Goal: Task Accomplishment & Management: Complete application form

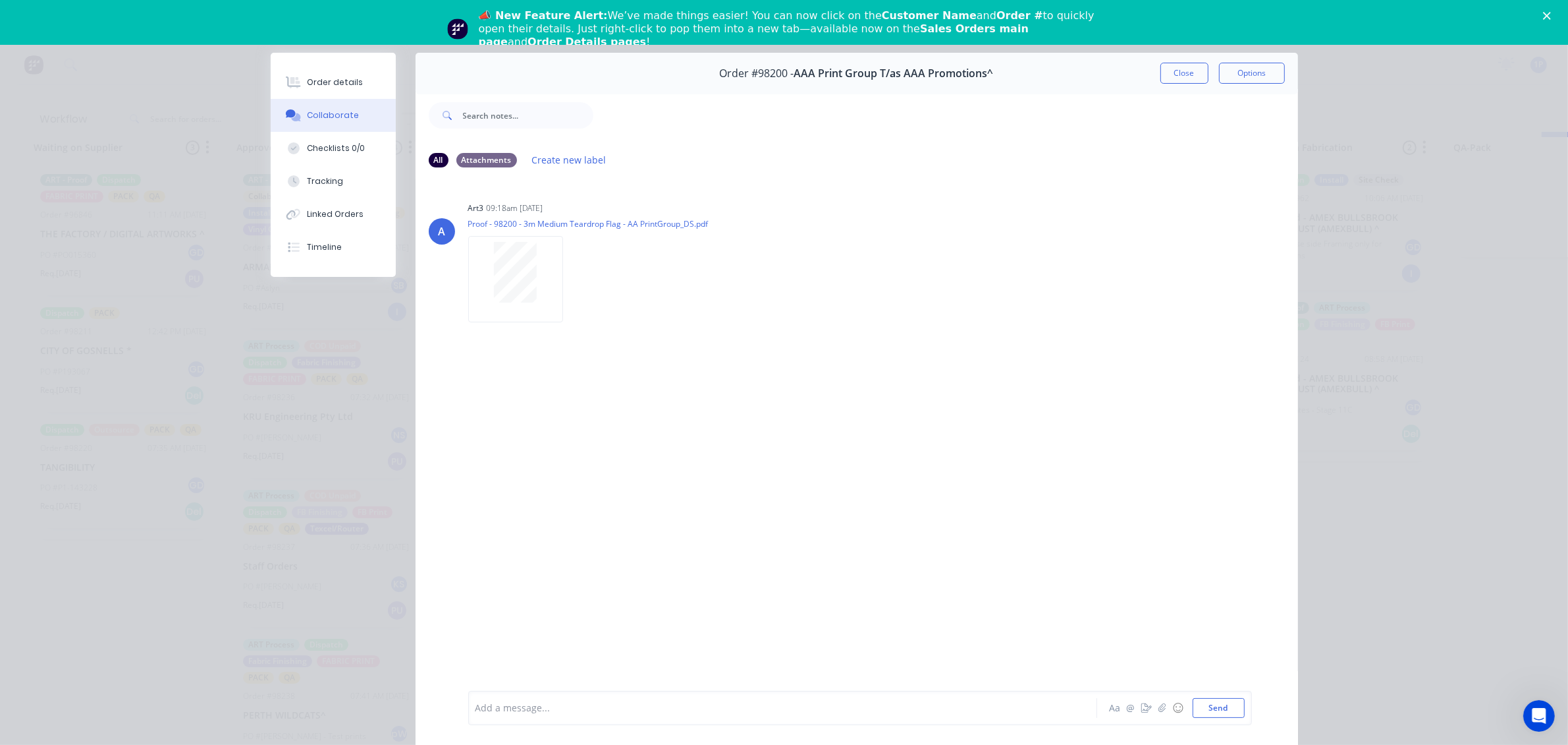
scroll to position [936, 0]
click at [1177, 74] on button "Close" at bounding box center [1185, 73] width 48 height 21
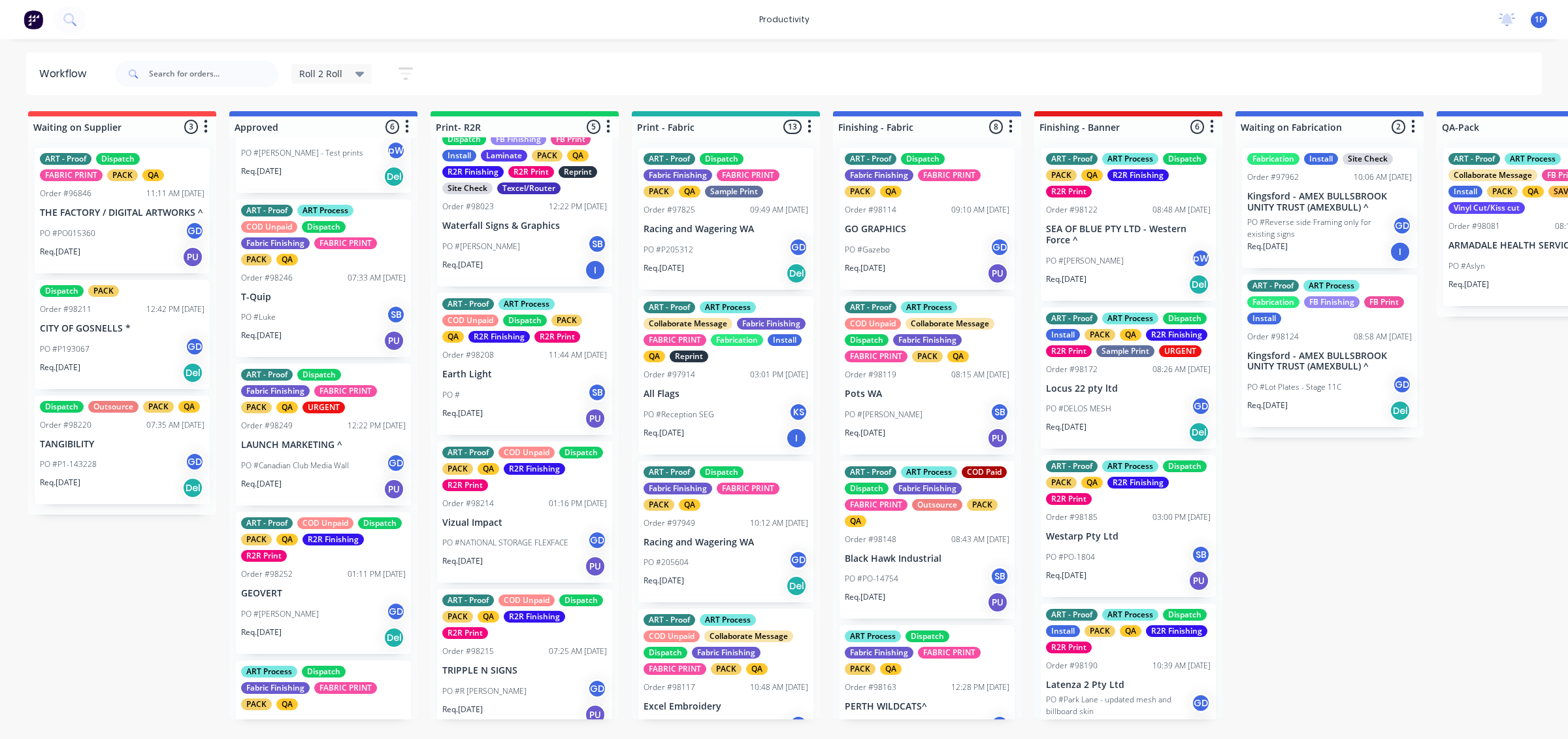
scroll to position [164, 0]
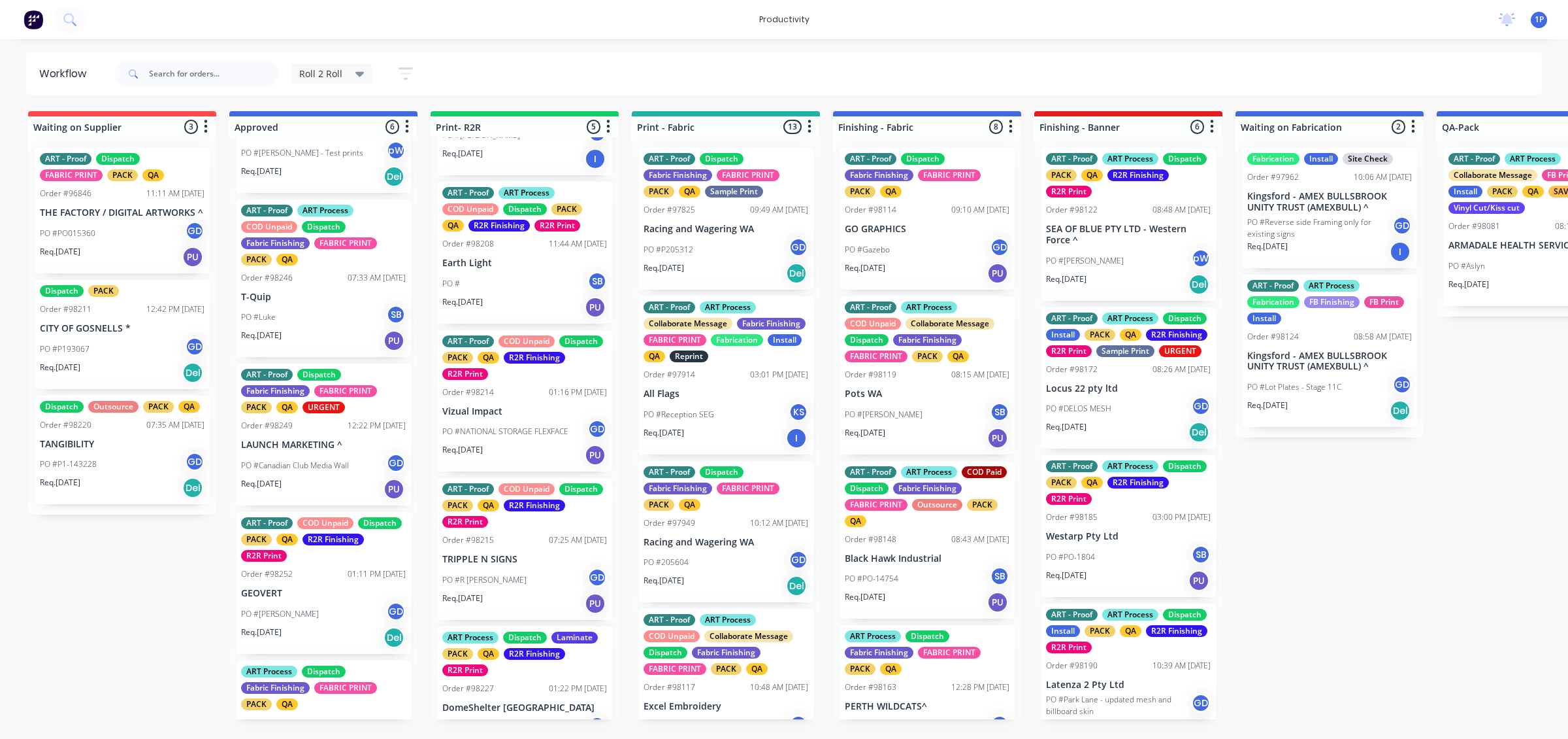
click at [528, 283] on div "PO # SB" at bounding box center [524, 283] width 164 height 25
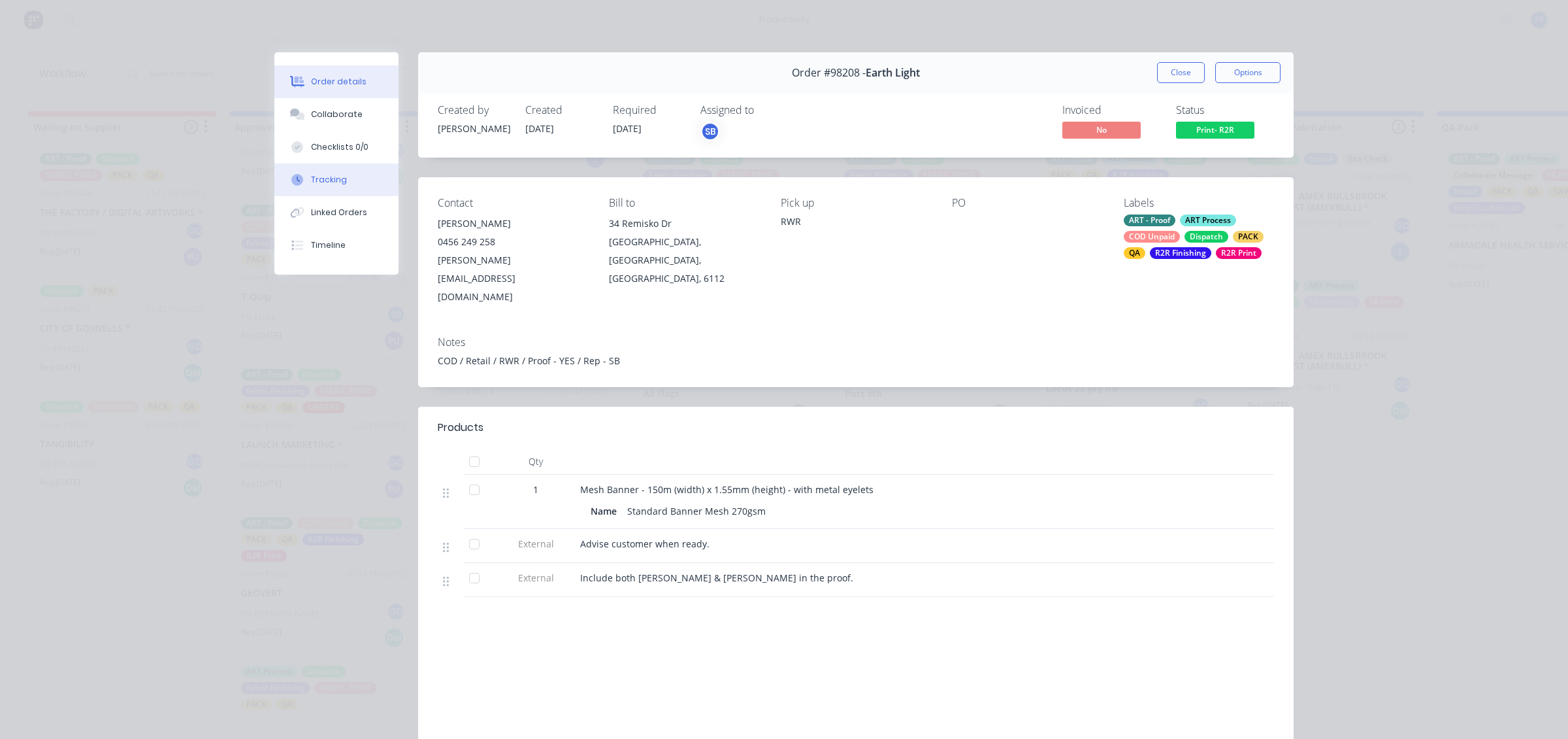
click at [323, 176] on div "Tracking" at bounding box center [329, 179] width 35 height 12
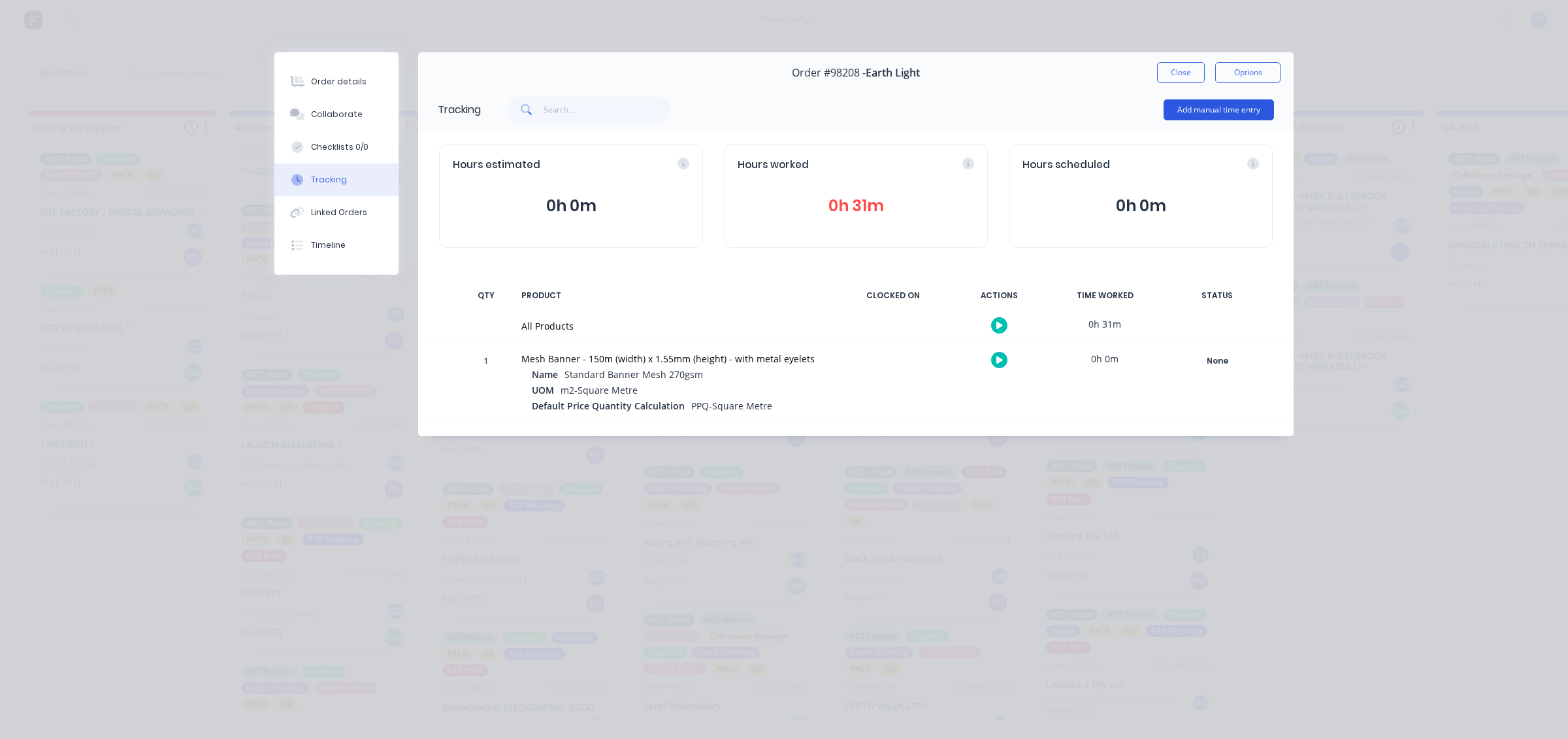
click at [1197, 105] on button "Add manual time entry" at bounding box center [1218, 109] width 110 height 21
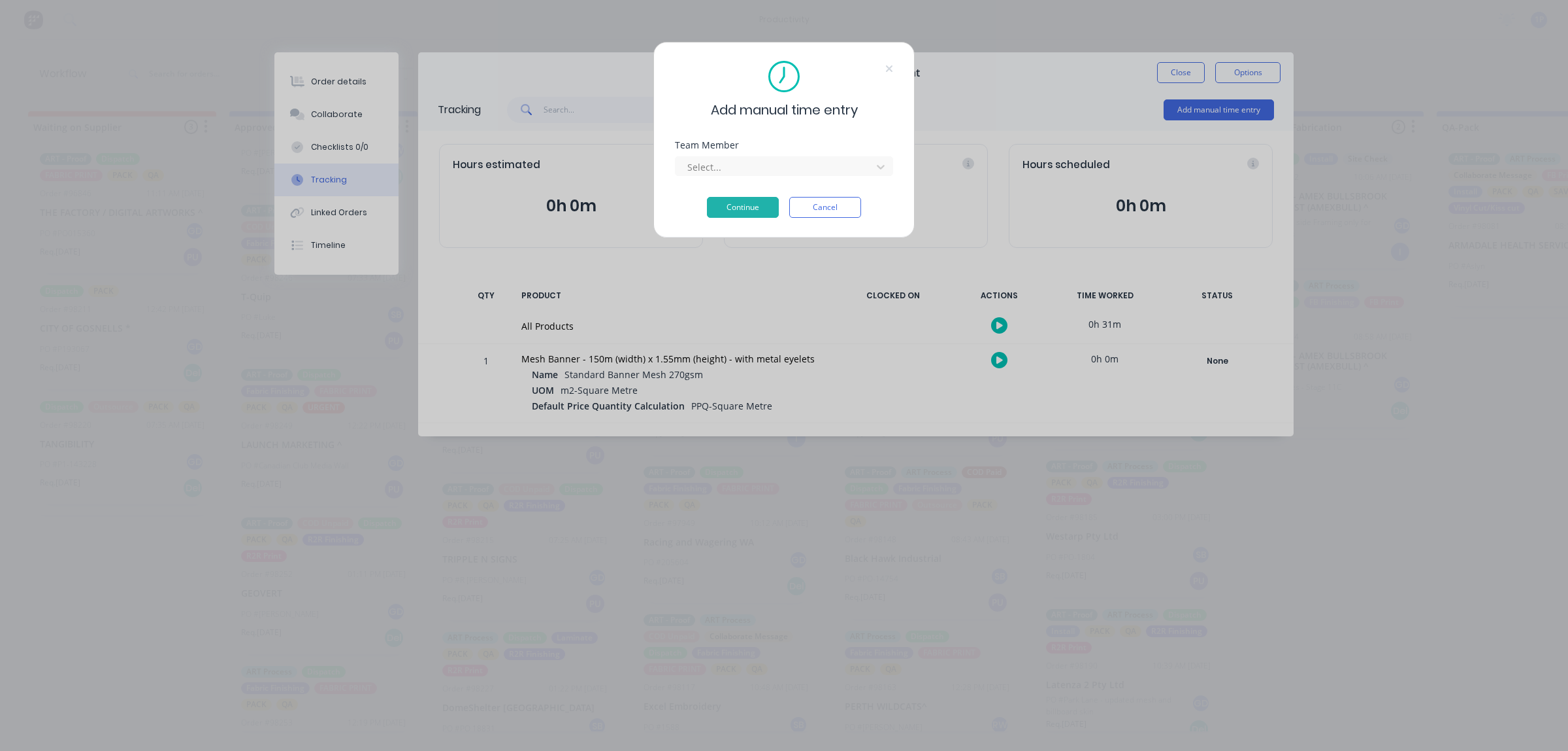
click at [745, 152] on div "Team Member Select..." at bounding box center [784, 159] width 219 height 35
click at [746, 173] on div at bounding box center [776, 167] width 179 height 17
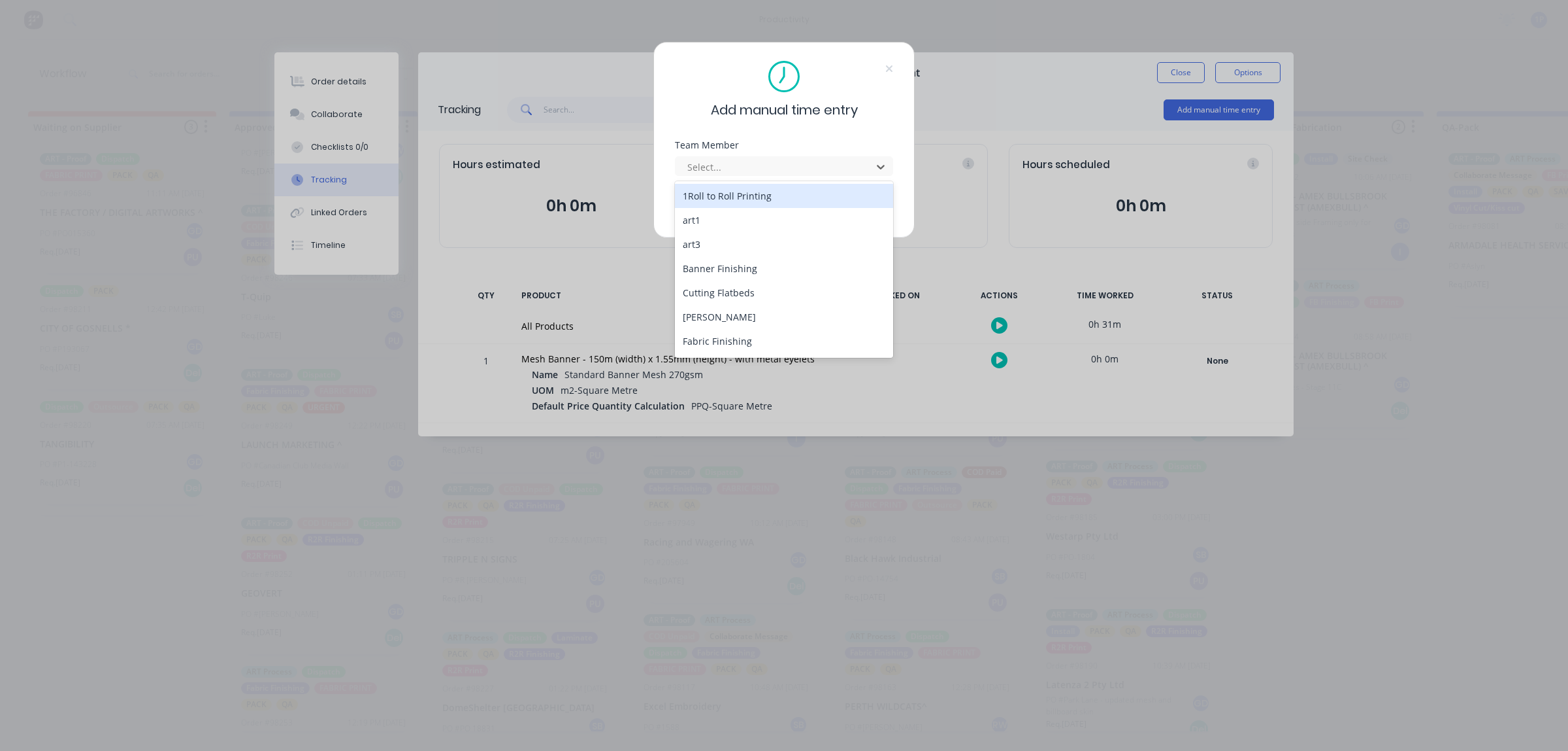
click at [739, 193] on div "1Roll to Roll Printing" at bounding box center [784, 195] width 219 height 25
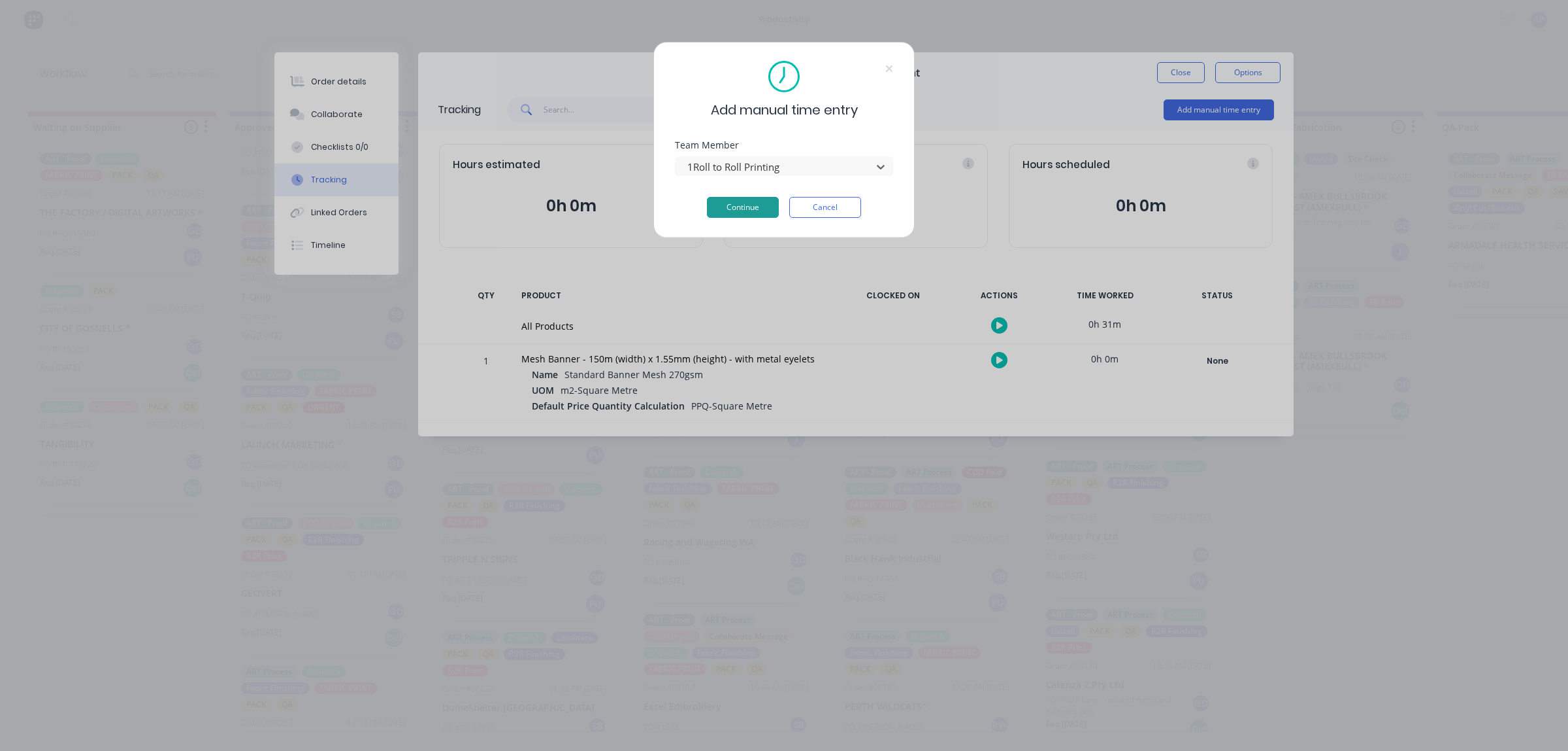
click at [734, 203] on button "Continue" at bounding box center [743, 207] width 72 height 21
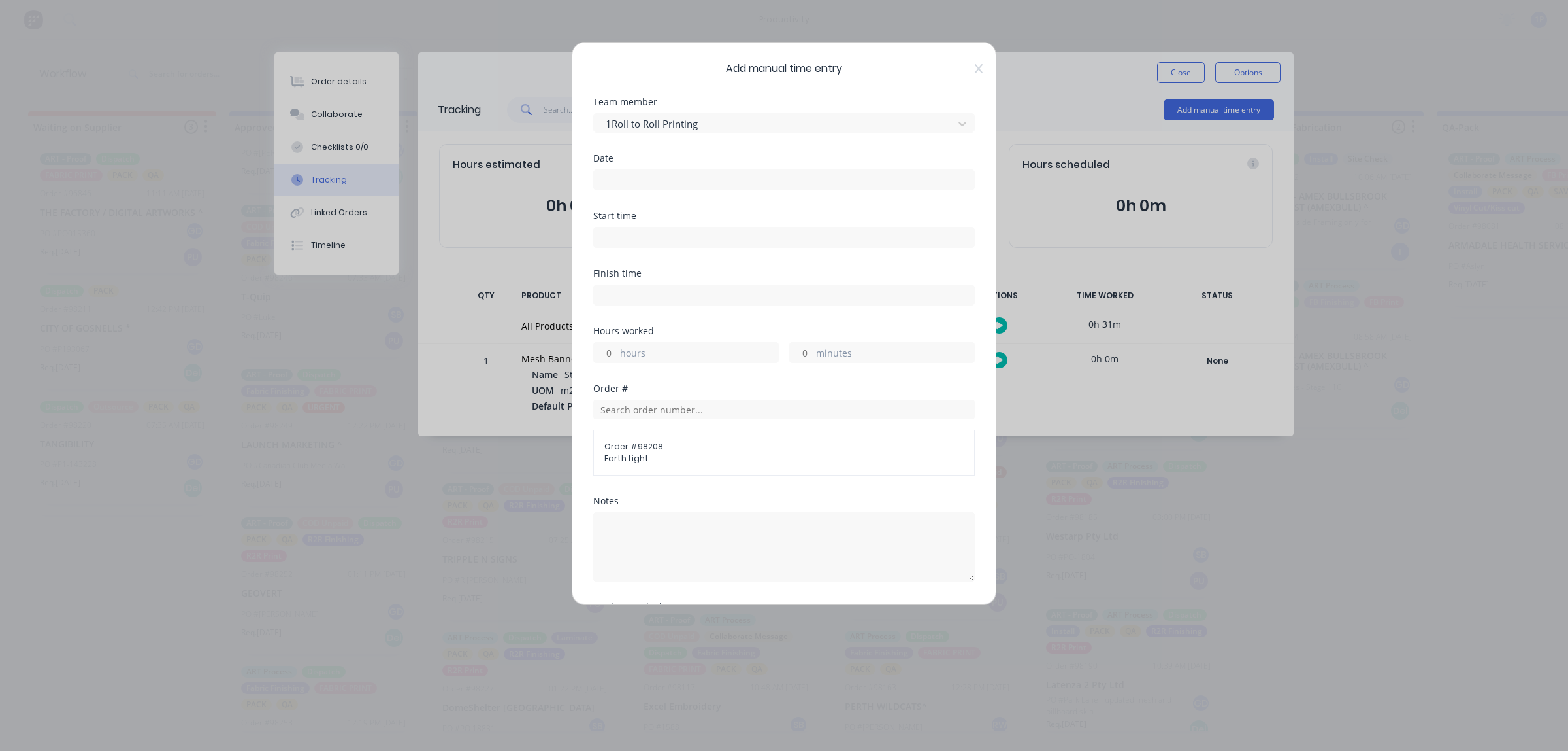
click at [751, 181] on input at bounding box center [784, 179] width 380 height 20
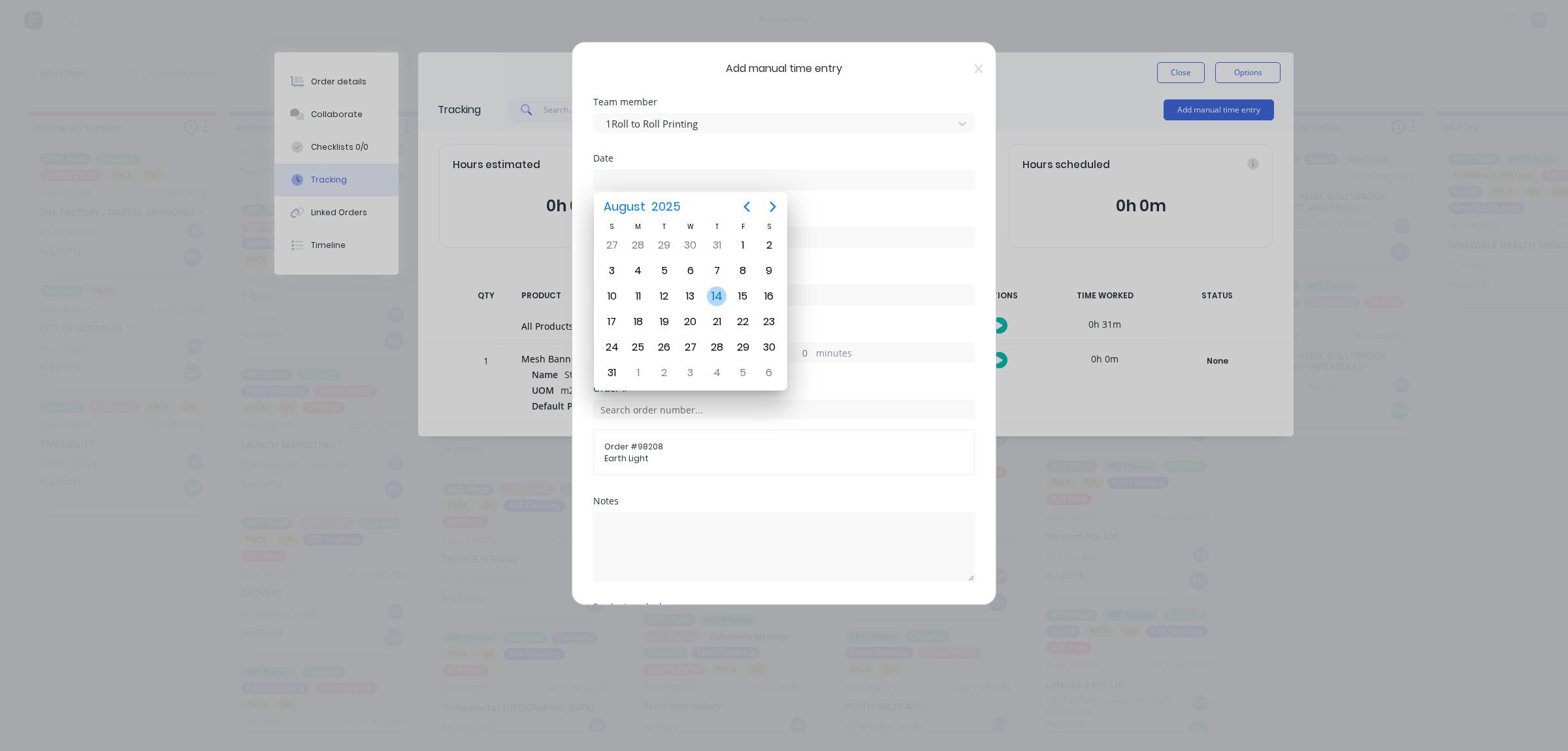
click at [722, 299] on div "14" at bounding box center [717, 297] width 20 height 20
type input "14/08/2025"
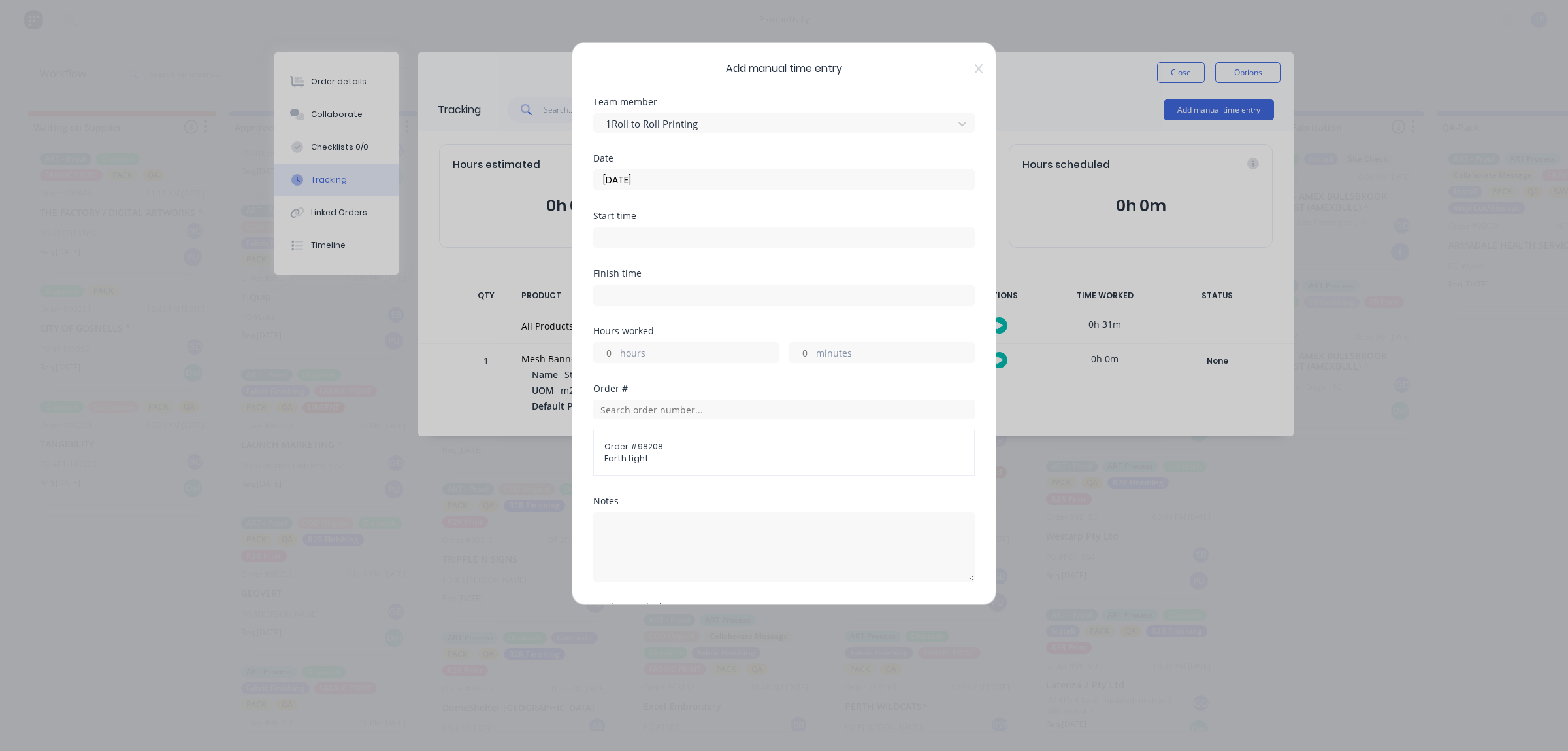
click at [723, 243] on input at bounding box center [784, 238] width 380 height 20
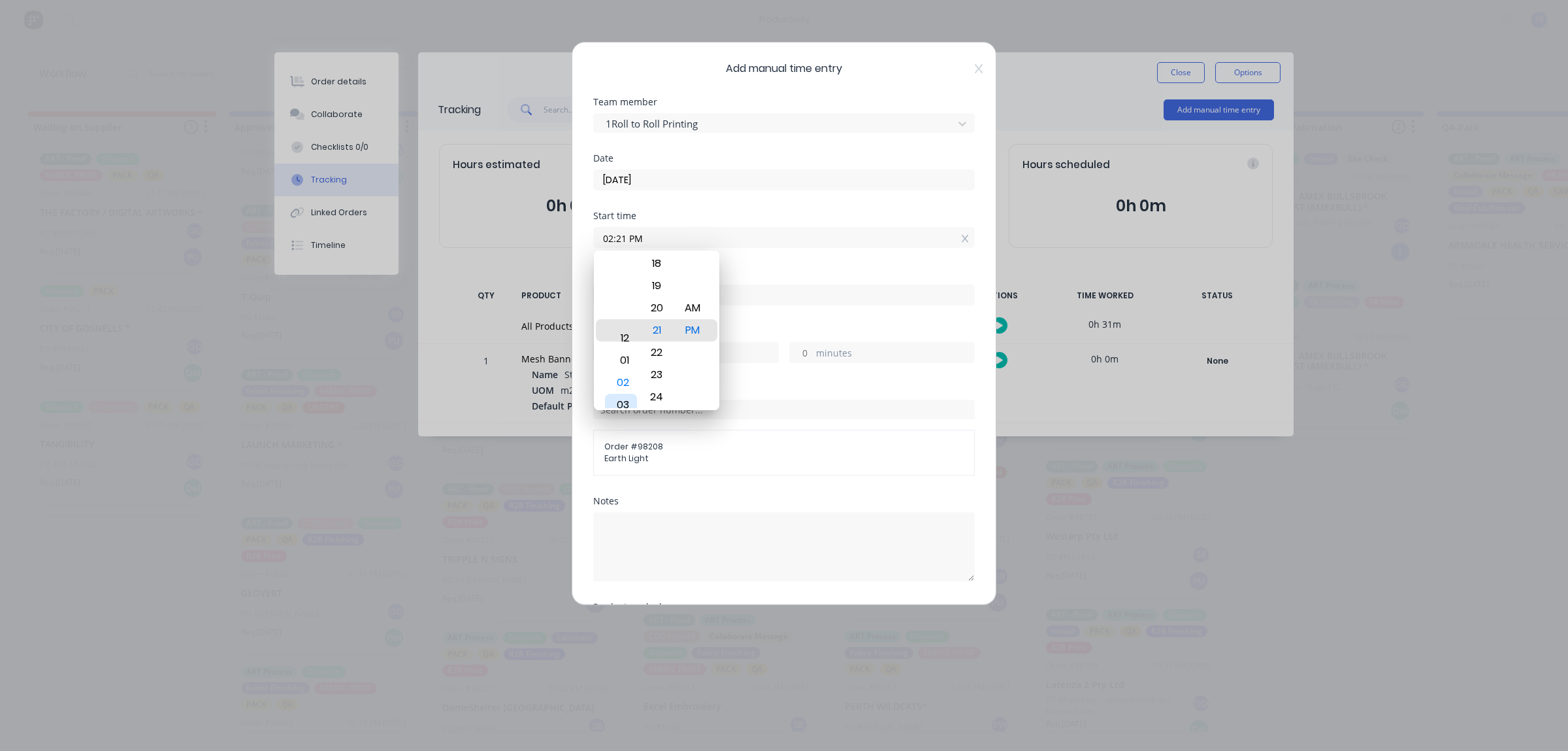
drag, startPoint x: 624, startPoint y: 350, endPoint x: 622, endPoint y: 399, distance: 49.0
click at [622, 399] on div "03" at bounding box center [621, 404] width 33 height 23
drag, startPoint x: 655, startPoint y: 331, endPoint x: 722, endPoint y: 317, distance: 68.4
click at [722, 317] on body "productivity productivity Workflow Planner Delivery Scheduling Timesheets No ne…" at bounding box center [784, 336] width 1568 height 672
type input "12:22 PM"
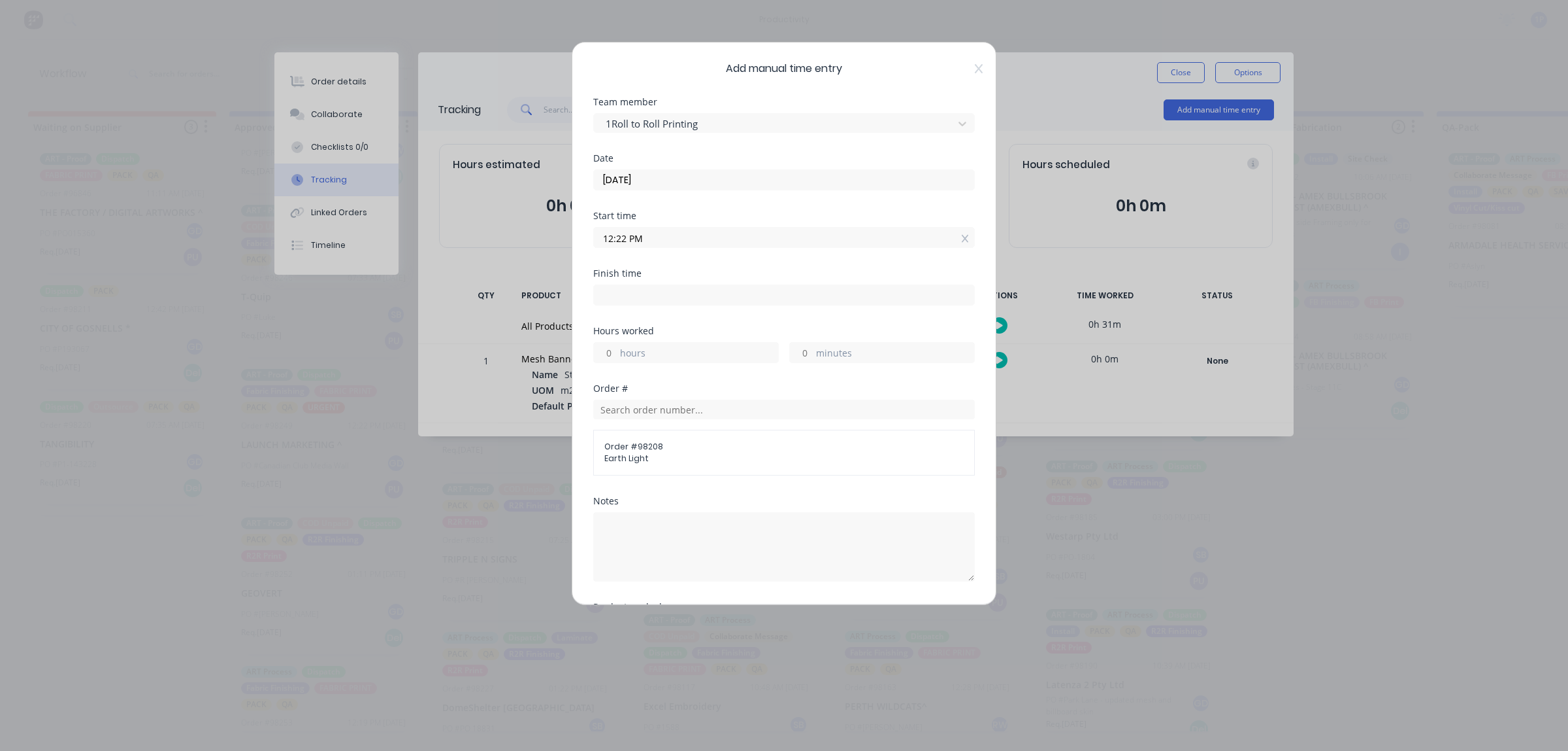
click at [654, 342] on div "hours minutes" at bounding box center [783, 351] width 381 height 25
click at [683, 288] on input at bounding box center [784, 295] width 380 height 20
type input "02:21 PM"
type input "1"
type input "59"
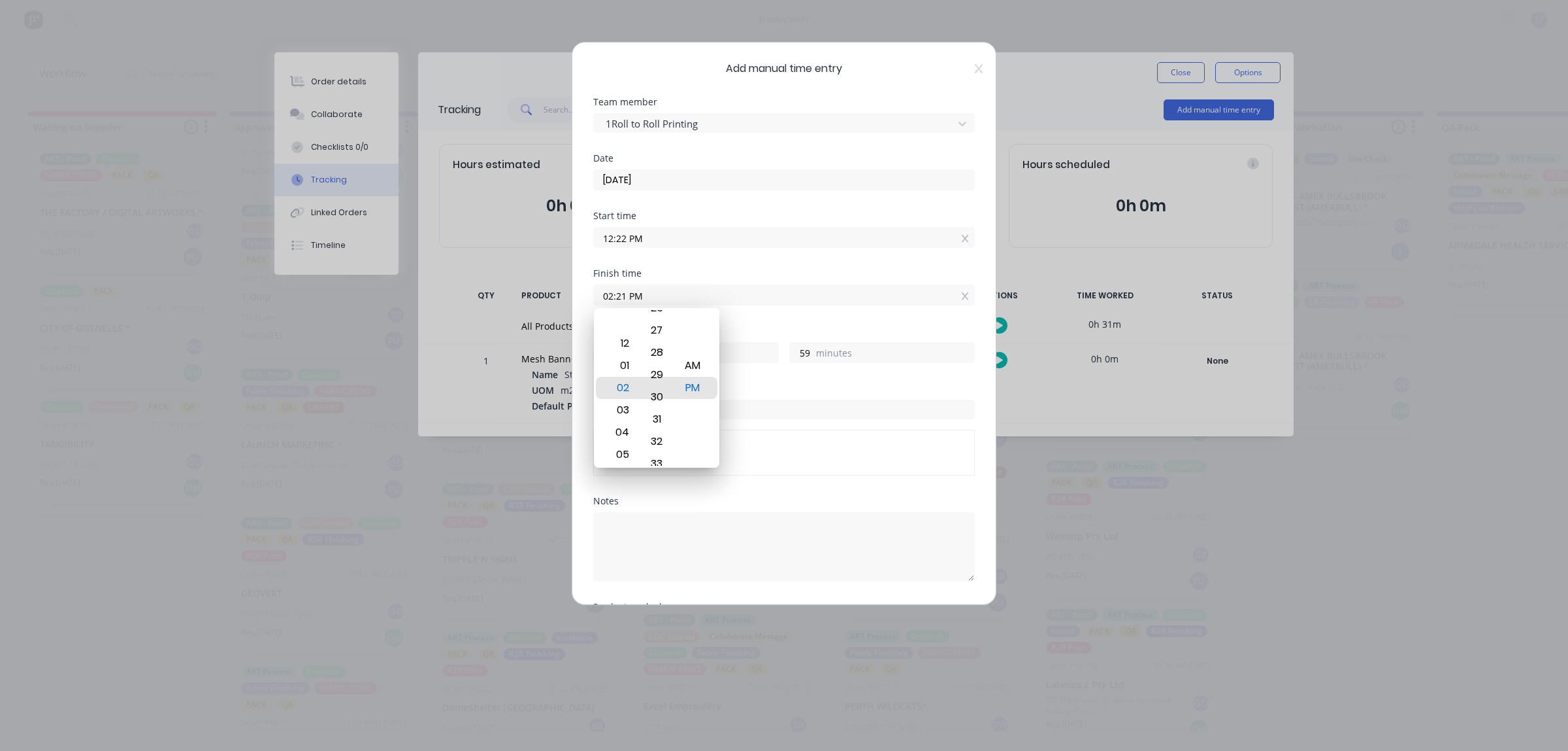
drag, startPoint x: 641, startPoint y: 421, endPoint x: 687, endPoint y: 33, distance: 390.7
click at [687, 62] on body "productivity productivity Workflow Planner Delivery Scheduling Timesheets No ne…" at bounding box center [784, 336] width 1568 height 672
type input "02:59 PM"
type input "2"
type input "37"
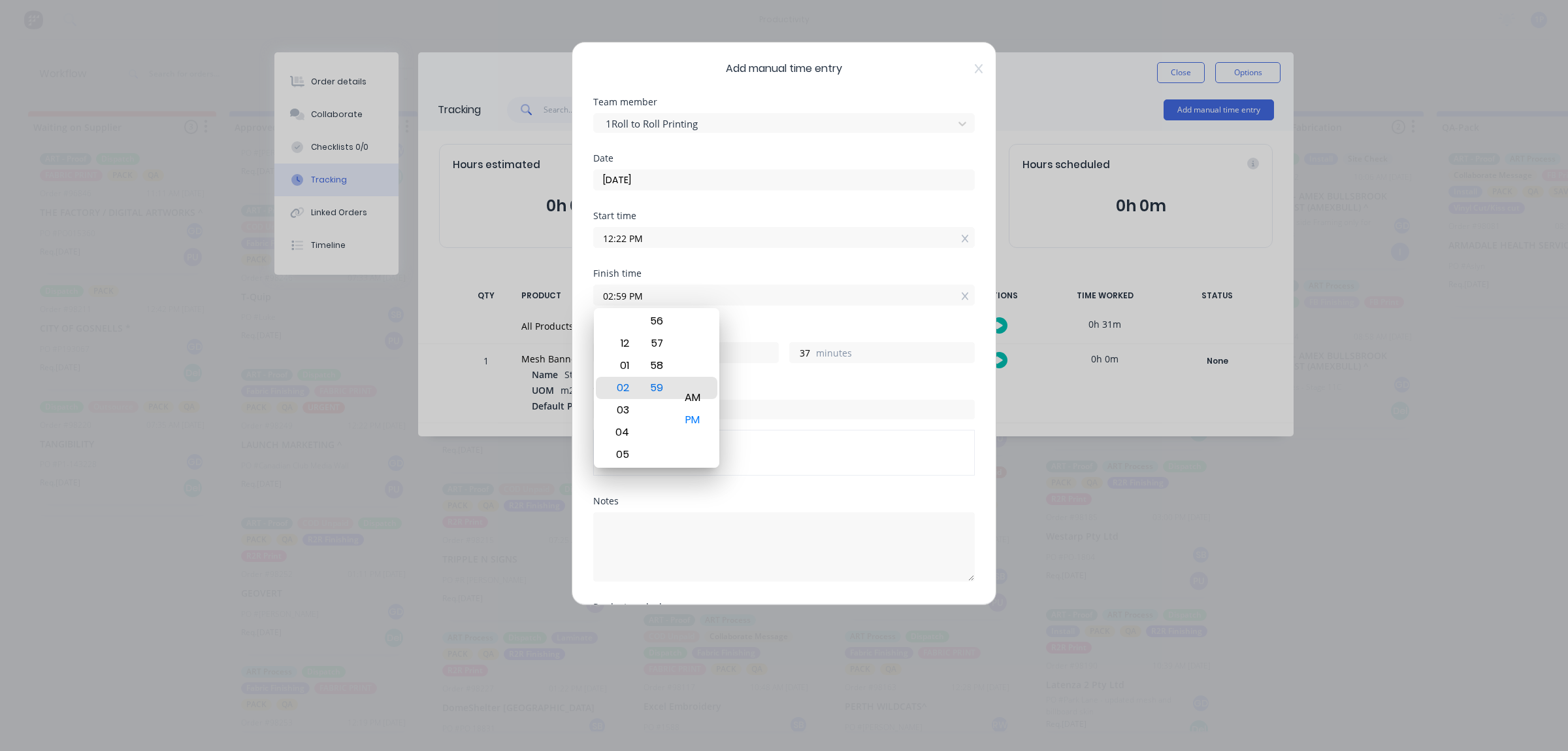
drag, startPoint x: 677, startPoint y: 421, endPoint x: 669, endPoint y: 419, distance: 8.2
click at [669, 420] on div "12 01 02 03 04 05 06 07 08 09 10 11 19 20 21 22 23 24 25 26 27 28 29 30 31 32 3…" at bounding box center [656, 387] width 125 height 160
drag, startPoint x: 652, startPoint y: 399, endPoint x: 657, endPoint y: 409, distance: 11.2
click at [657, 407] on div "59" at bounding box center [657, 410] width 33 height 23
type input "02:58 PM"
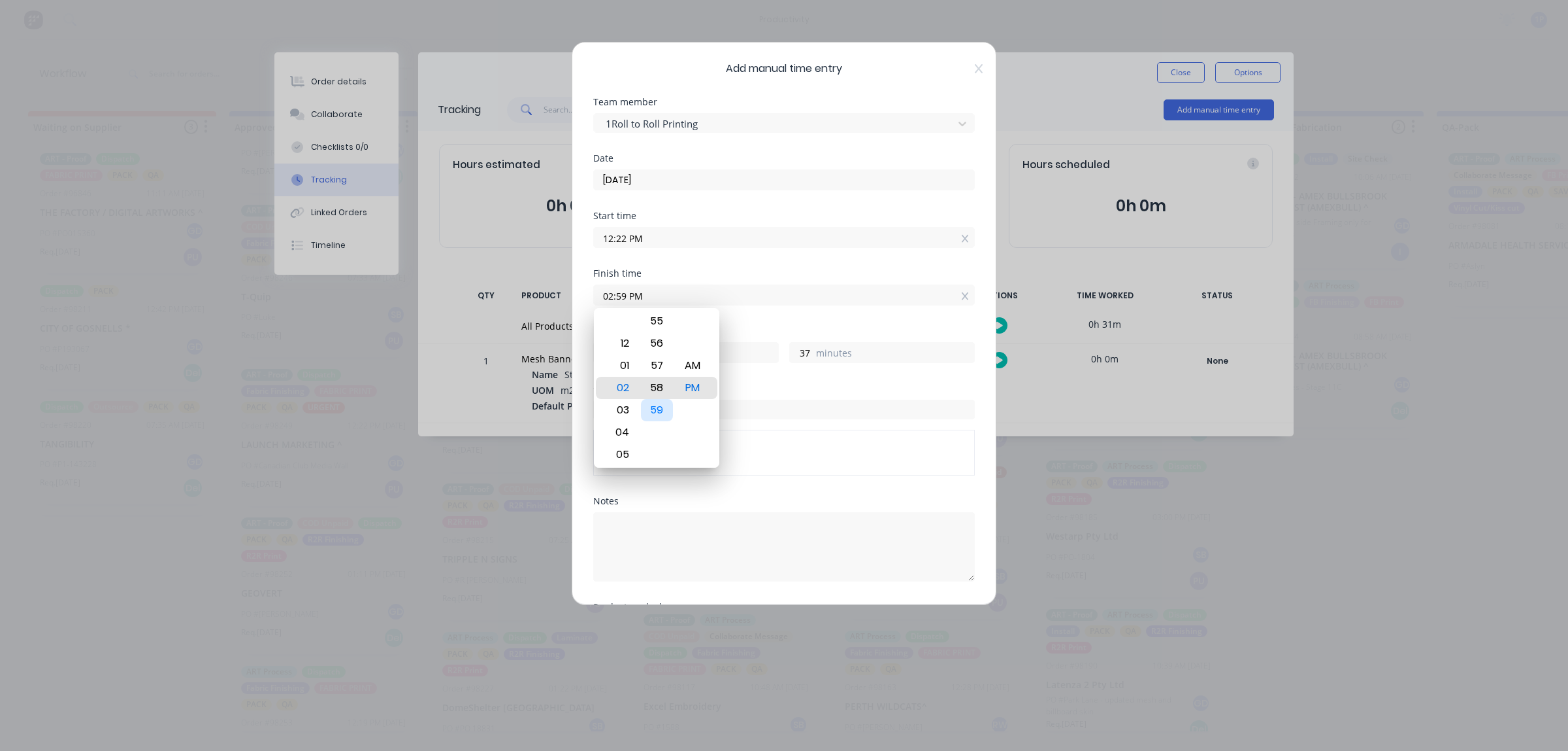
type input "36"
drag, startPoint x: 655, startPoint y: 409, endPoint x: 658, endPoint y: 455, distance: 46.1
click at [658, 429] on div "59" at bounding box center [657, 418] width 33 height 23
type input "02:56 PM"
type input "34"
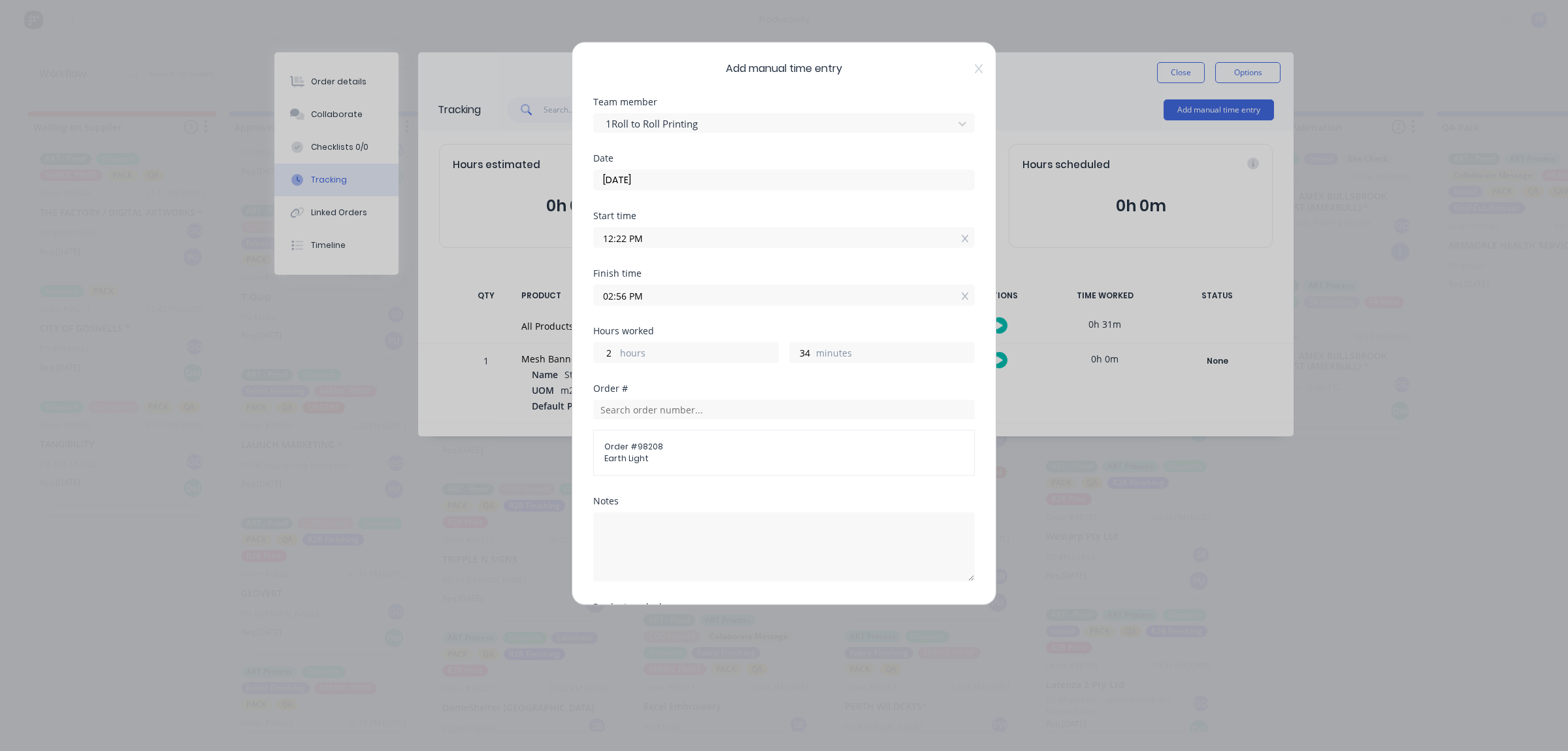
click at [651, 223] on div "Start time 12:22 PM" at bounding box center [783, 229] width 381 height 36
click at [645, 230] on input "12:22 PM" at bounding box center [784, 238] width 380 height 20
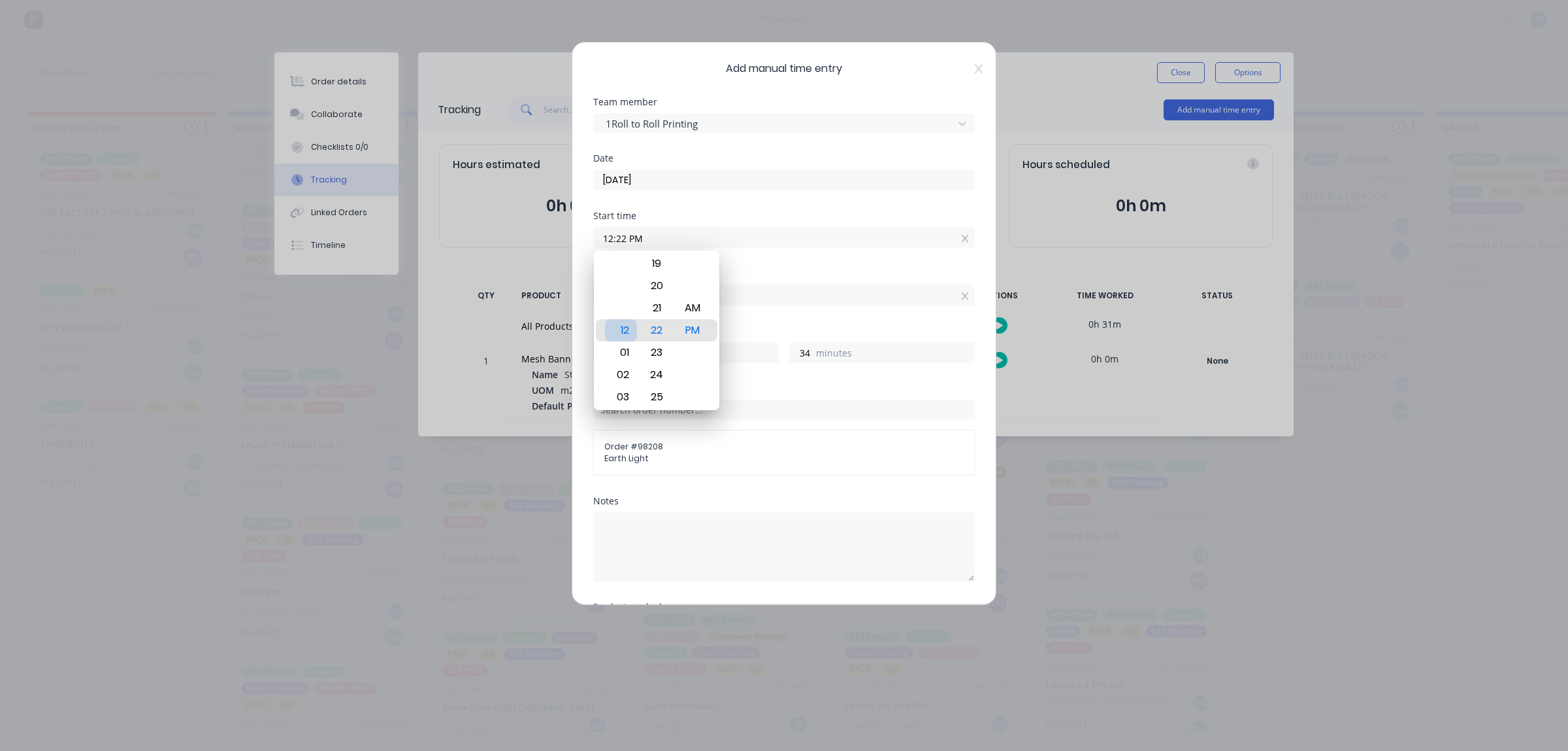
drag, startPoint x: 622, startPoint y: 334, endPoint x: 637, endPoint y: 1, distance: 333.3
click at [637, 90] on body "productivity productivity Workflow Planner Delivery Scheduling Timesheets No ne…" at bounding box center [784, 336] width 1568 height 672
type input "11:22 PM"
type input "-8"
type input "-26"
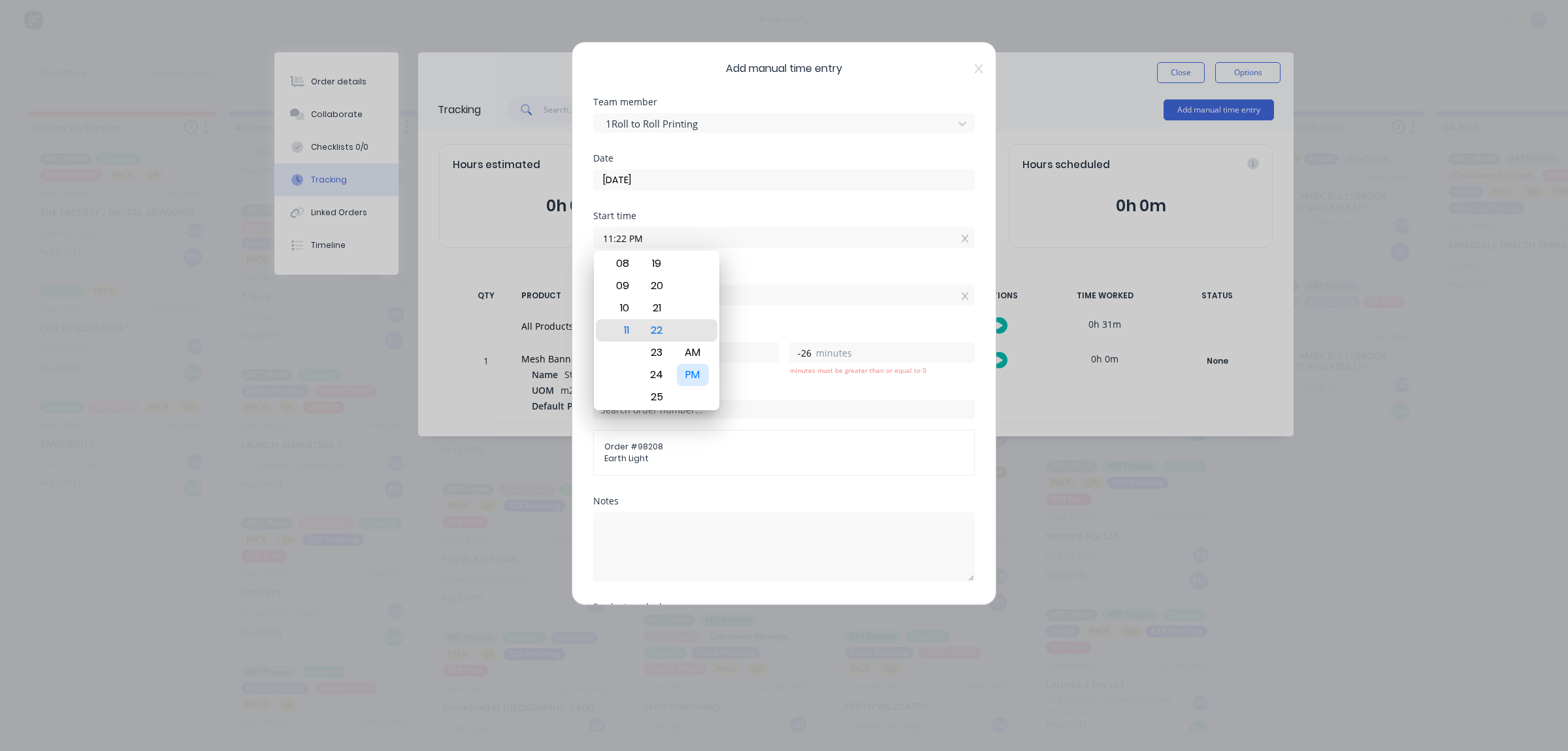
drag, startPoint x: 694, startPoint y: 329, endPoint x: 707, endPoint y: 386, distance: 58.5
click at [706, 382] on div "AM PM" at bounding box center [692, 330] width 35 height 1801
type input "11:22 AM"
type input "3"
type input "34"
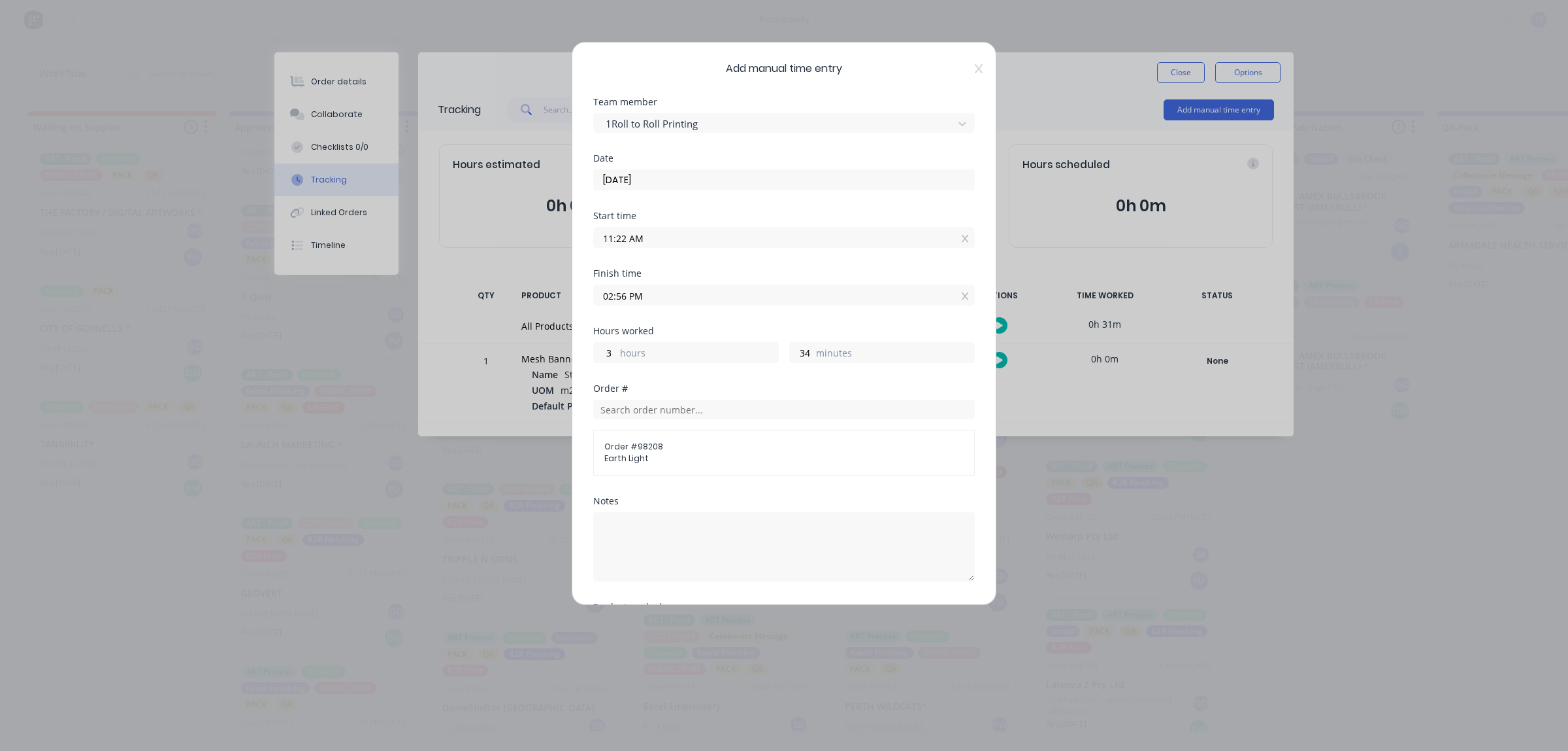
click at [665, 239] on input "11:22 AM" at bounding box center [784, 238] width 380 height 20
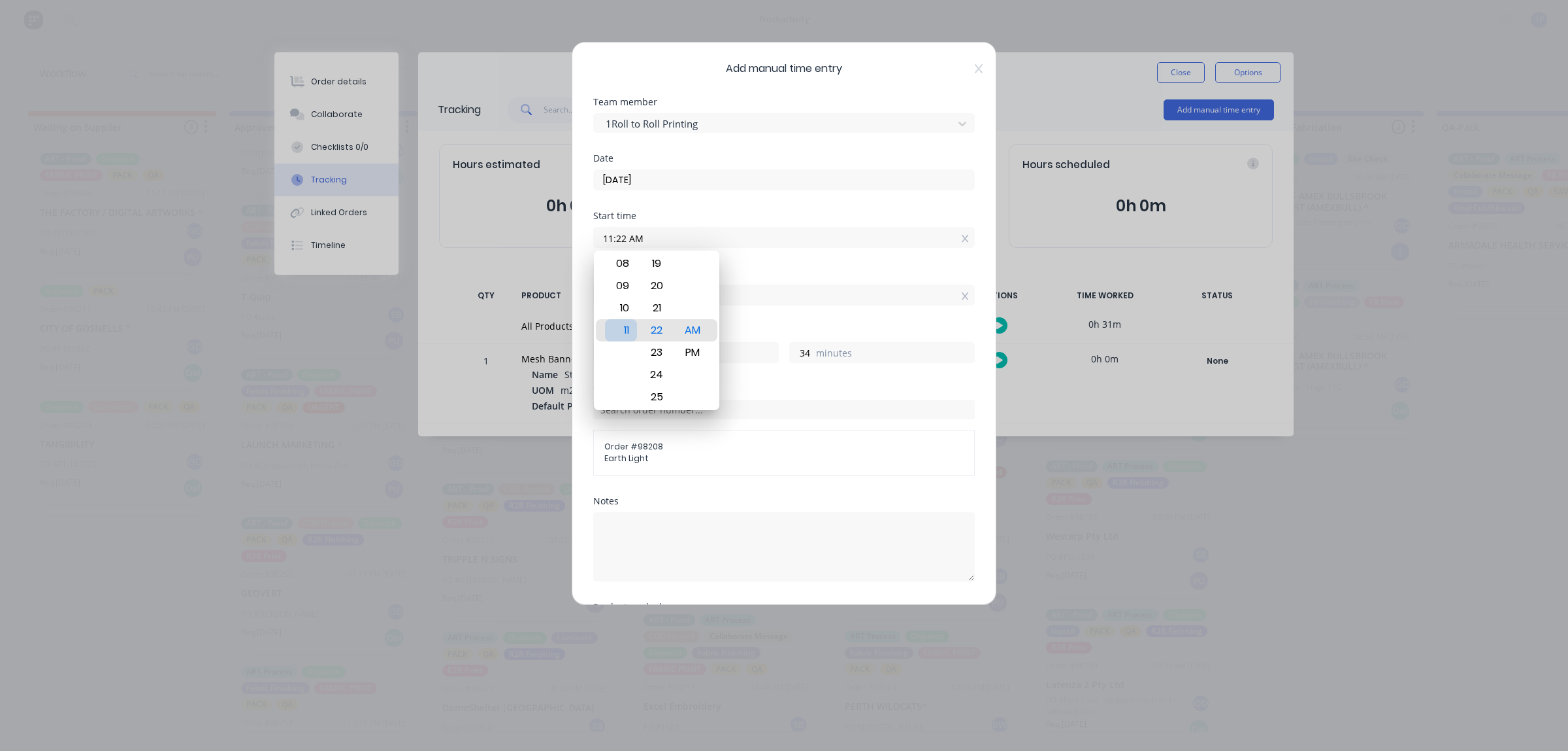
drag, startPoint x: 618, startPoint y: 325, endPoint x: 538, endPoint y: 783, distance: 464.9
click at [538, 672] on html "productivity productivity Workflow Planner Delivery Scheduling Timesheets No ne…" at bounding box center [784, 336] width 1568 height 672
type input "12:22 AM"
type input "14"
drag, startPoint x: 683, startPoint y: 328, endPoint x: 691, endPoint y: 288, distance: 40.8
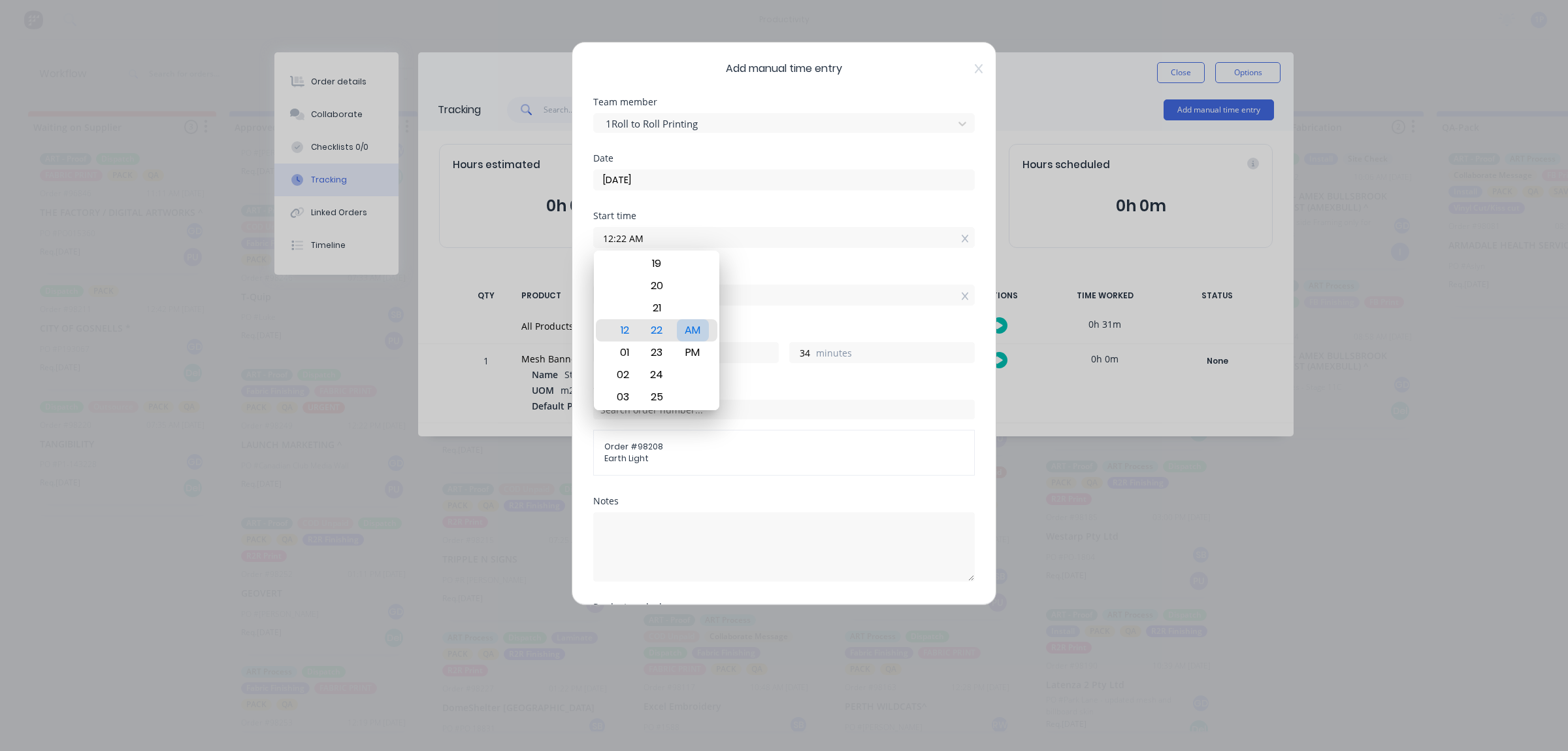
click at [690, 319] on div "AM" at bounding box center [692, 330] width 33 height 23
type input "12:22 PM"
type input "2"
click at [623, 236] on input "12:22 PM" at bounding box center [784, 238] width 380 height 20
drag, startPoint x: 659, startPoint y: 285, endPoint x: 655, endPoint y: 459, distance: 174.0
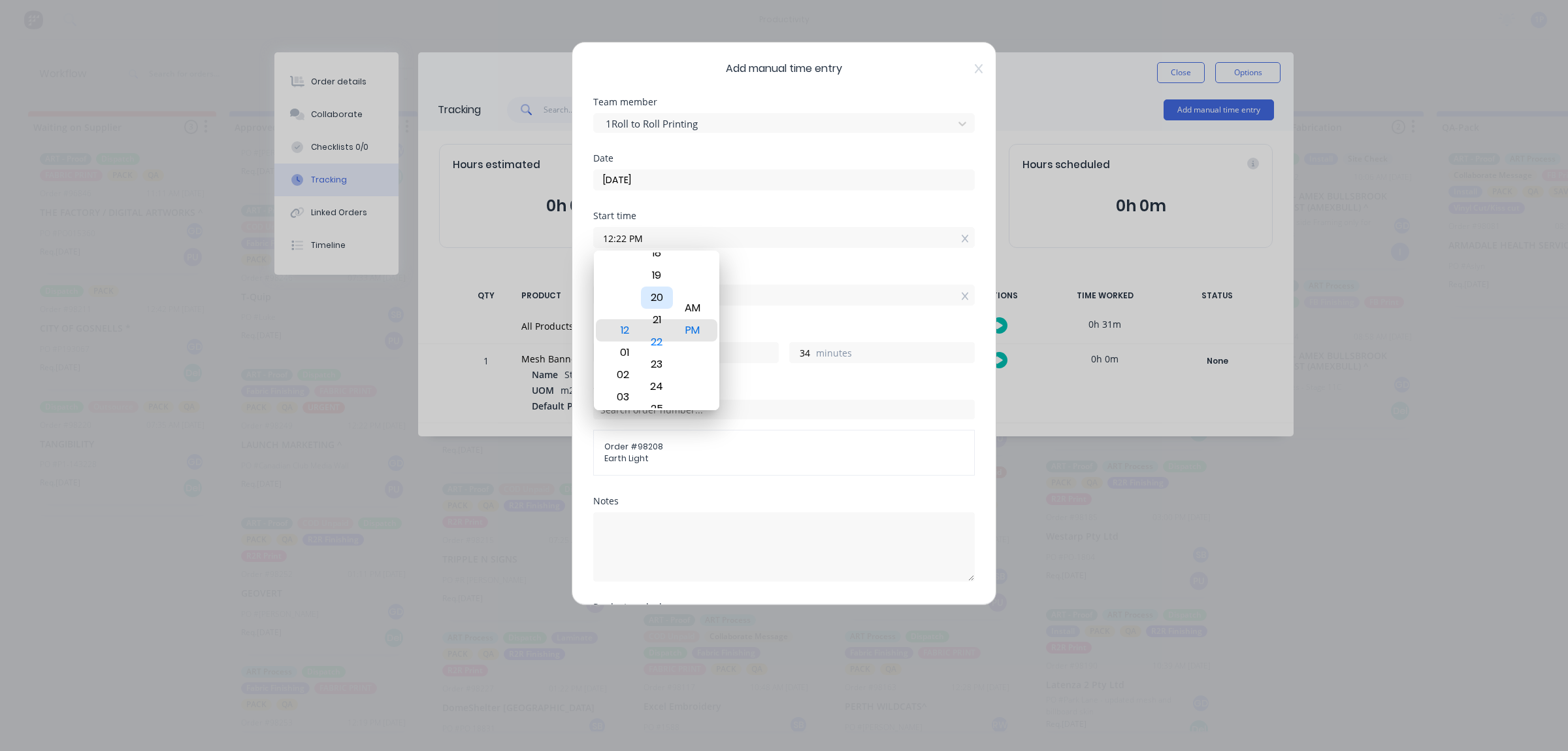
click at [661, 437] on body "productivity productivity Workflow Planner Delivery Scheduling Timesheets No ne…" at bounding box center [784, 336] width 1568 height 672
type input "12:00 PM"
type input "56"
drag, startPoint x: 665, startPoint y: 335, endPoint x: 682, endPoint y: 261, distance: 75.9
click at [682, 261] on div "12 01 02 03 04 05 06 07 08 09 10 11 00 01 02 03 04 05 06 07 08 09 10 11 12 13 1…" at bounding box center [656, 330] width 125 height 160
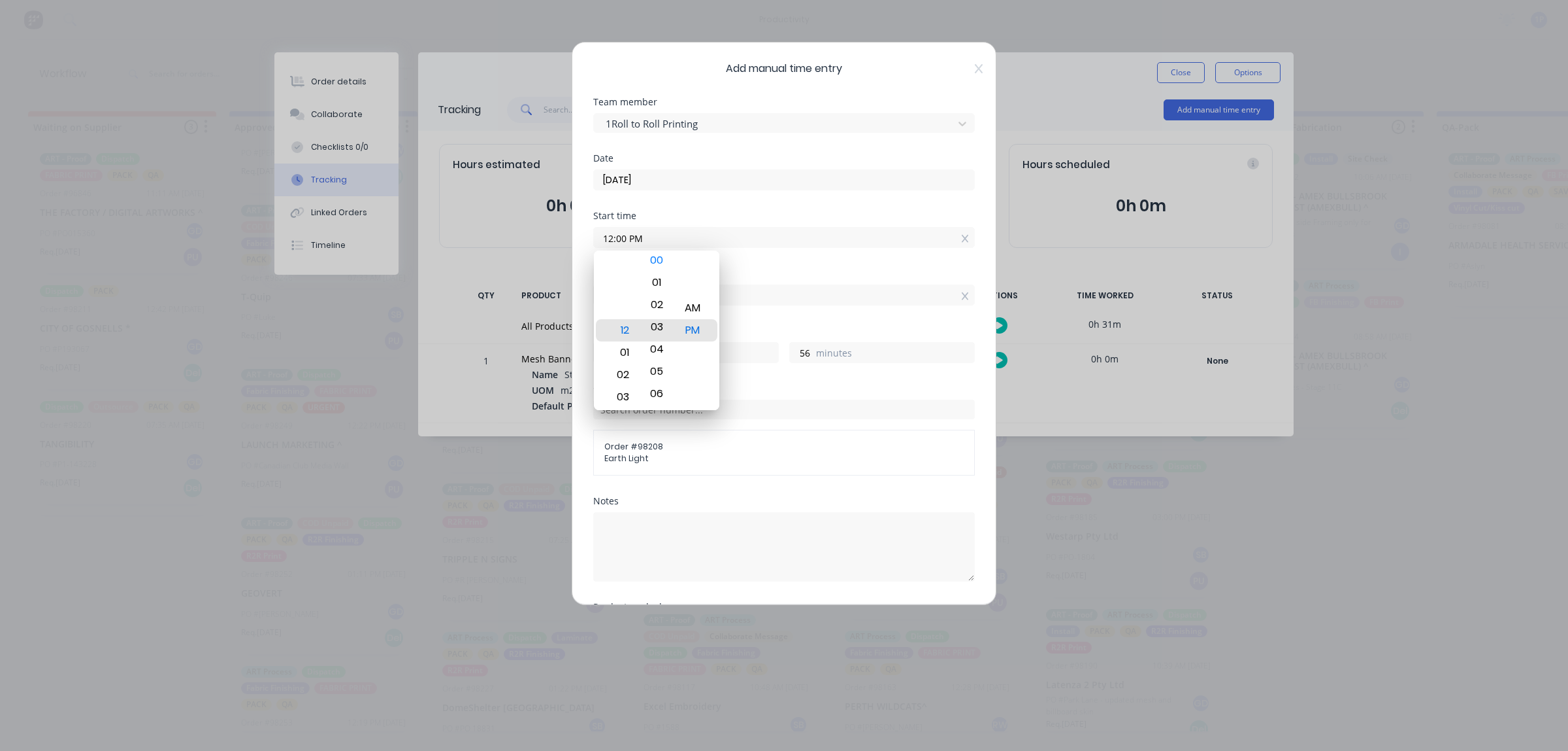
type input "12:04 PM"
type input "52"
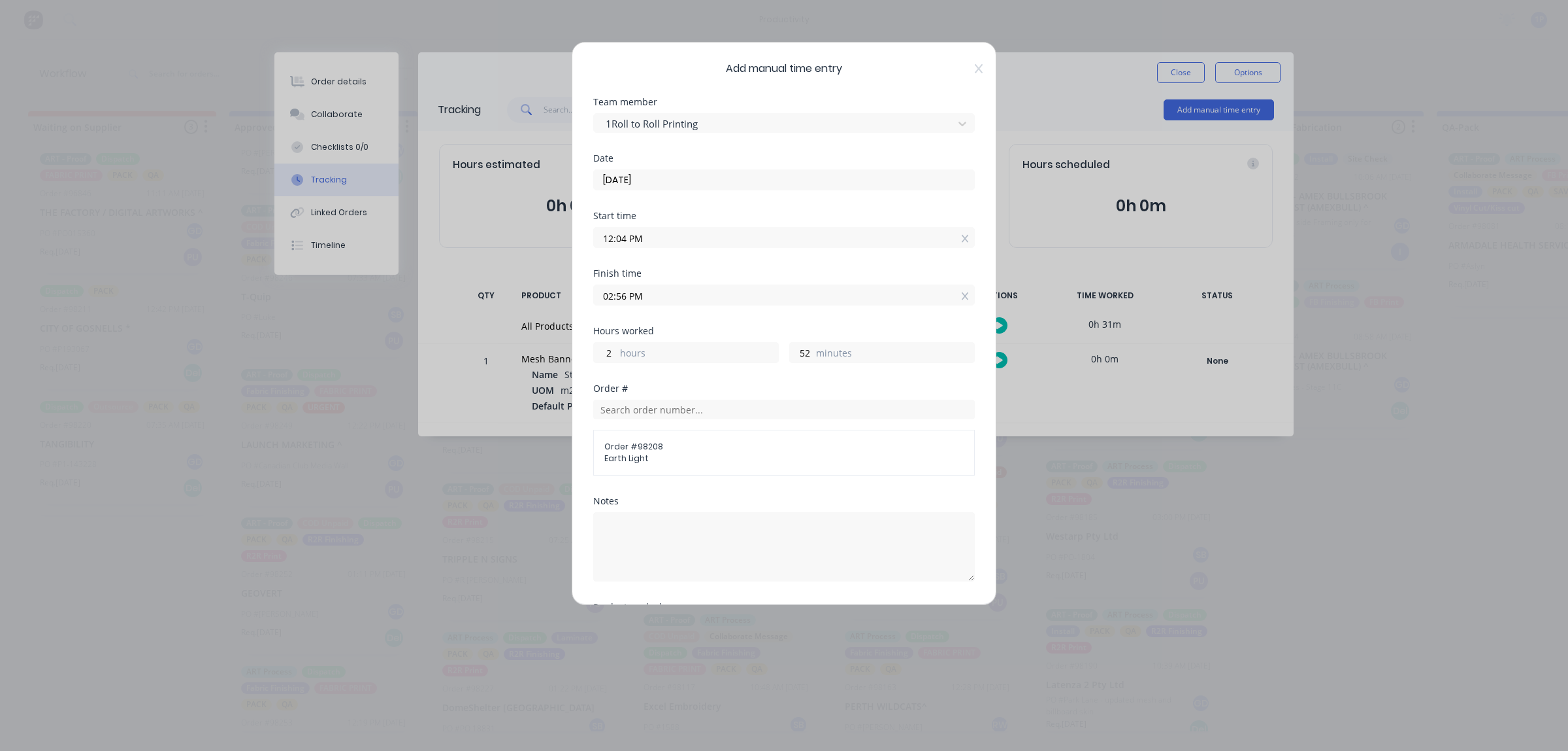
click at [697, 703] on button "Add manual time entry" at bounding box center [752, 713] width 110 height 21
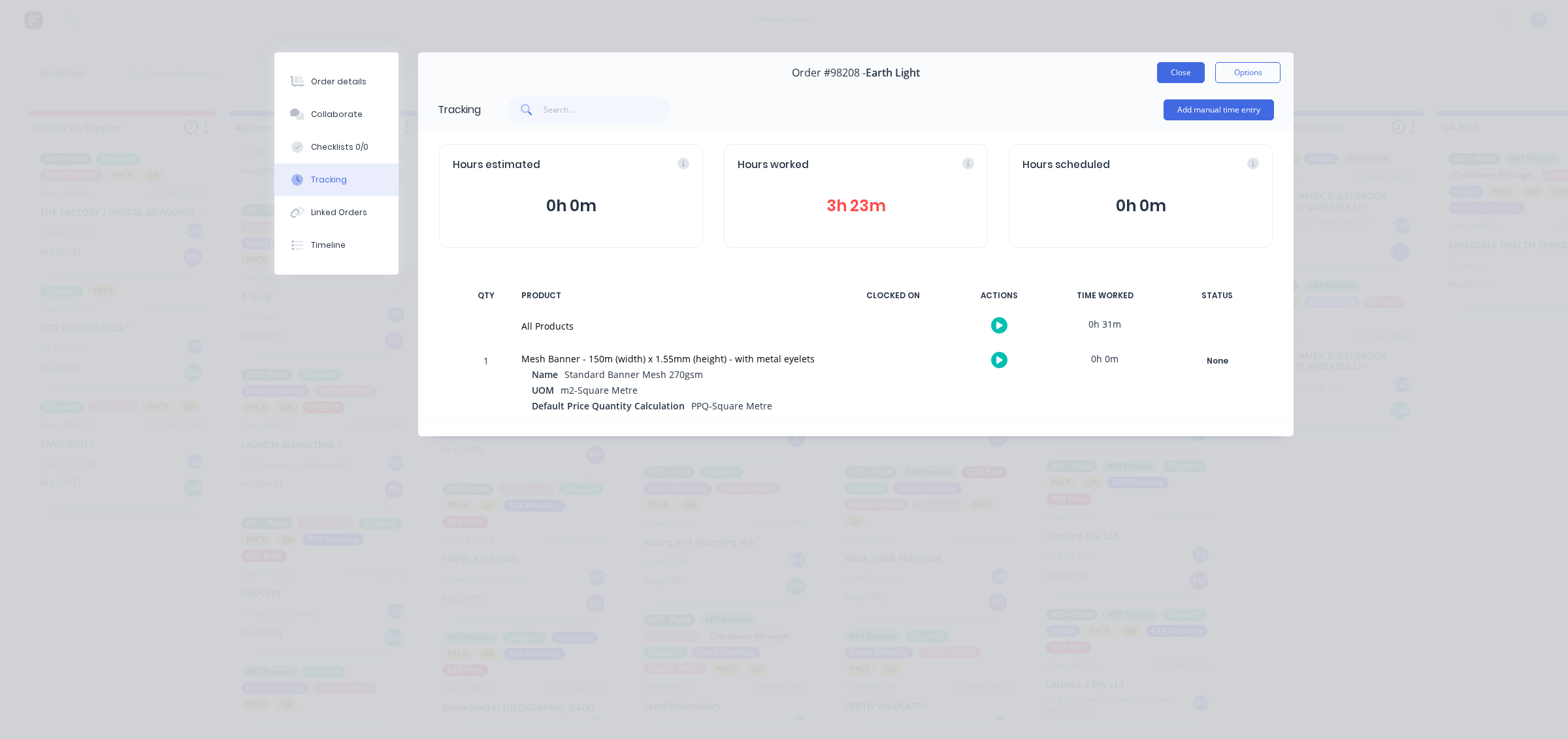
click at [1191, 75] on button "Close" at bounding box center [1181, 72] width 47 height 21
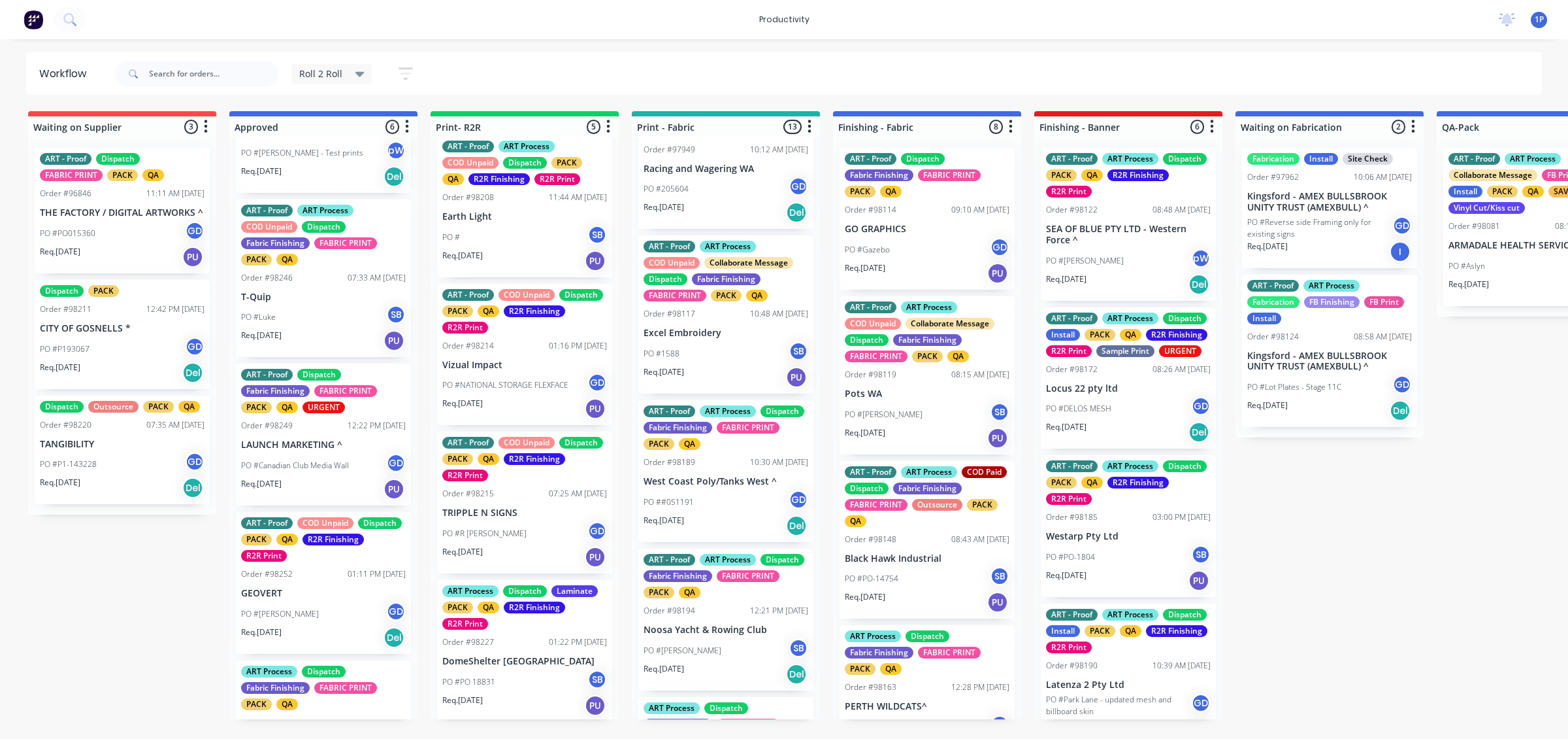
scroll to position [409, 0]
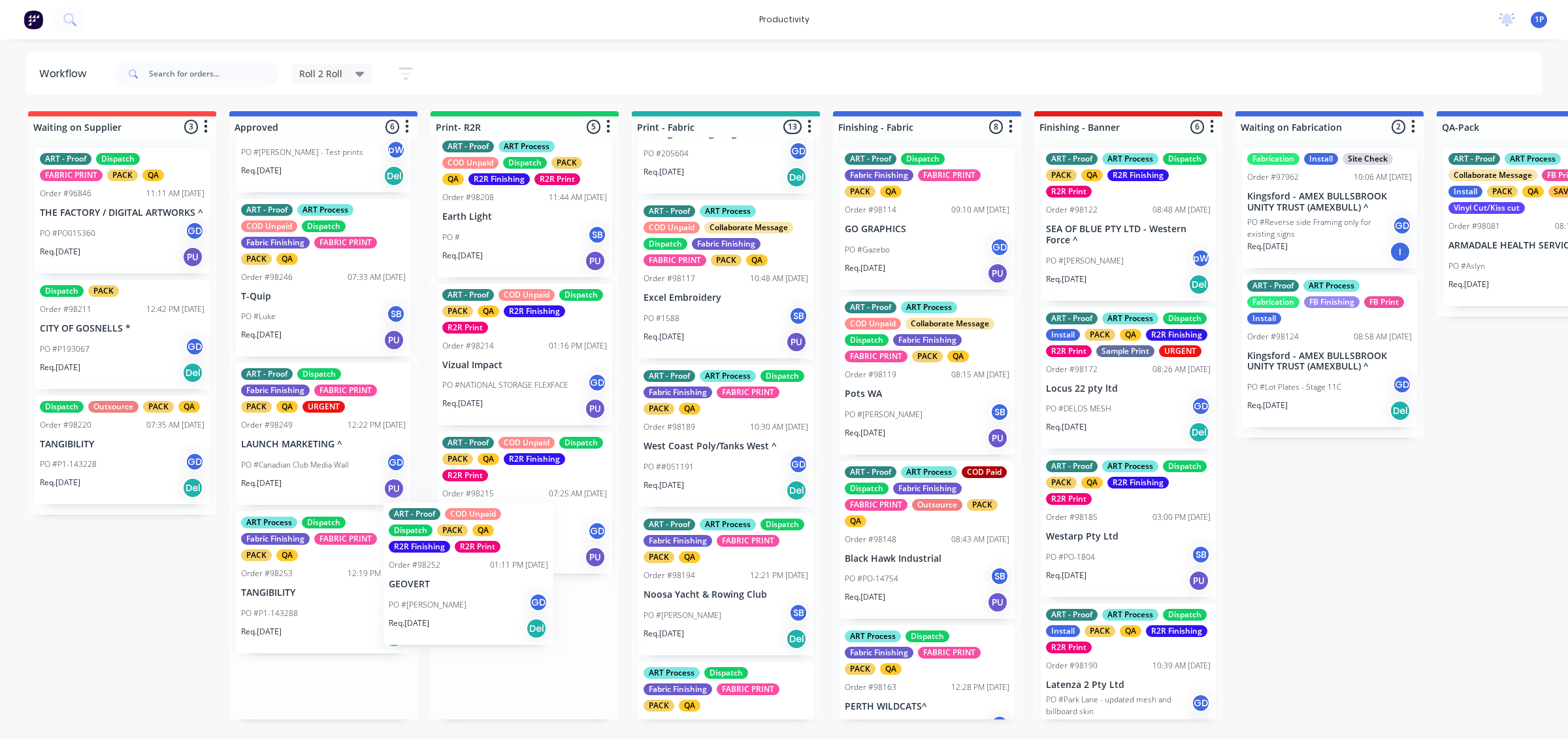
drag, startPoint x: 294, startPoint y: 609, endPoint x: 451, endPoint y: 593, distance: 157.8
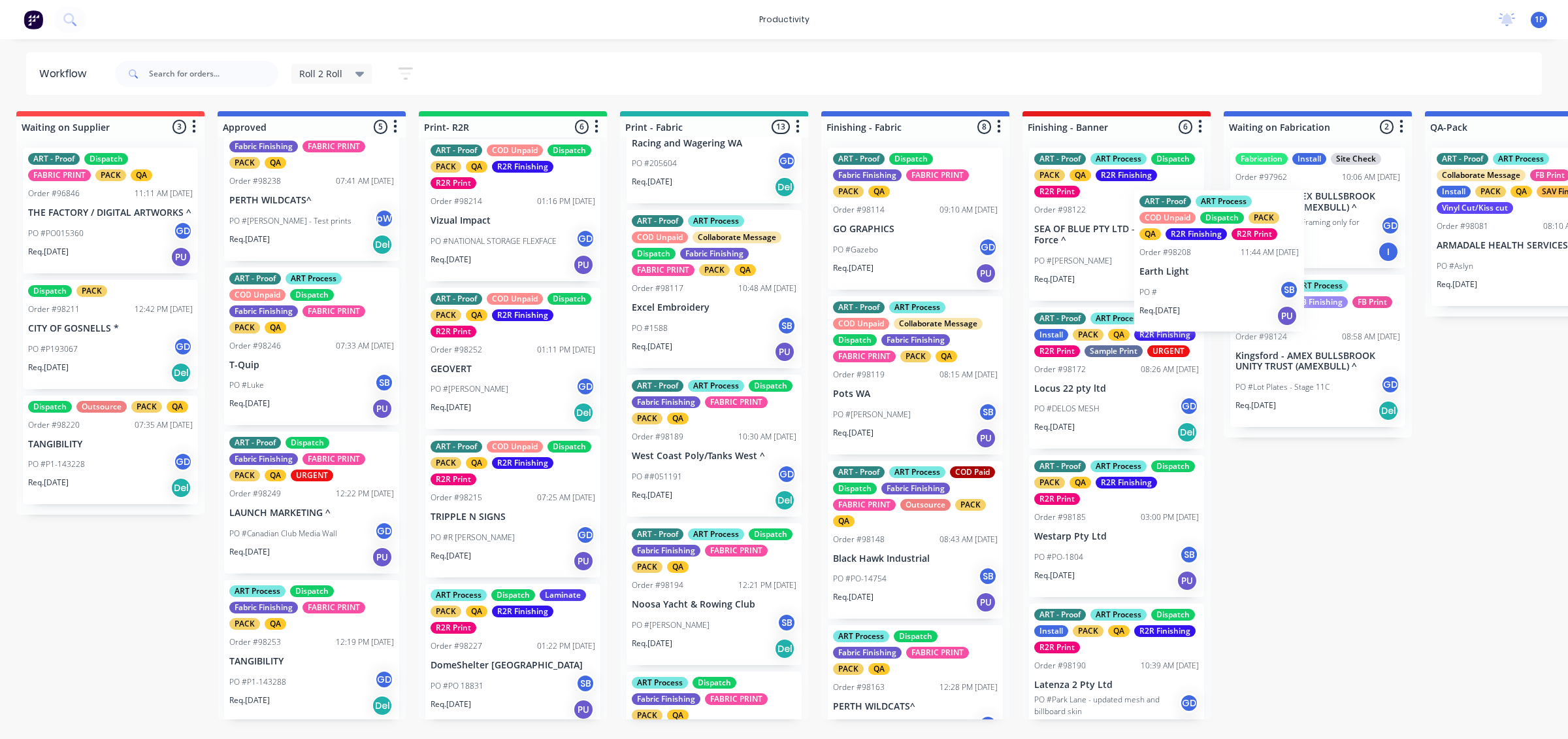
scroll to position [0, 18]
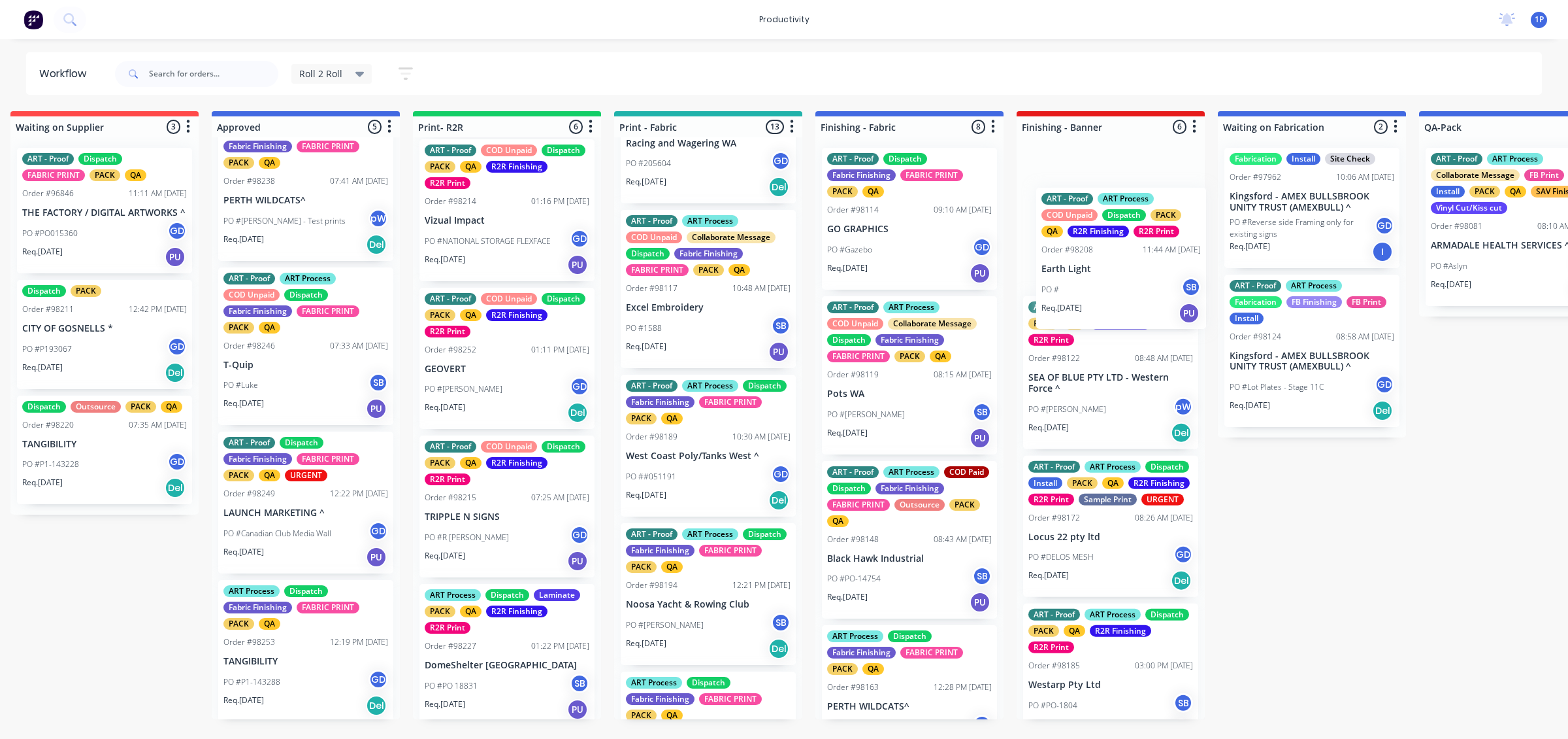
drag, startPoint x: 559, startPoint y: 227, endPoint x: 1126, endPoint y: 276, distance: 569.1
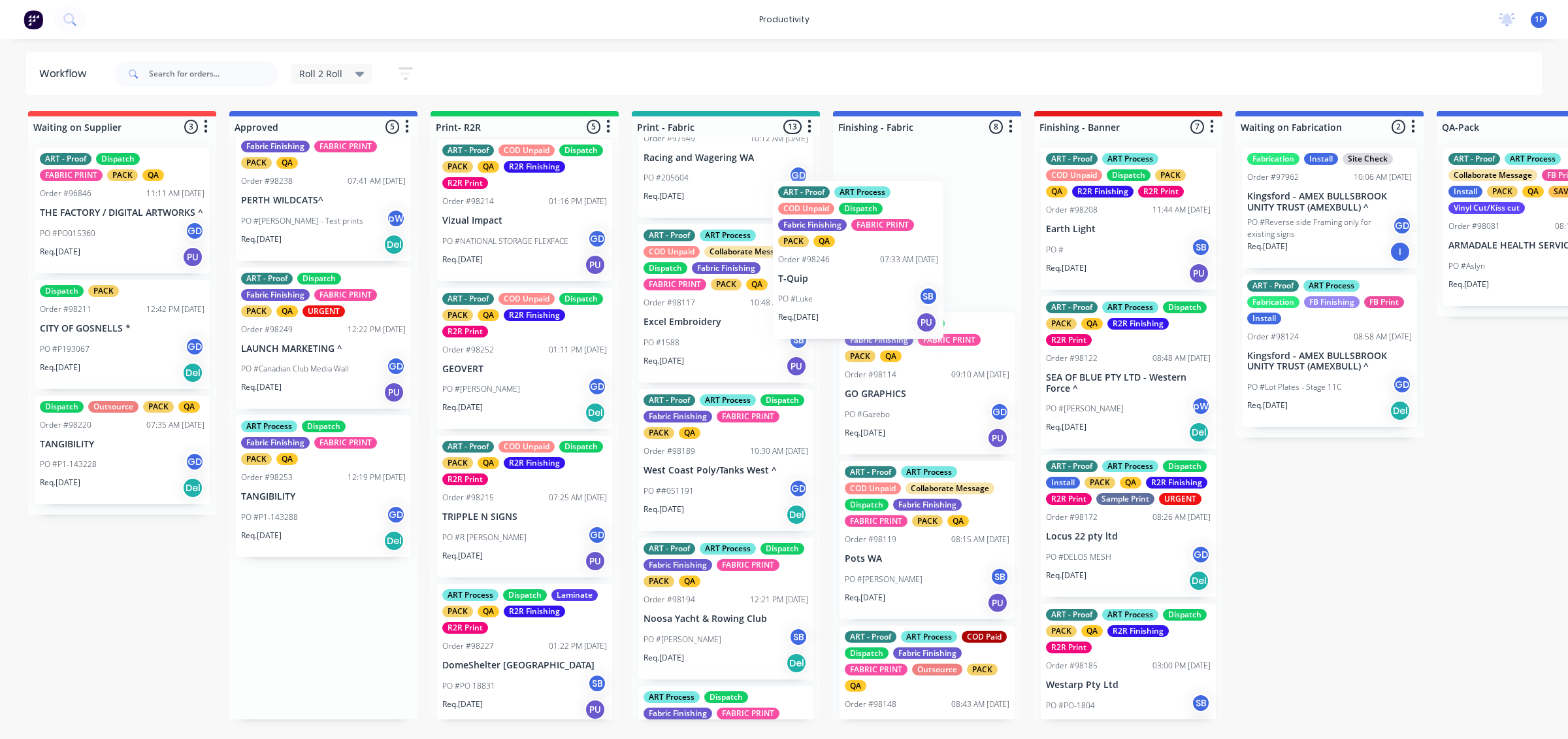
scroll to position [384, 0]
drag, startPoint x: 297, startPoint y: 368, endPoint x: 883, endPoint y: 279, distance: 592.7
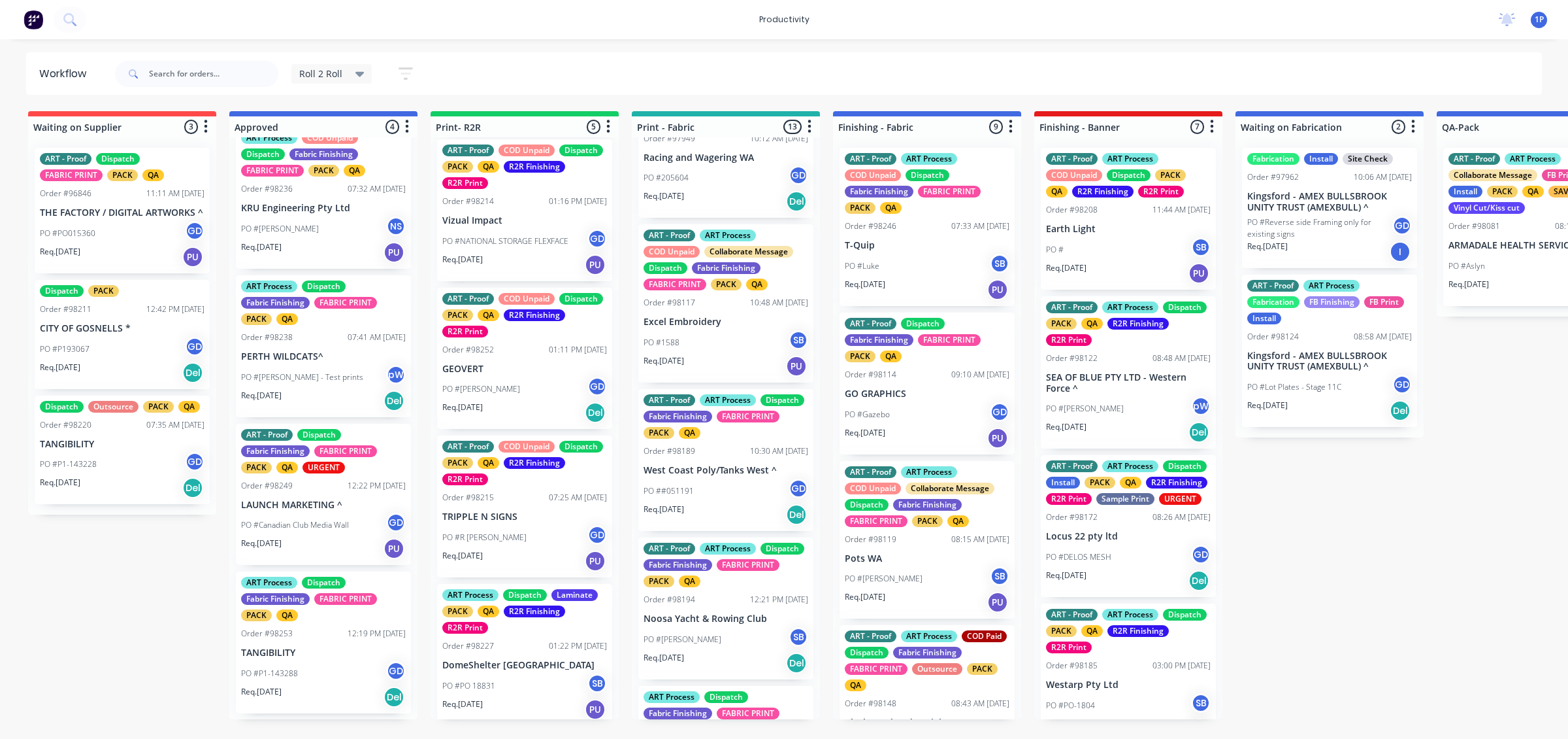
scroll to position [13, 0]
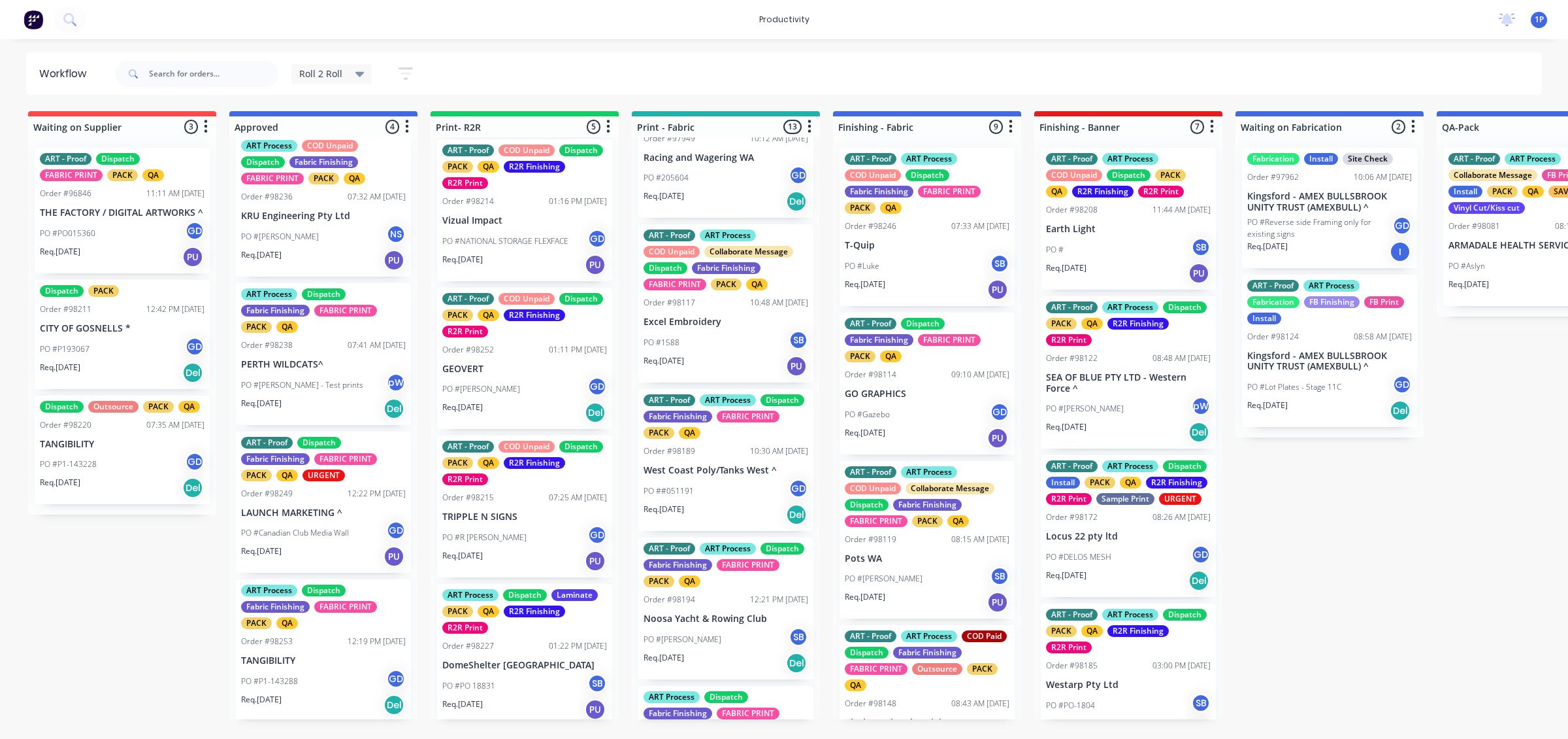
click at [887, 258] on div "PO #Luke SB" at bounding box center [927, 265] width 164 height 25
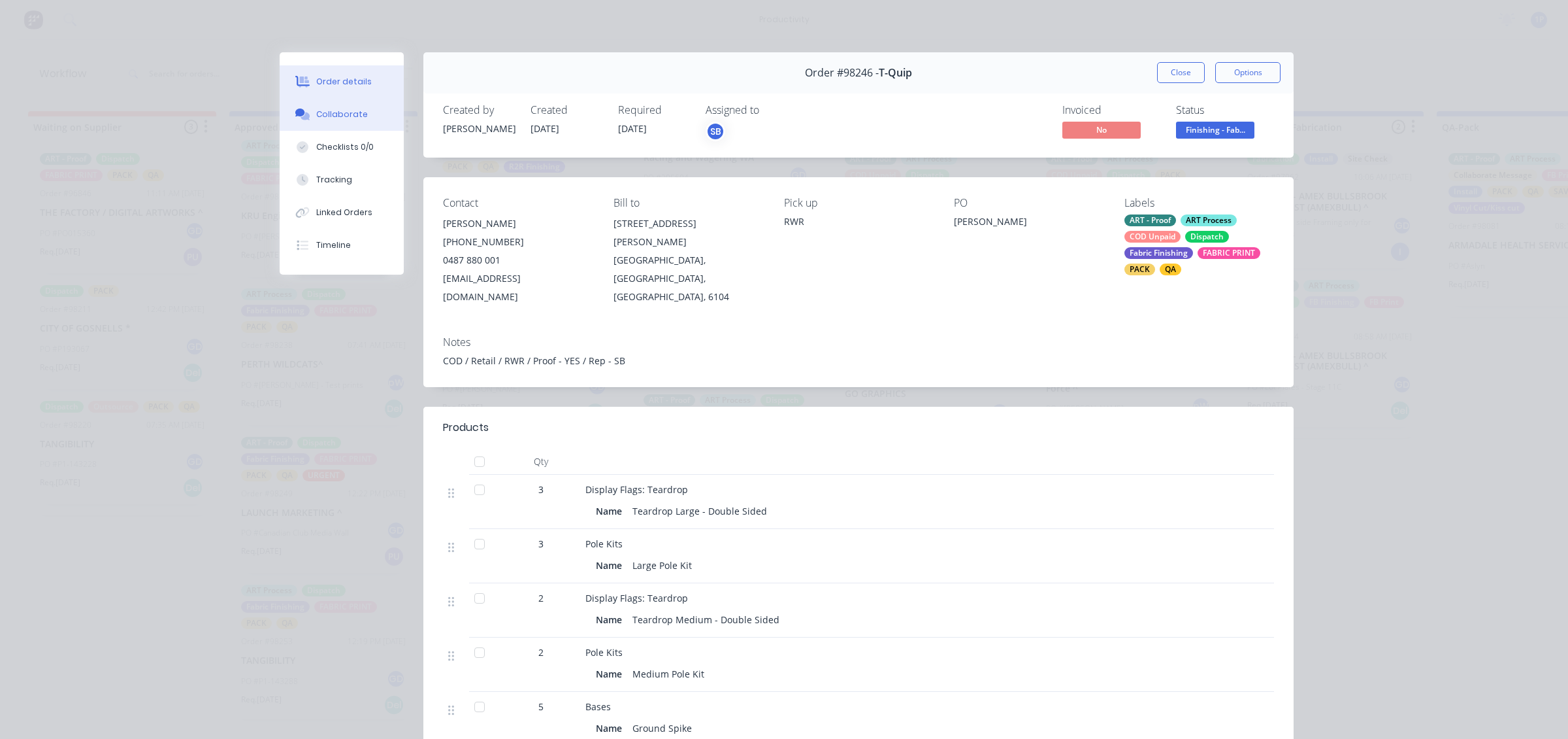
click at [341, 115] on div "Collaborate" at bounding box center [342, 114] width 51 height 12
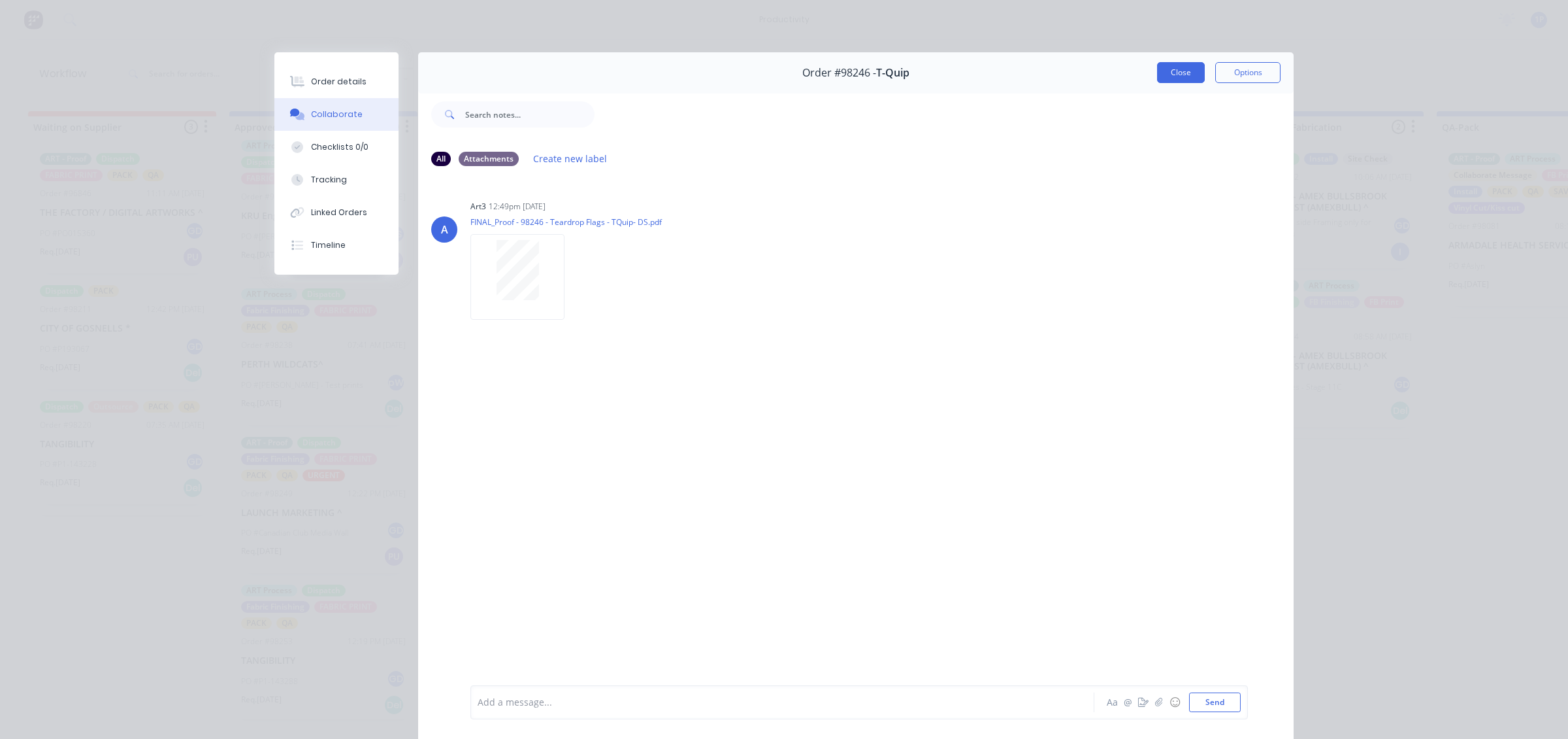
click at [1173, 67] on button "Close" at bounding box center [1181, 72] width 47 height 21
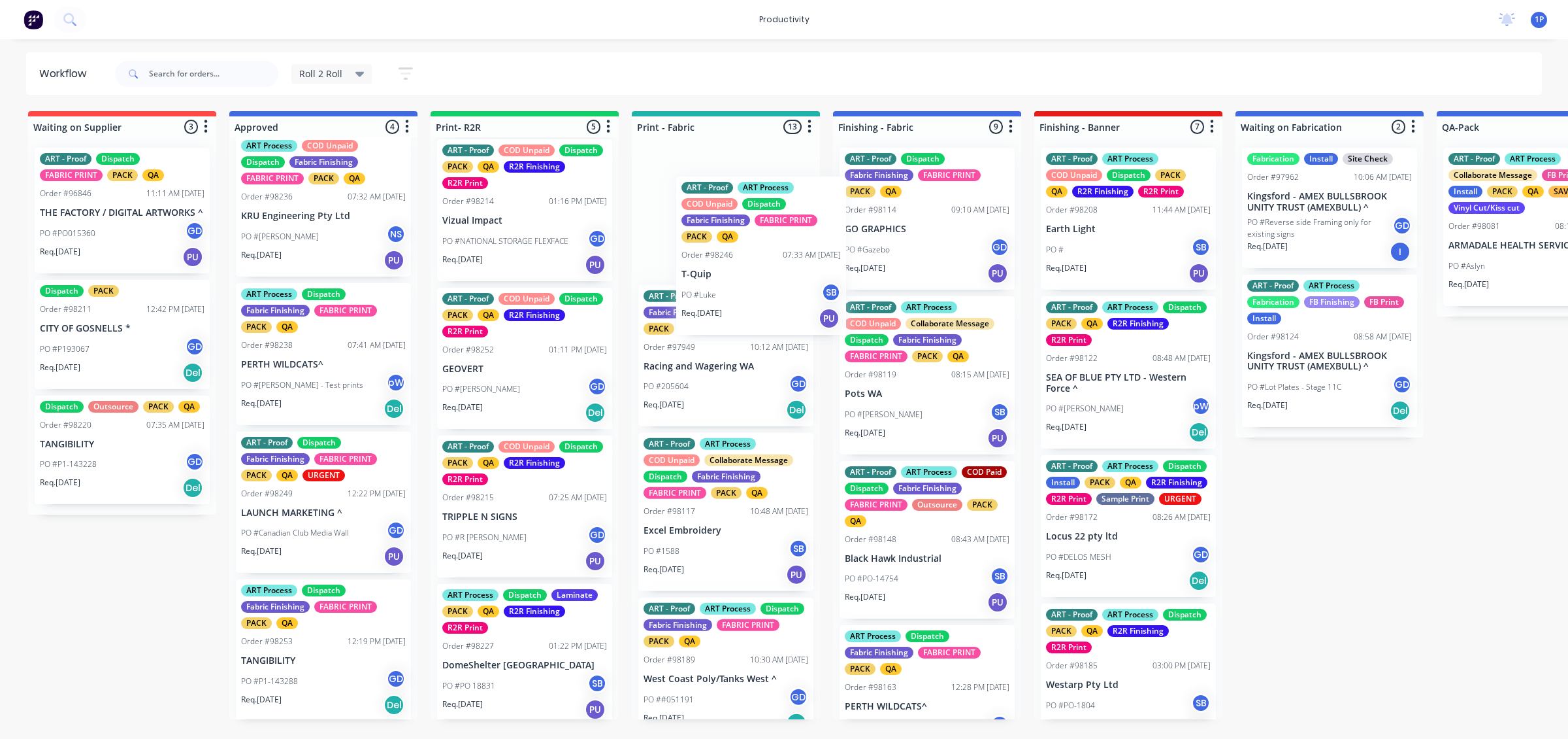
drag, startPoint x: 818, startPoint y: 279, endPoint x: 733, endPoint y: 295, distance: 86.5
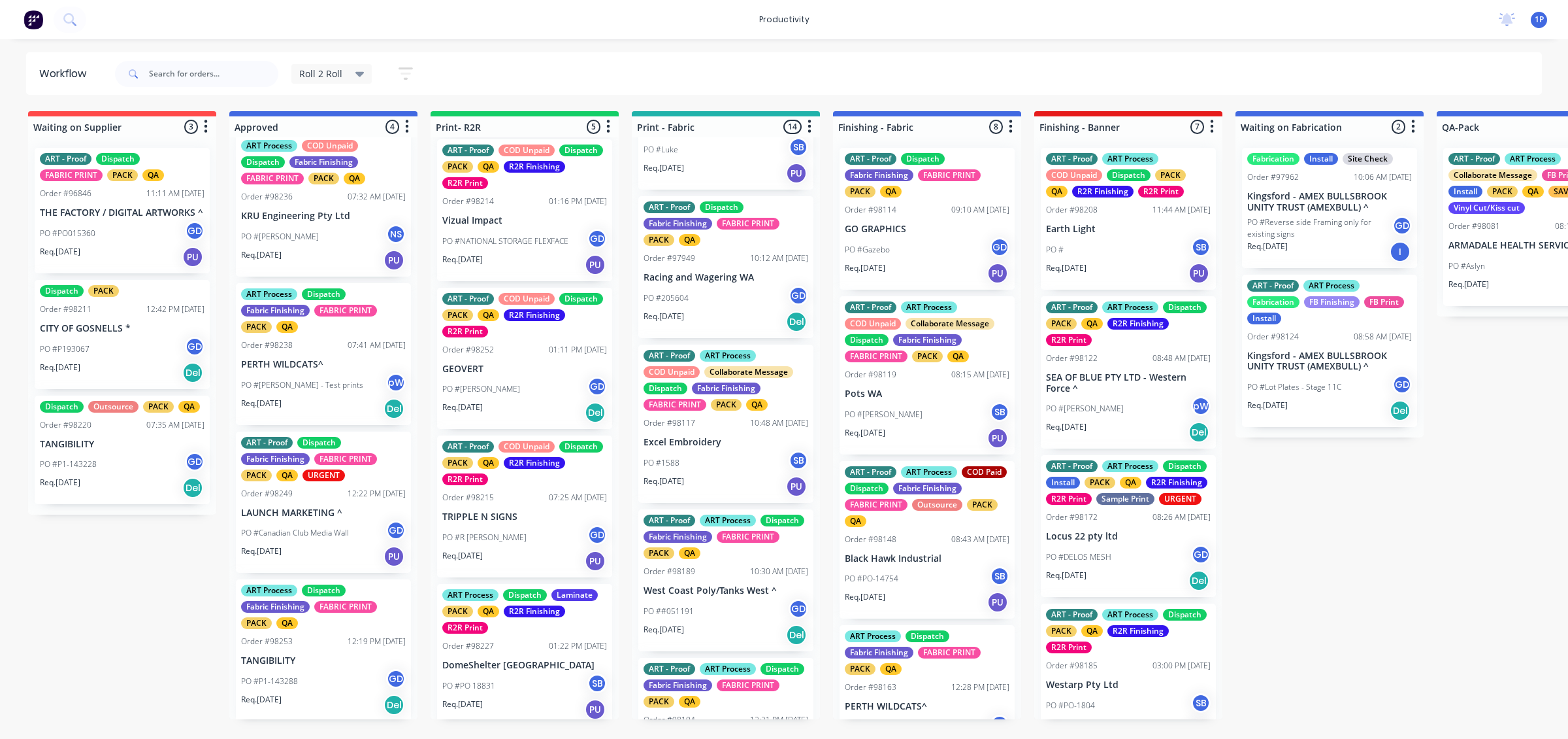
scroll to position [331, 0]
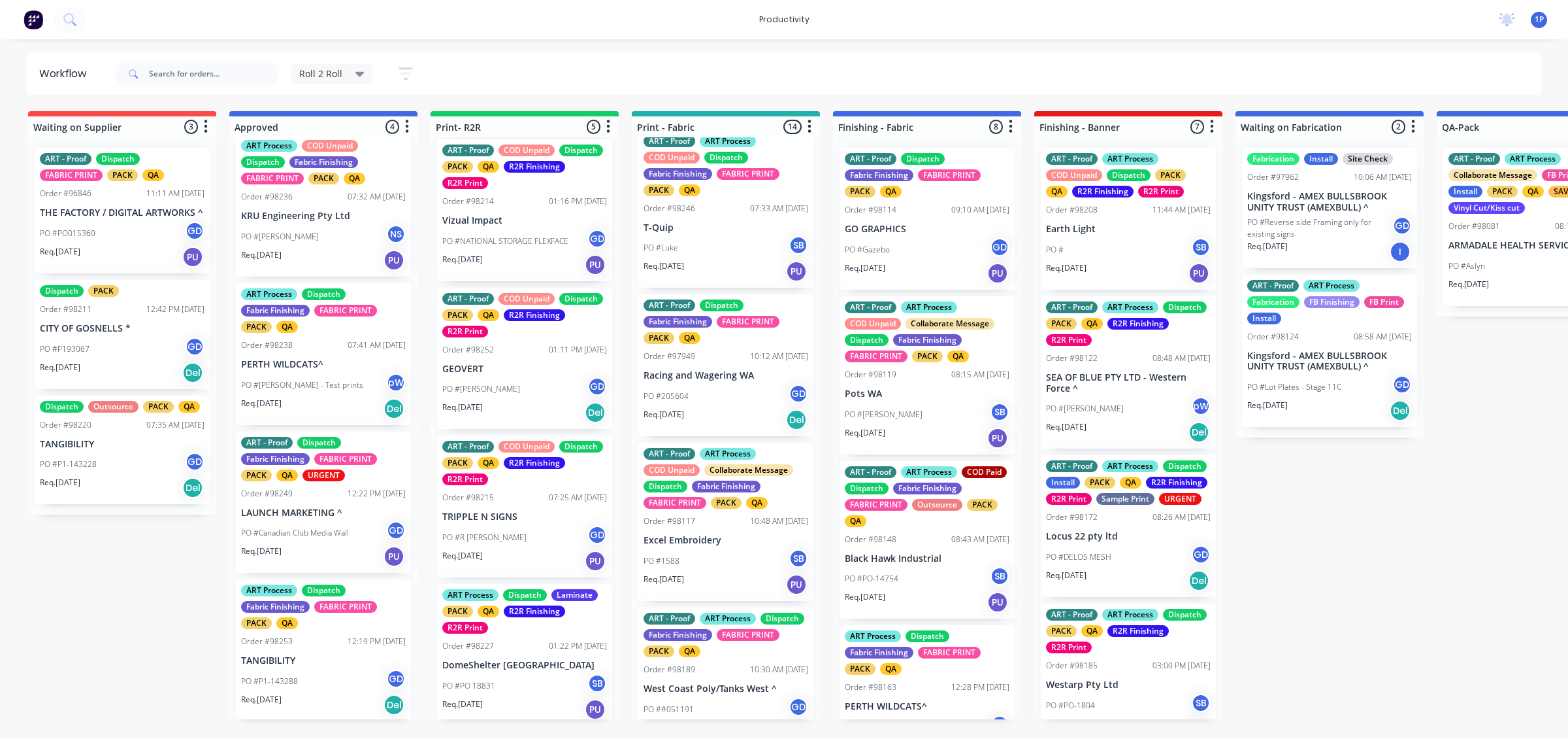
click at [752, 253] on div "PO #Luke SB" at bounding box center [725, 247] width 164 height 25
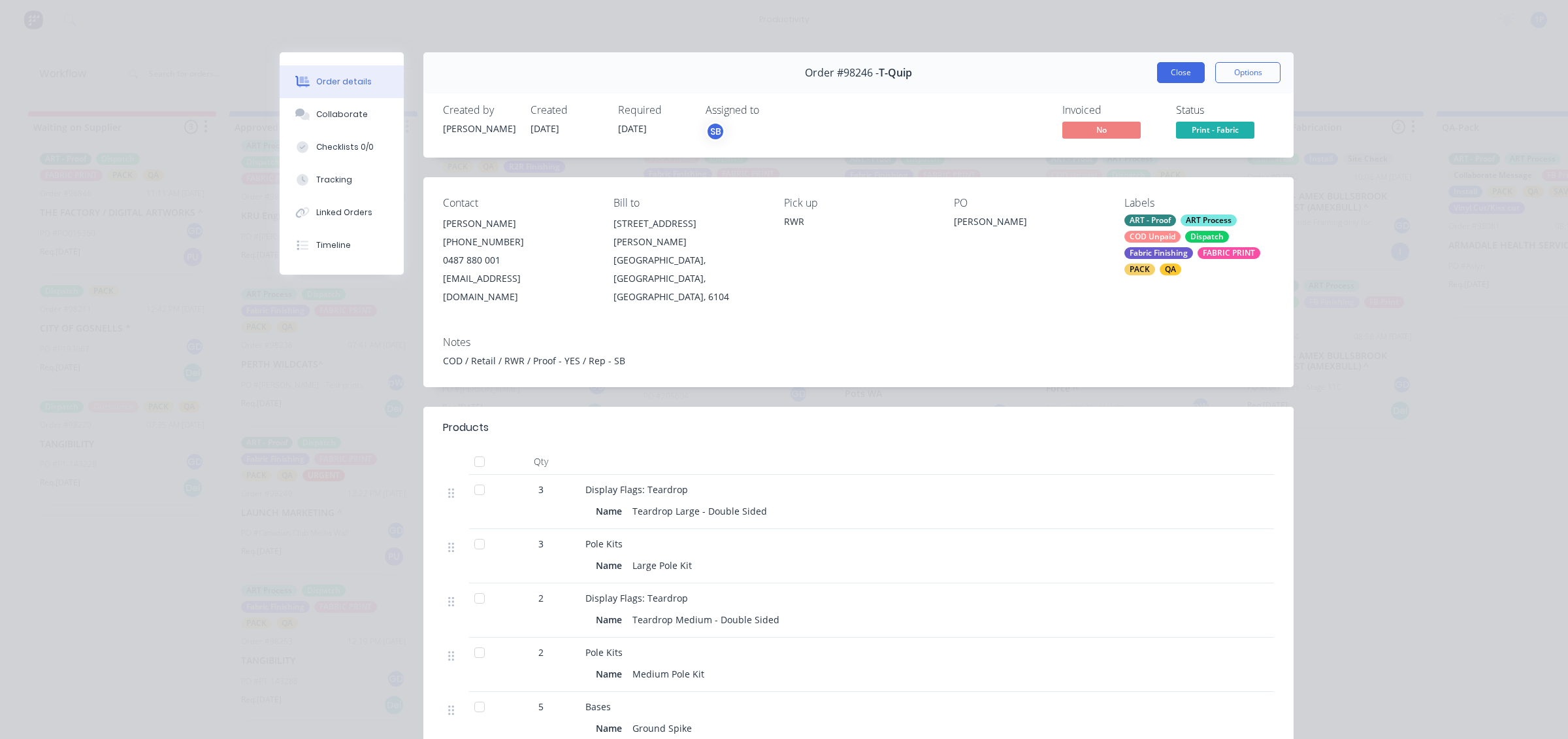
click at [1174, 69] on button "Close" at bounding box center [1181, 72] width 47 height 21
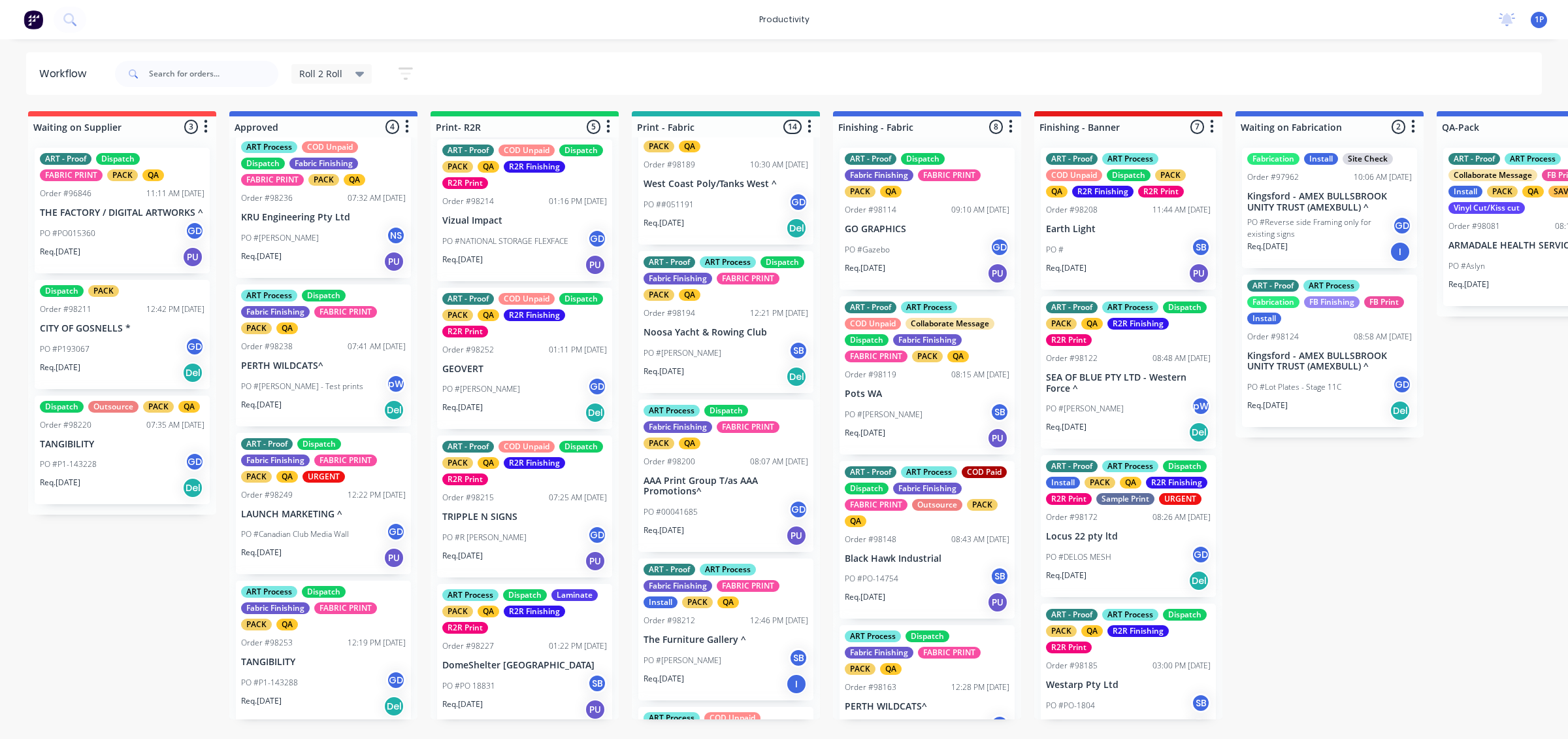
scroll to position [821, 0]
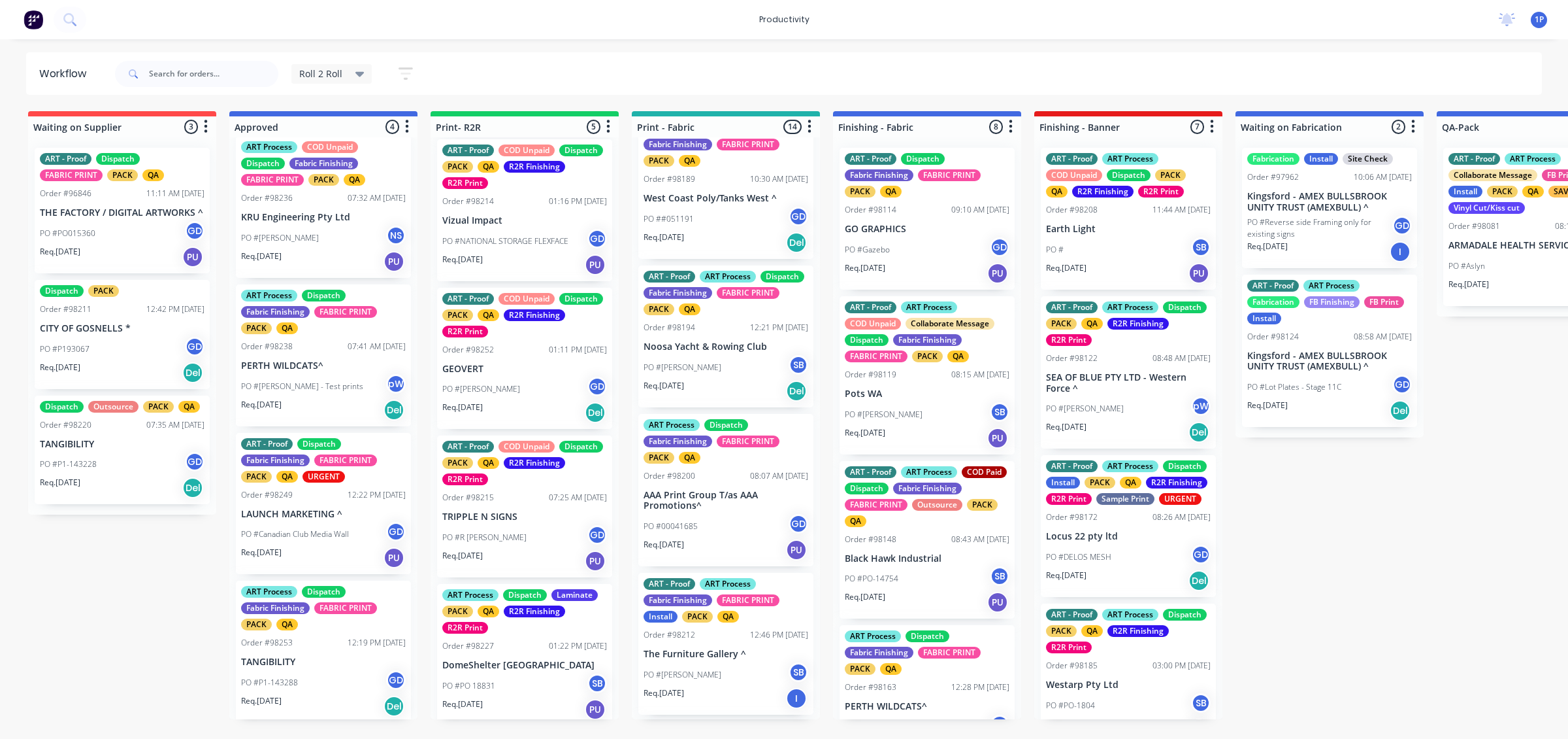
click at [723, 232] on div "PO ##051191 GD" at bounding box center [725, 219] width 164 height 25
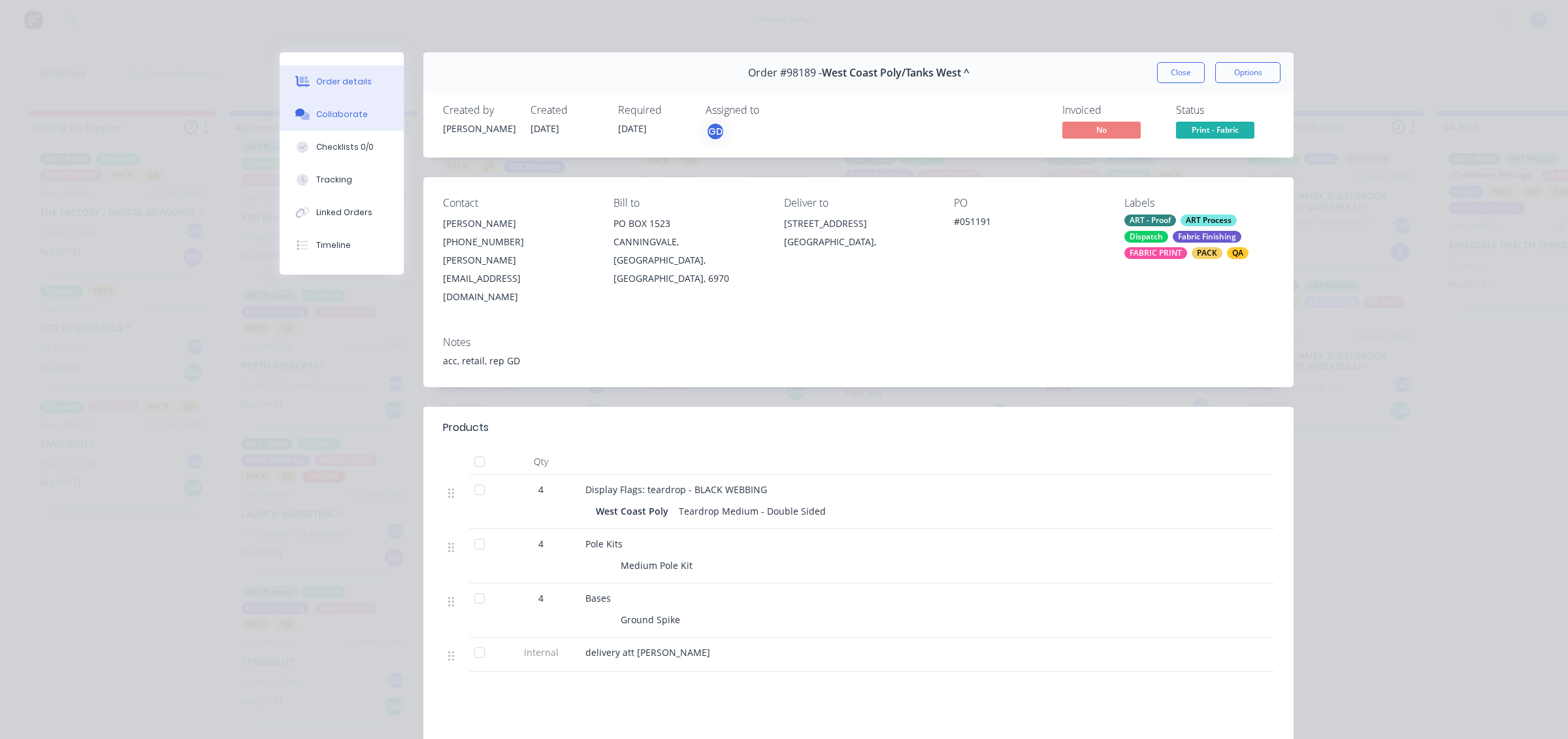
click at [345, 101] on button "Collaborate" at bounding box center [342, 114] width 124 height 33
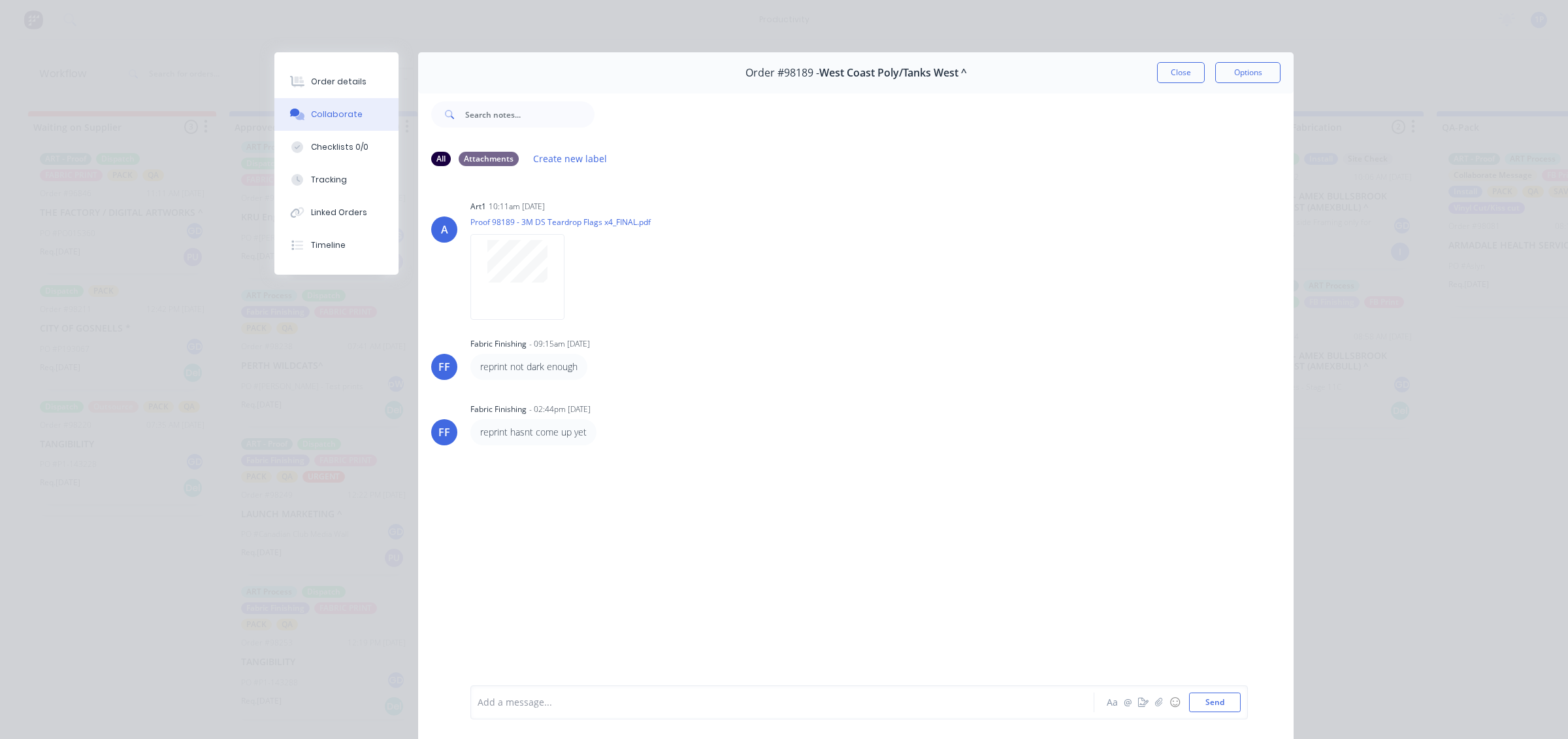
click at [652, 698] on div at bounding box center [764, 703] width 571 height 14
click at [367, 82] on button "Order details" at bounding box center [337, 81] width 124 height 33
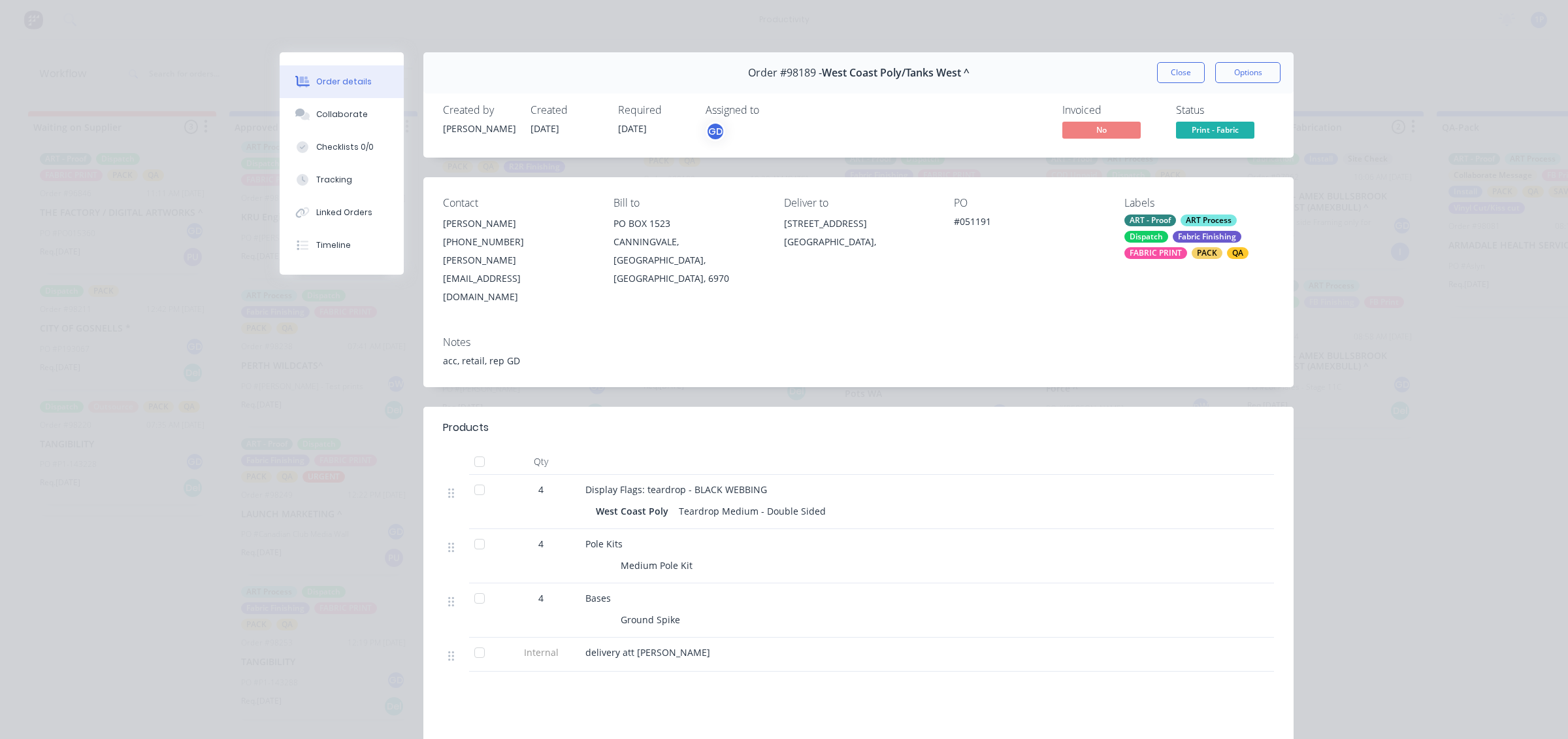
click at [1179, 73] on button "Close" at bounding box center [1181, 72] width 47 height 21
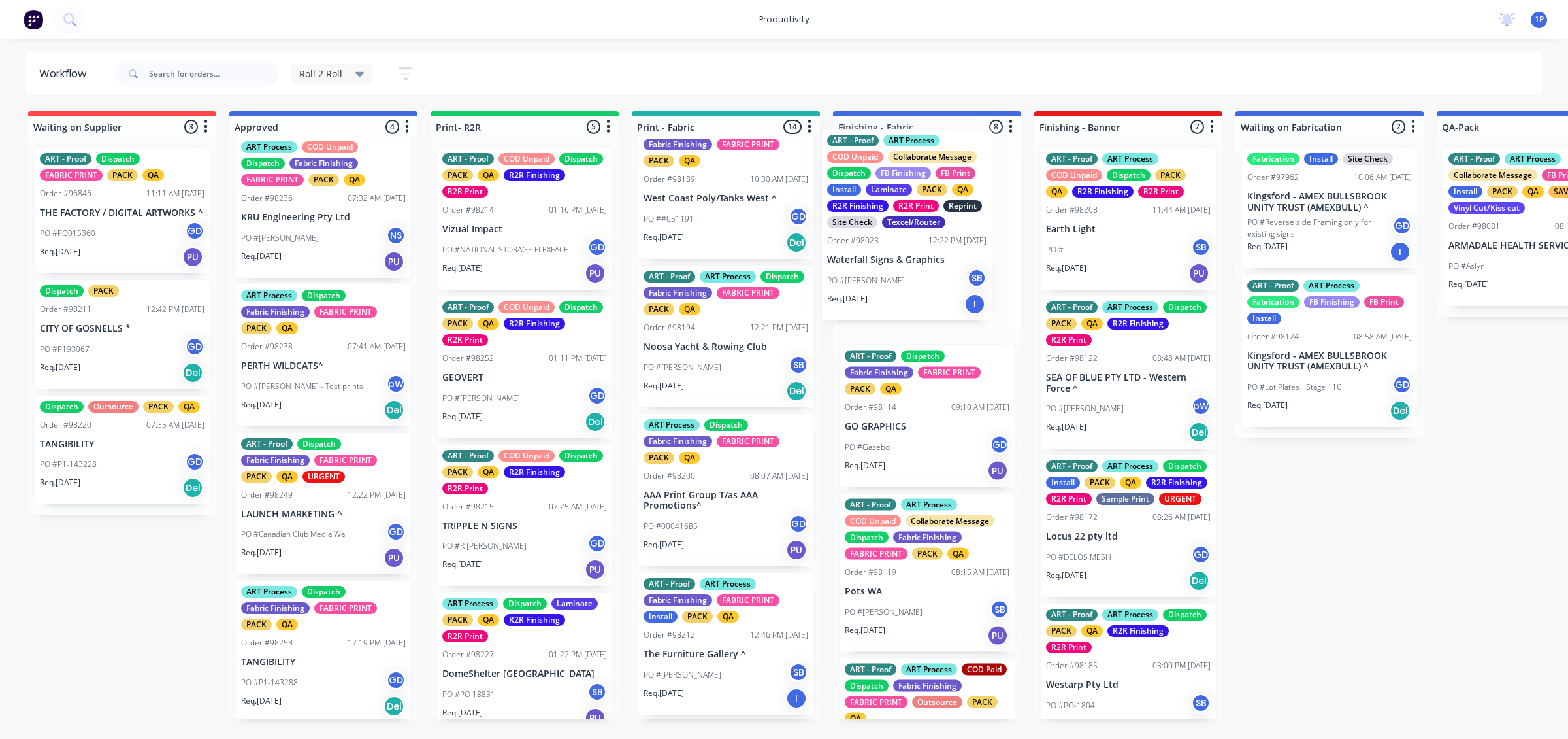
scroll to position [801, 0]
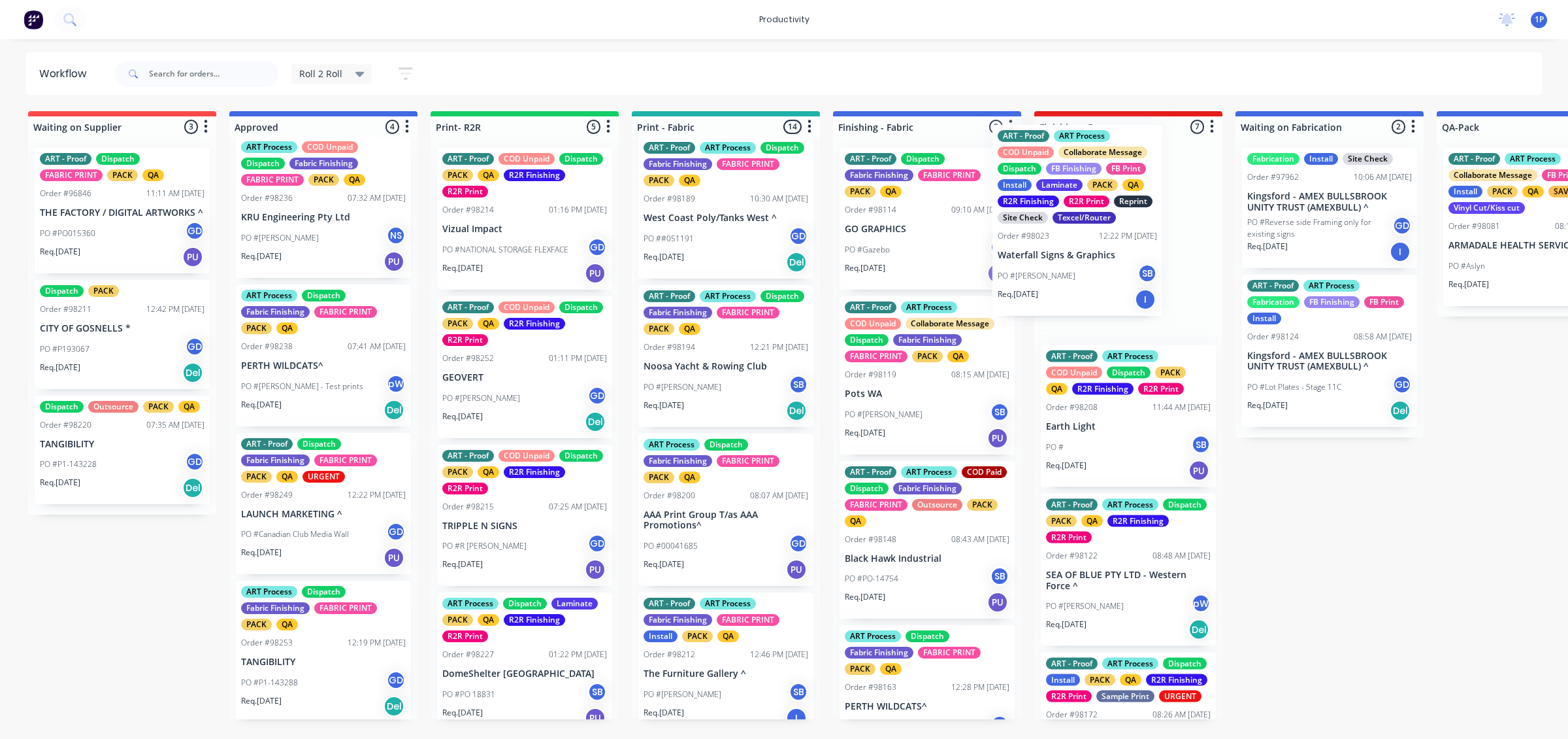
drag, startPoint x: 527, startPoint y: 307, endPoint x: 1099, endPoint y: 282, distance: 572.5
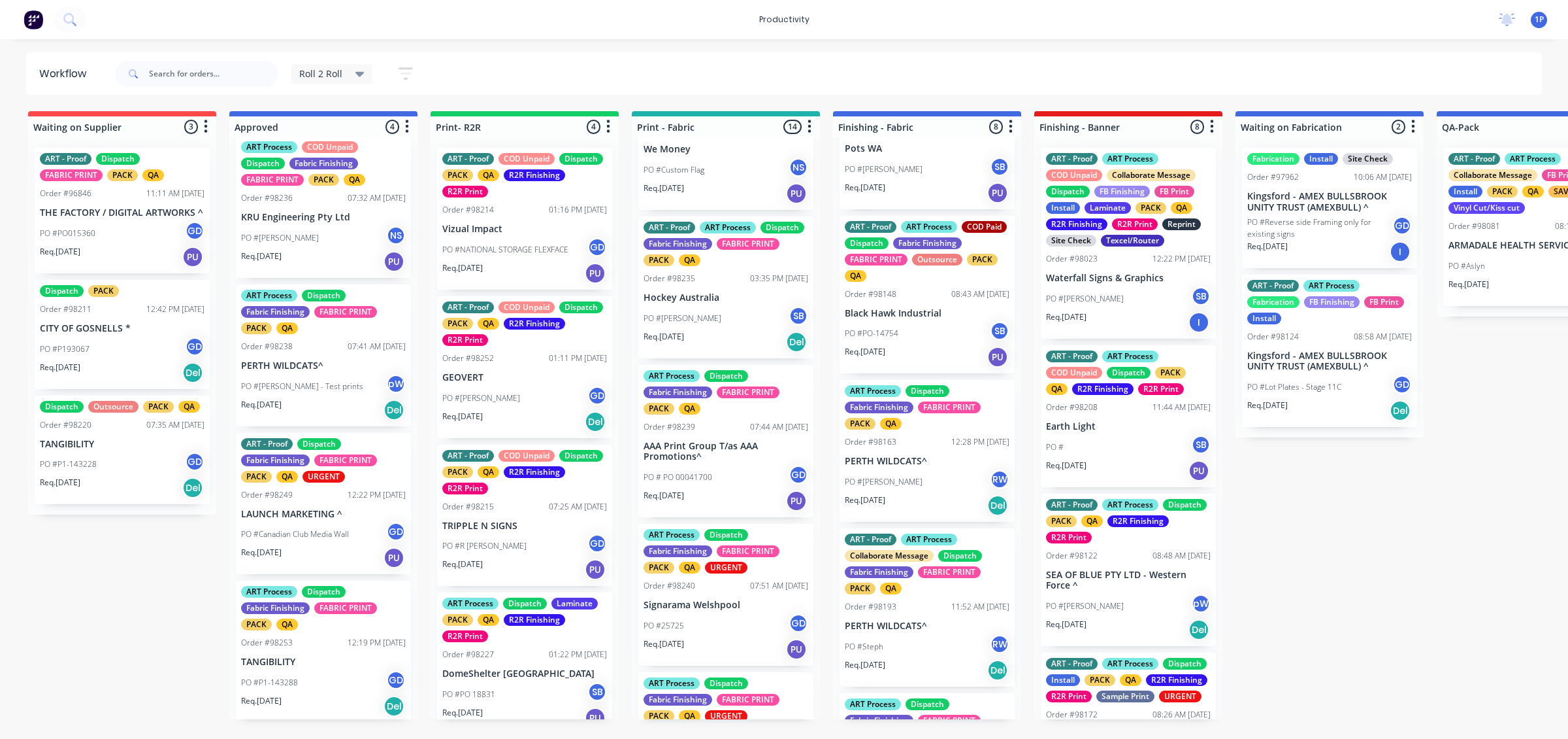
scroll to position [1537, 0]
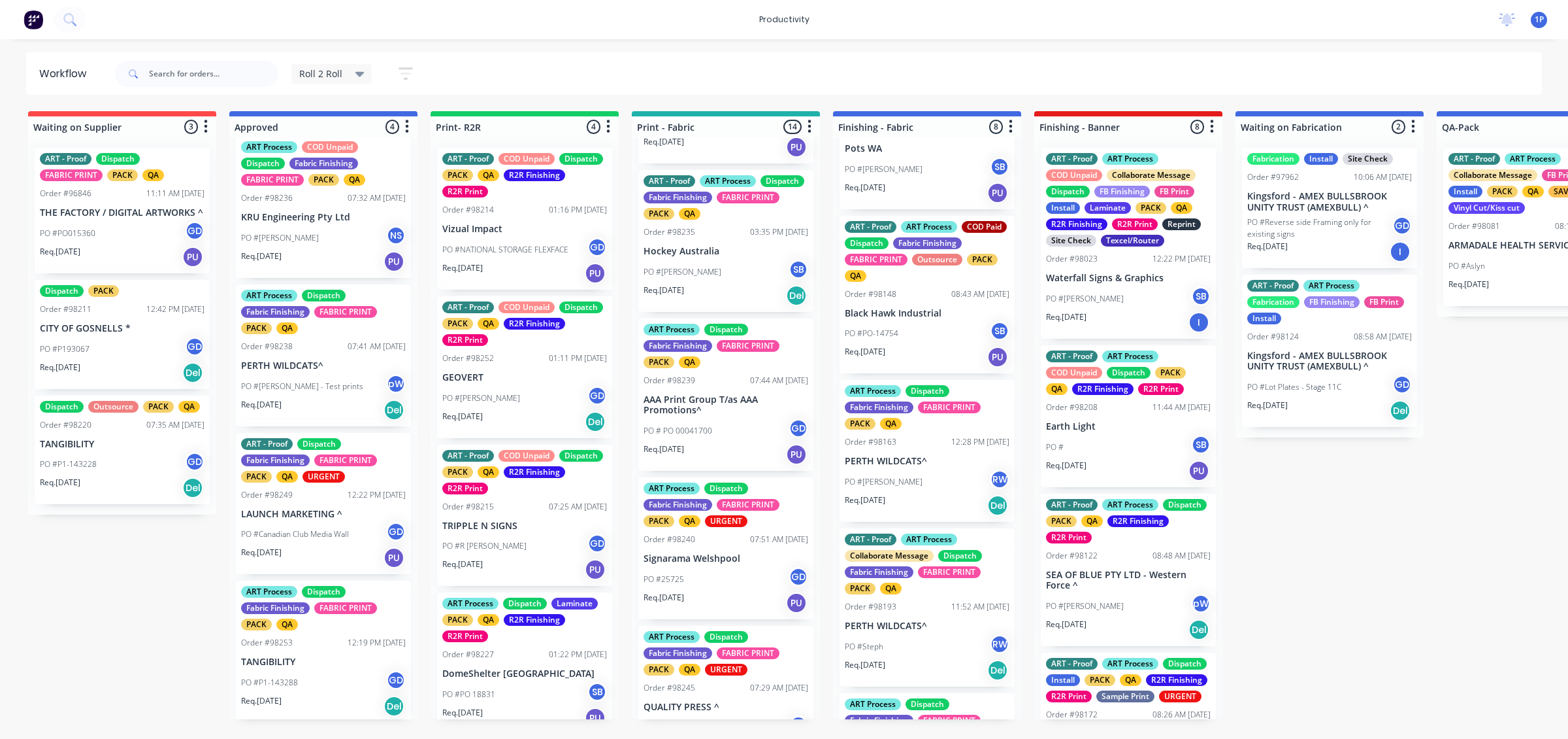
click at [750, 443] on div "PO # PO 00041700 GD" at bounding box center [725, 431] width 164 height 25
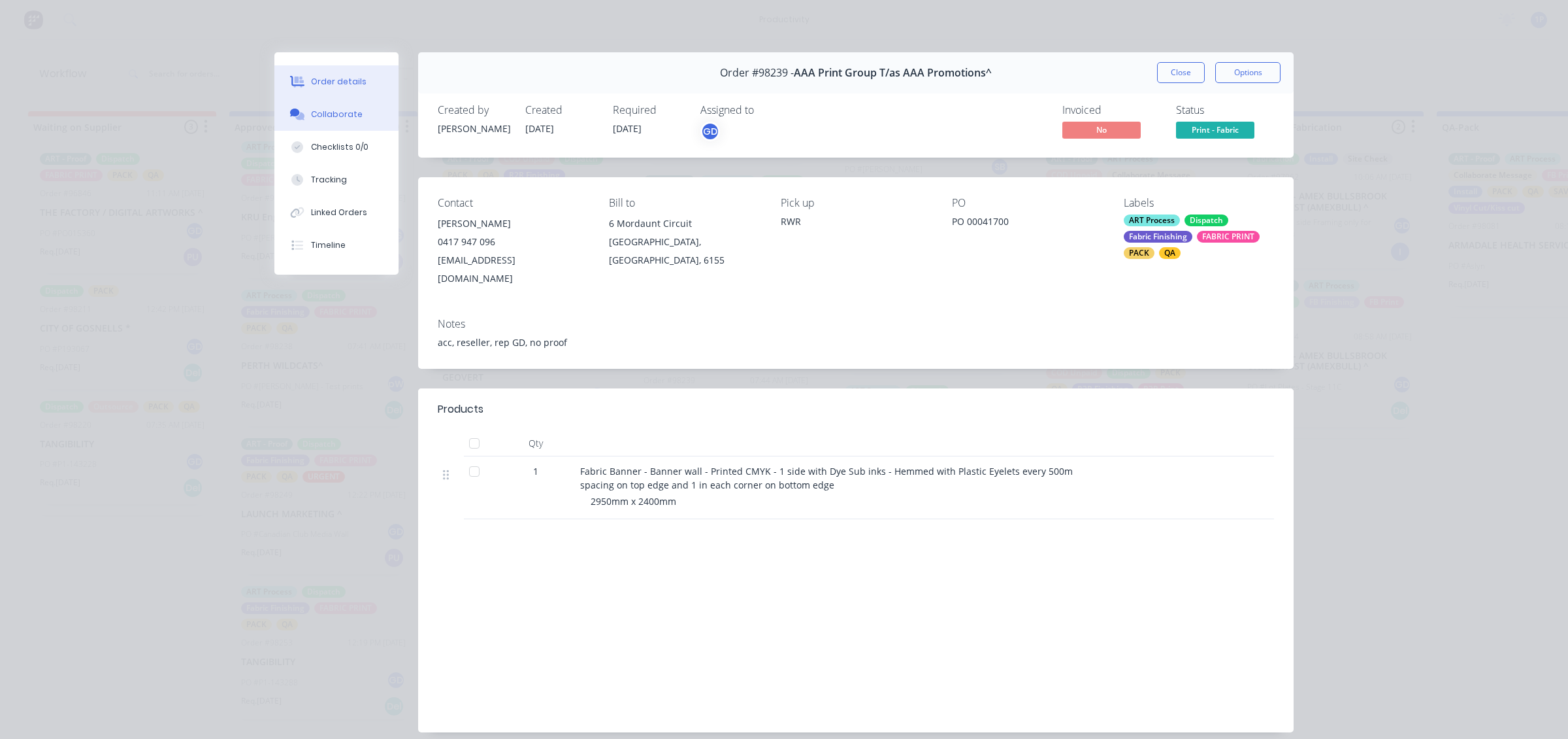
click at [341, 117] on div "Collaborate" at bounding box center [337, 114] width 51 height 12
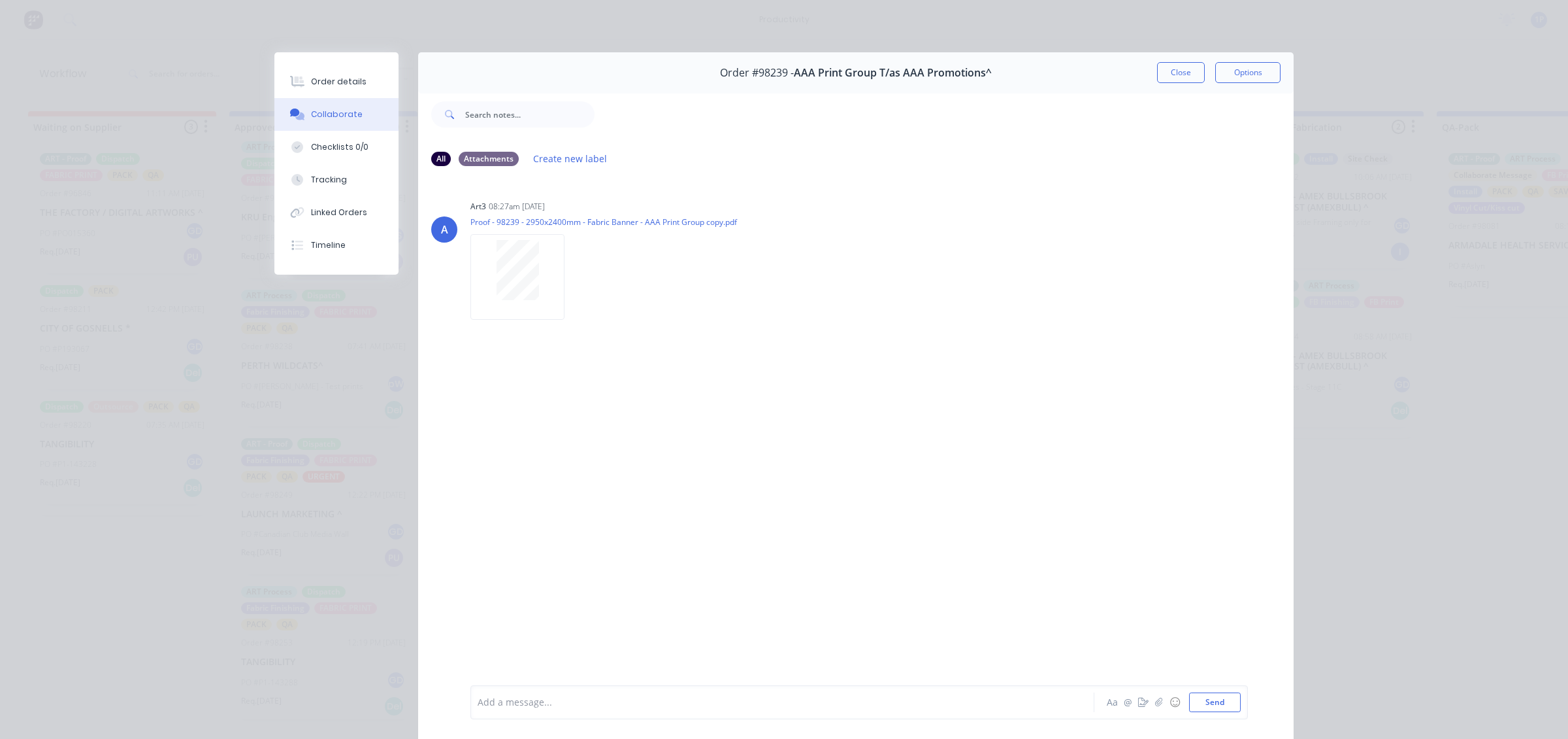
click at [1179, 74] on button "Close" at bounding box center [1181, 72] width 47 height 21
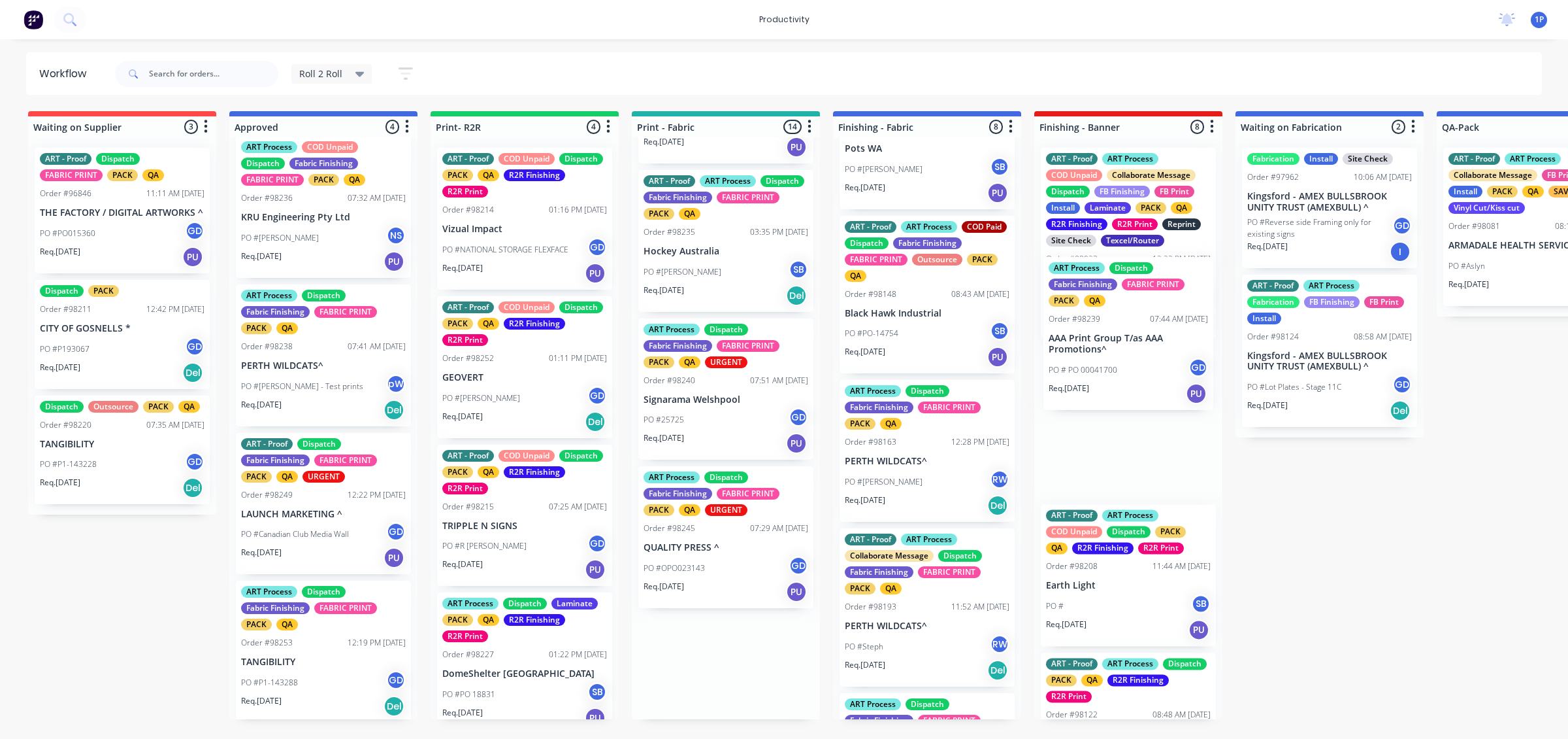
drag, startPoint x: 743, startPoint y: 430, endPoint x: 1183, endPoint y: 337, distance: 449.7
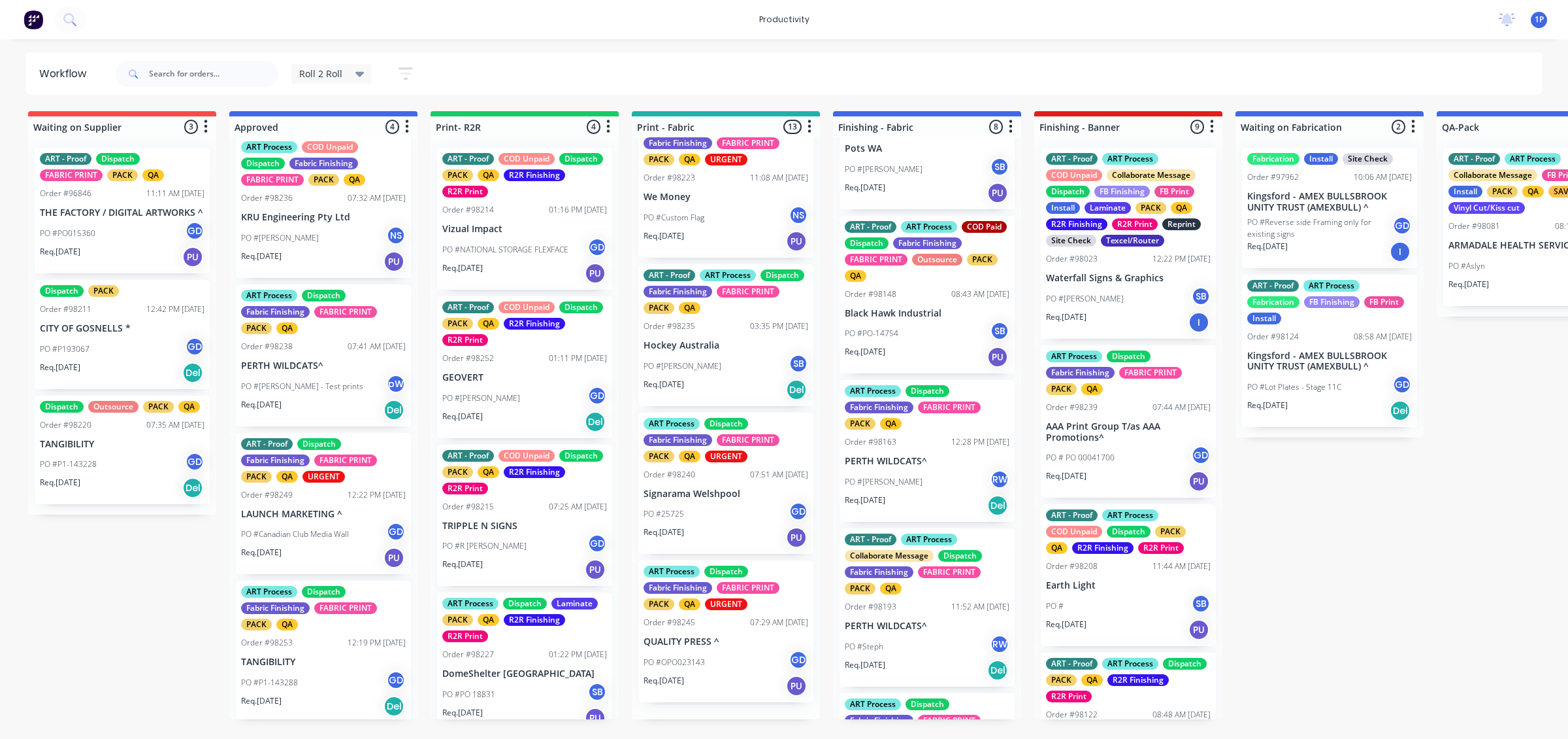
scroll to position [1439, 0]
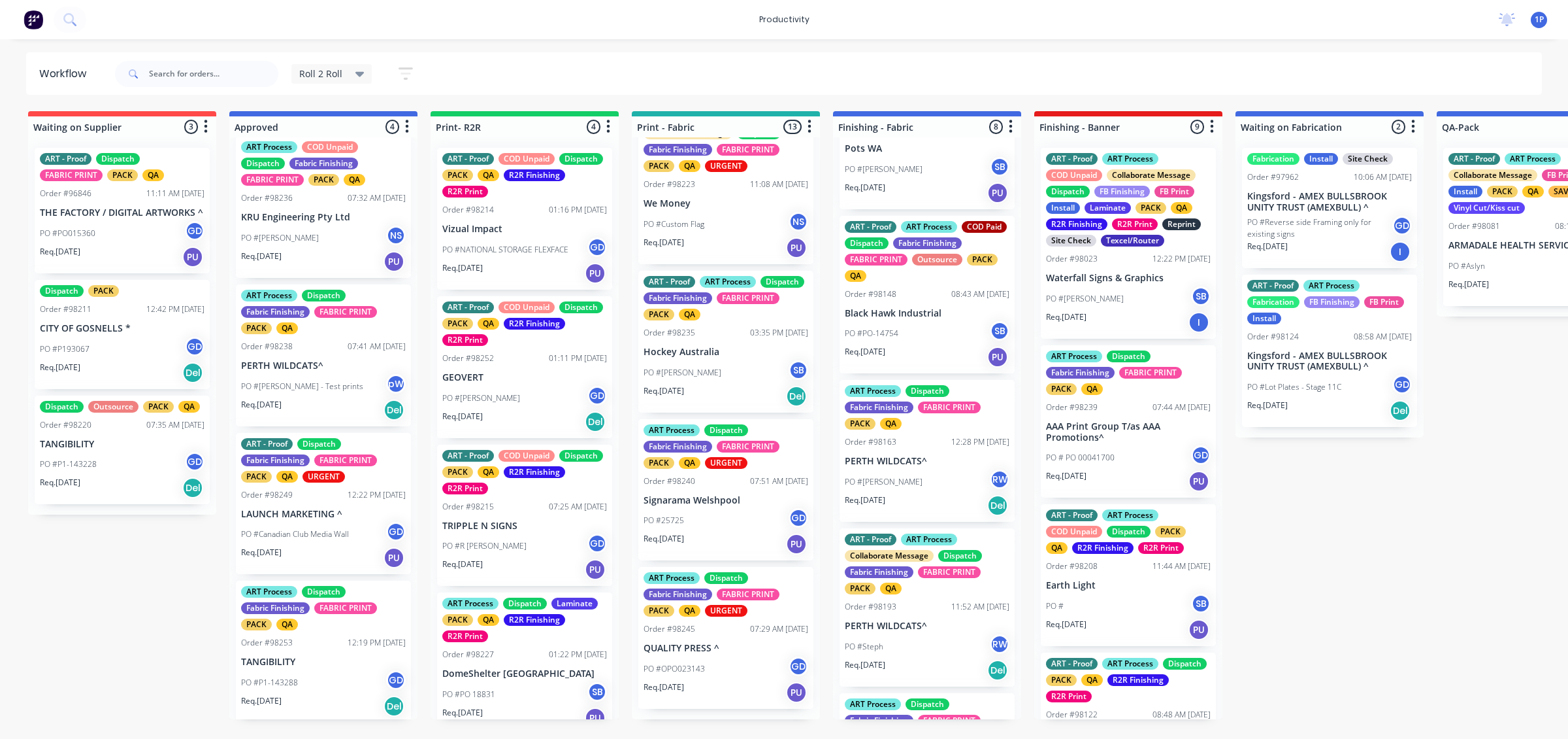
click at [697, 527] on div "PO #25725 GD" at bounding box center [725, 519] width 164 height 25
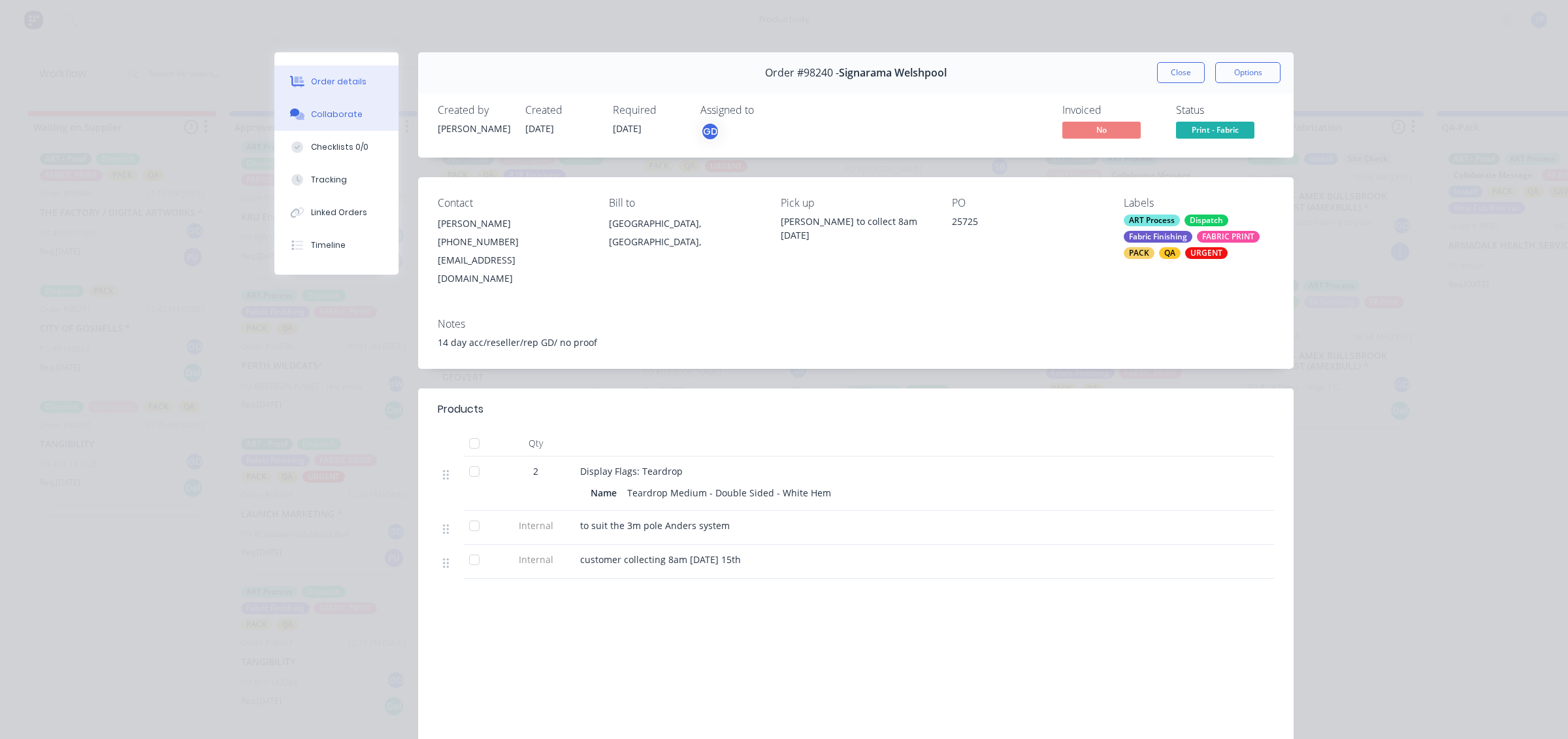
click at [344, 111] on div "Collaborate" at bounding box center [337, 114] width 51 height 12
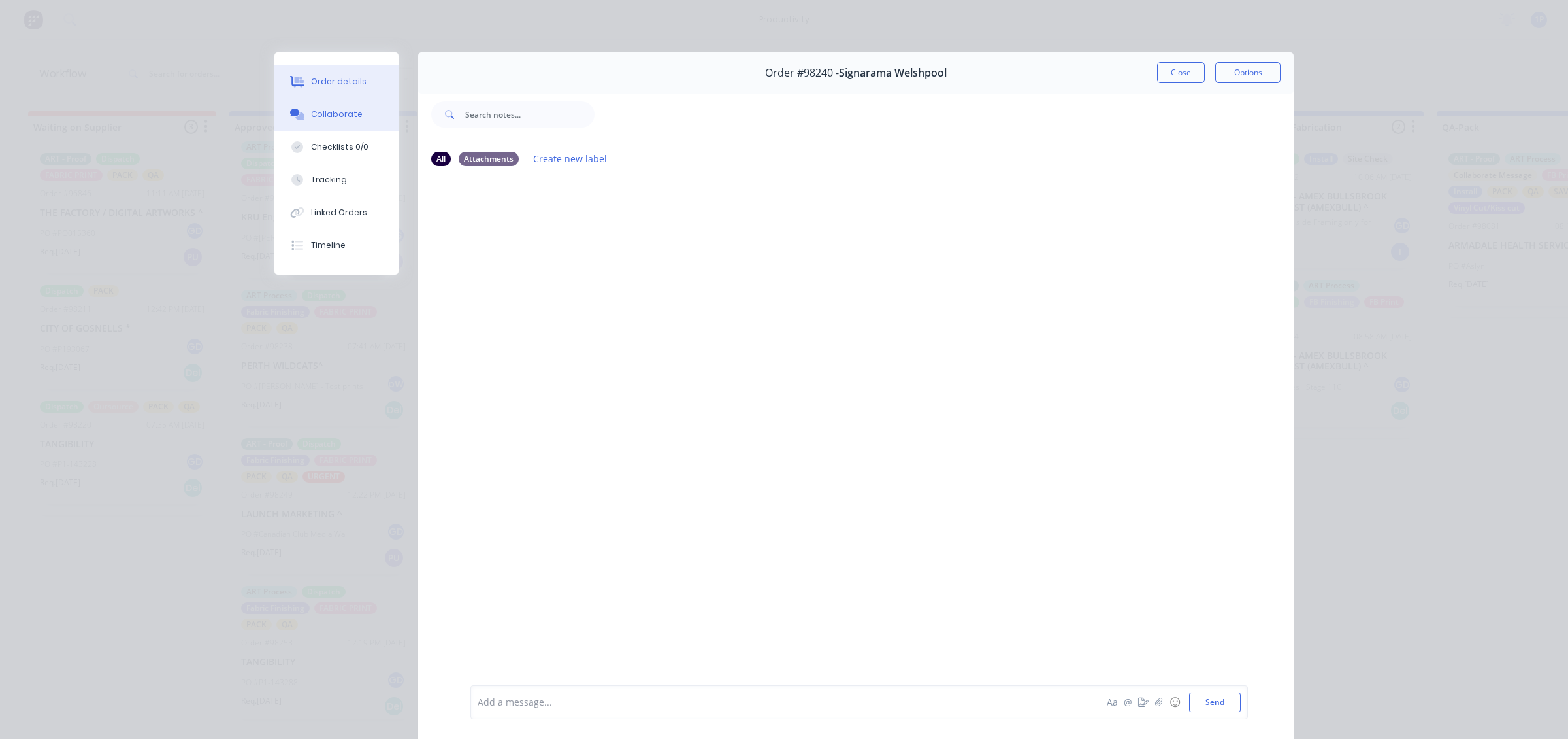
click at [360, 93] on button "Order details" at bounding box center [337, 81] width 124 height 33
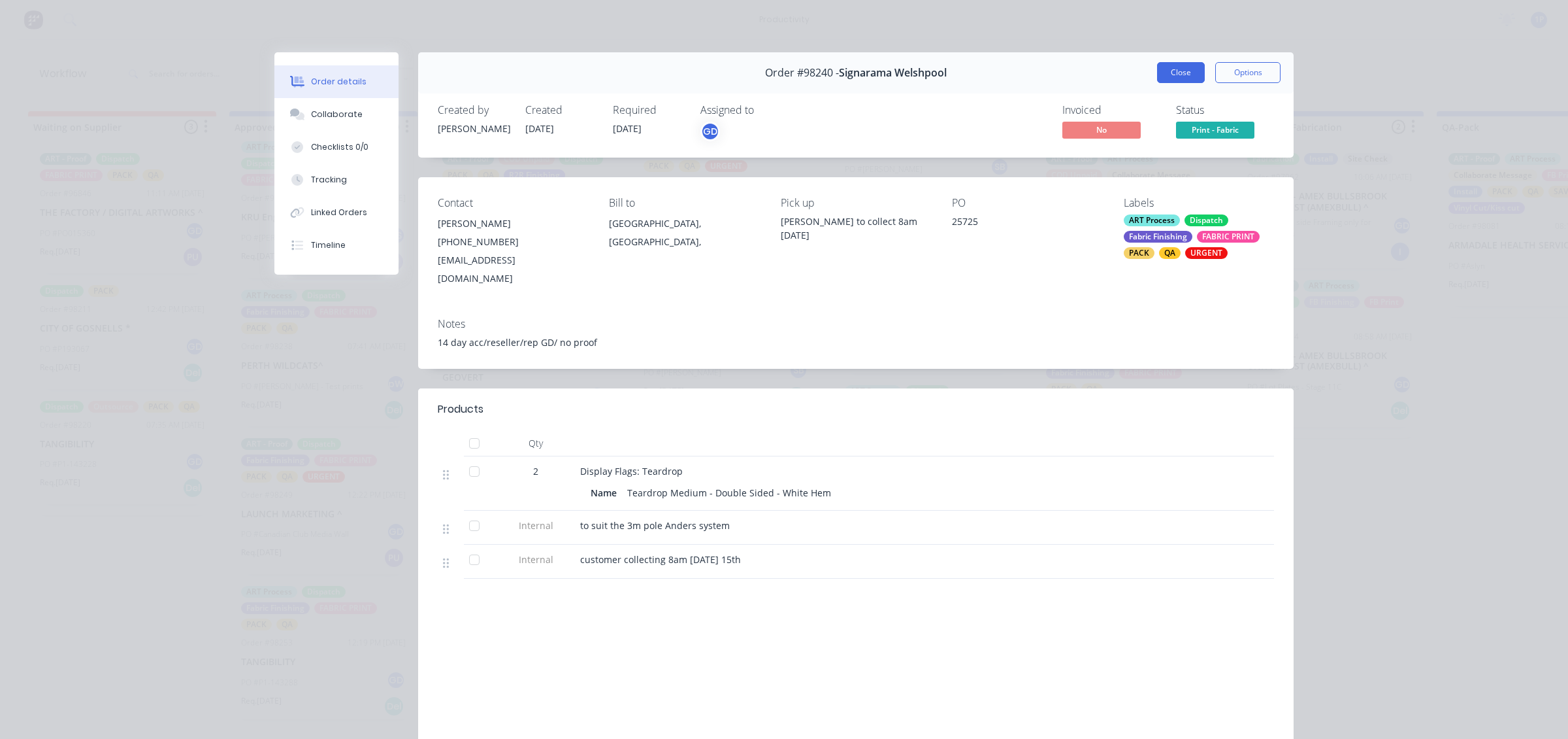
click at [1166, 63] on button "Close" at bounding box center [1181, 72] width 47 height 21
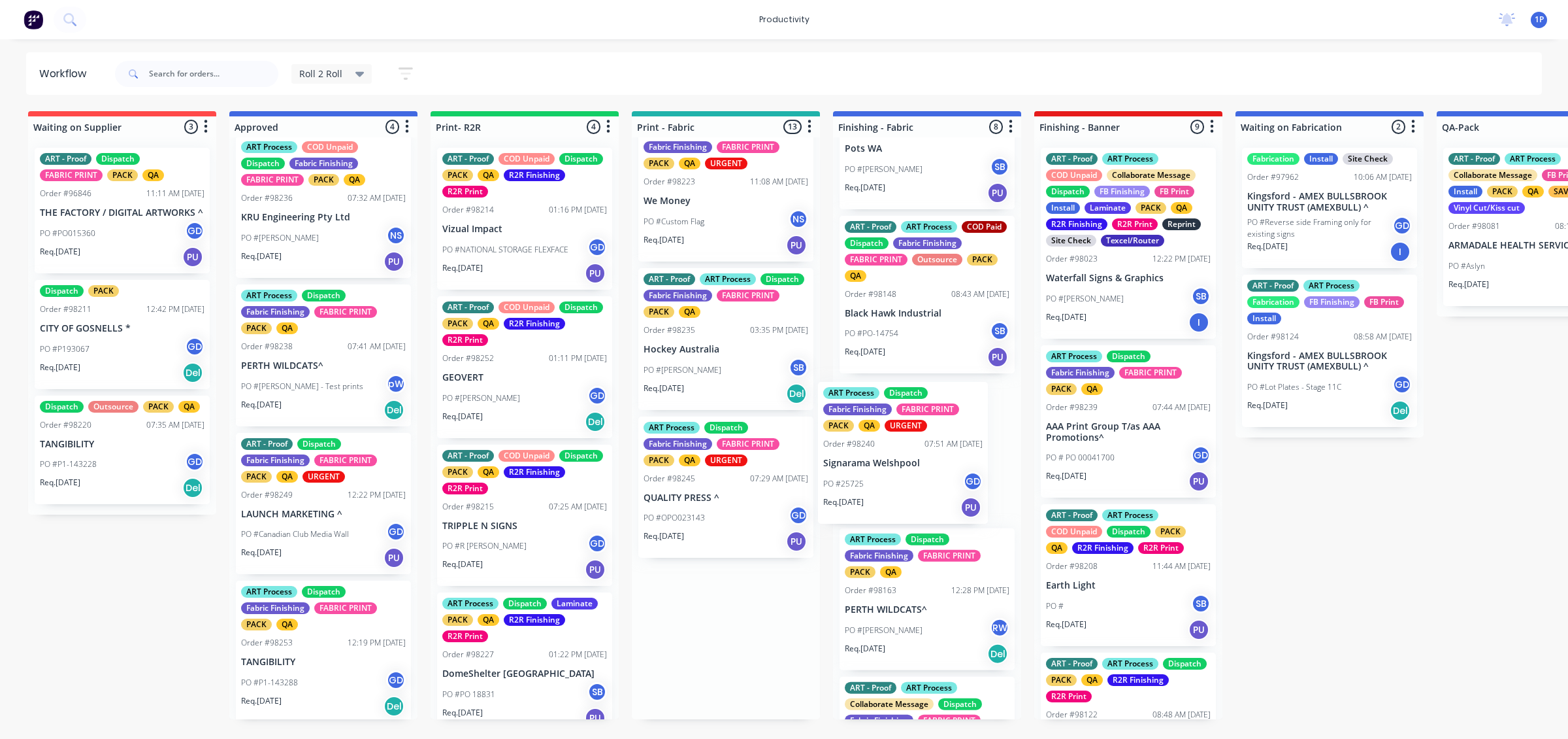
drag, startPoint x: 691, startPoint y: 538, endPoint x: 885, endPoint y: 479, distance: 202.8
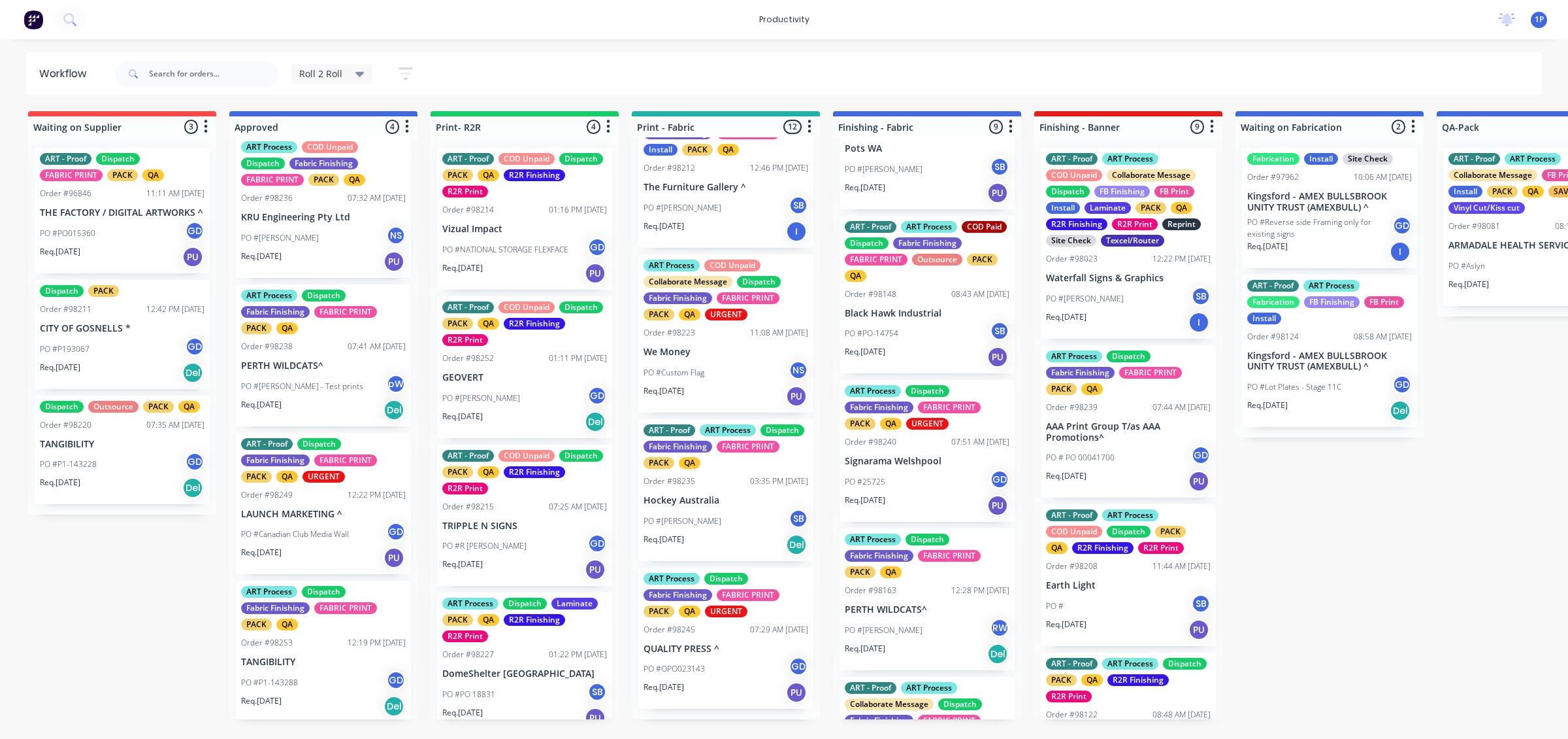
scroll to position [1291, 0]
click at [709, 675] on div "PO #OPO023143 GD" at bounding box center [725, 668] width 164 height 25
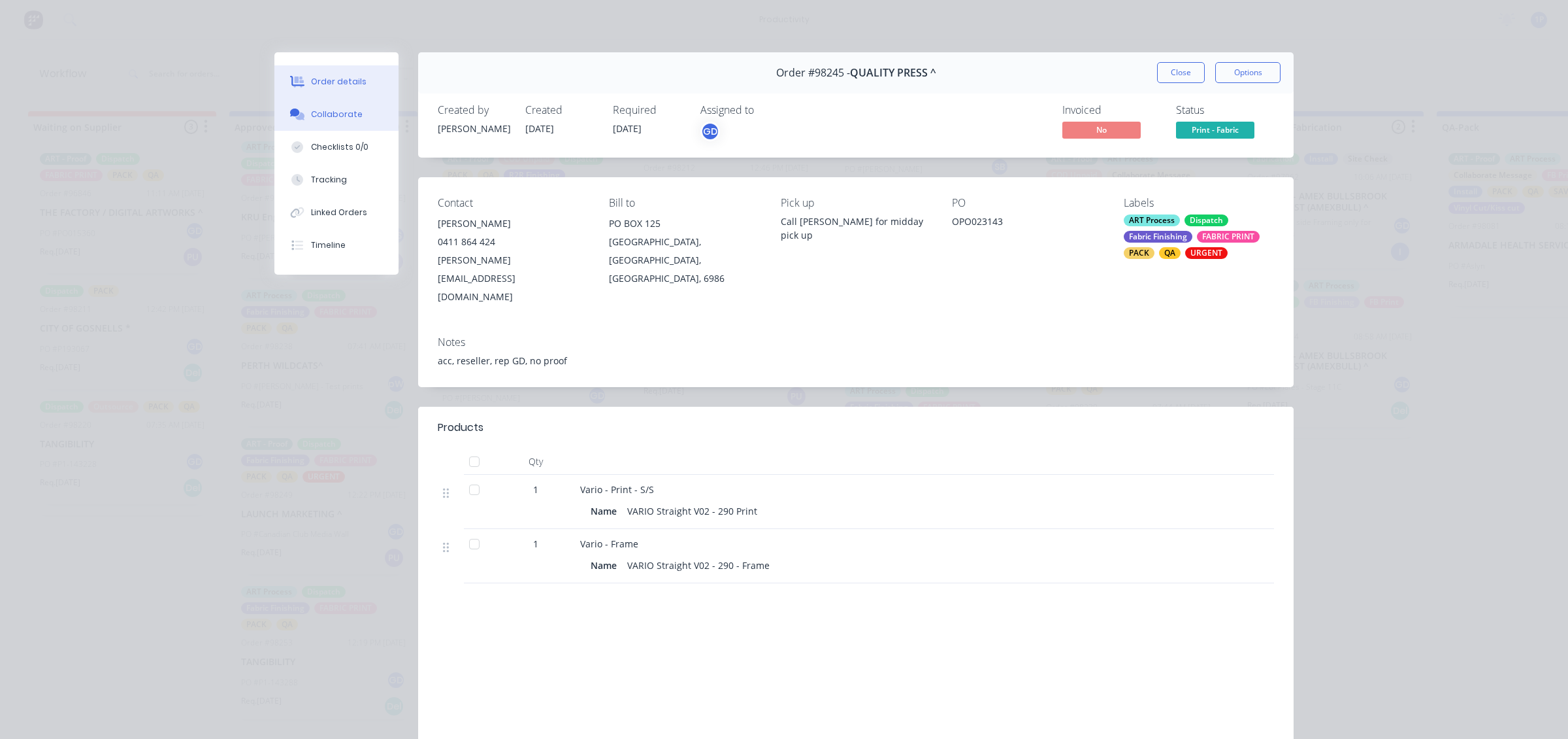
click at [363, 99] on button "Collaborate" at bounding box center [337, 114] width 124 height 33
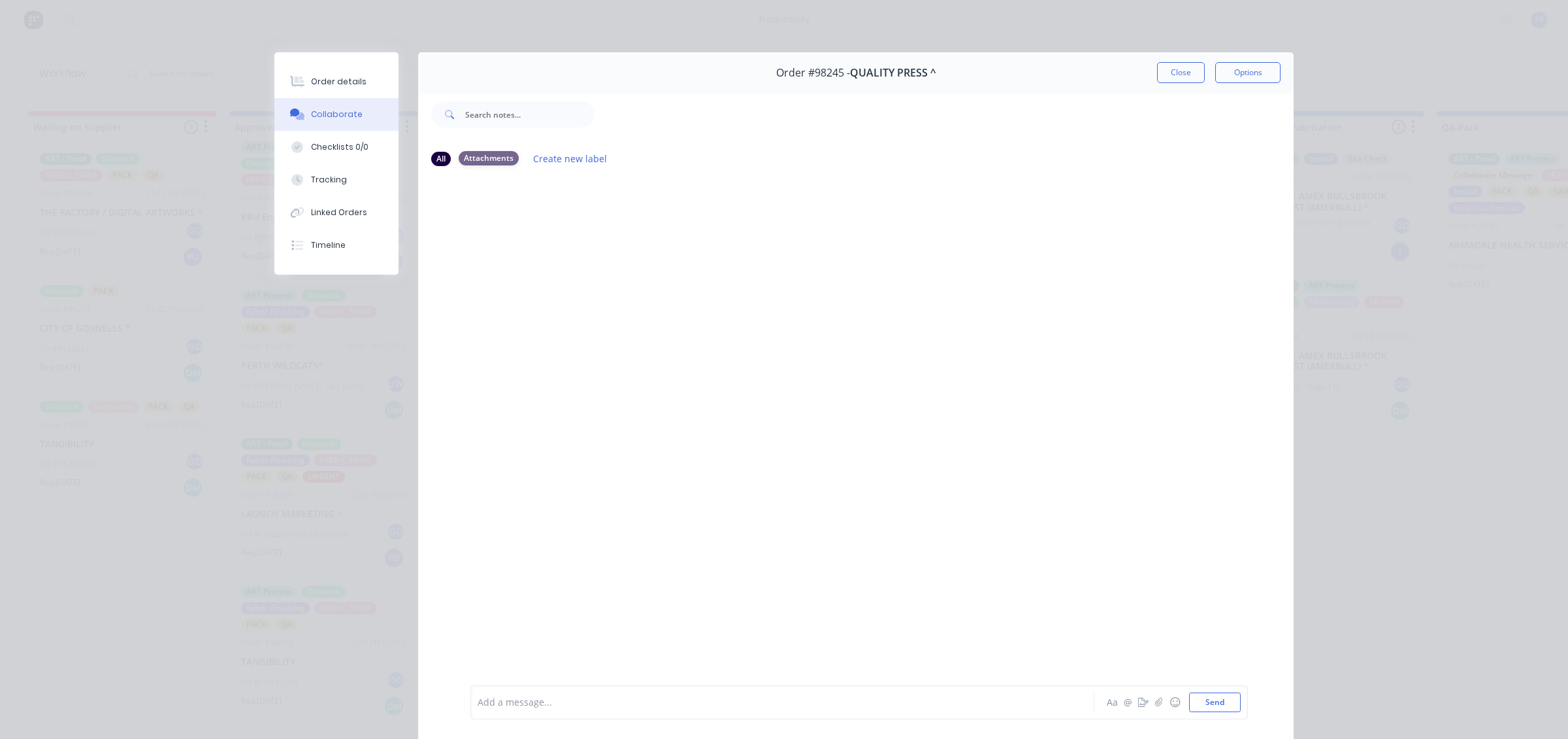
click at [491, 162] on div "Attachments" at bounding box center [489, 158] width 60 height 15
click at [491, 153] on div "Attachments" at bounding box center [489, 158] width 60 height 15
click at [347, 93] on button "Order details" at bounding box center [337, 81] width 124 height 33
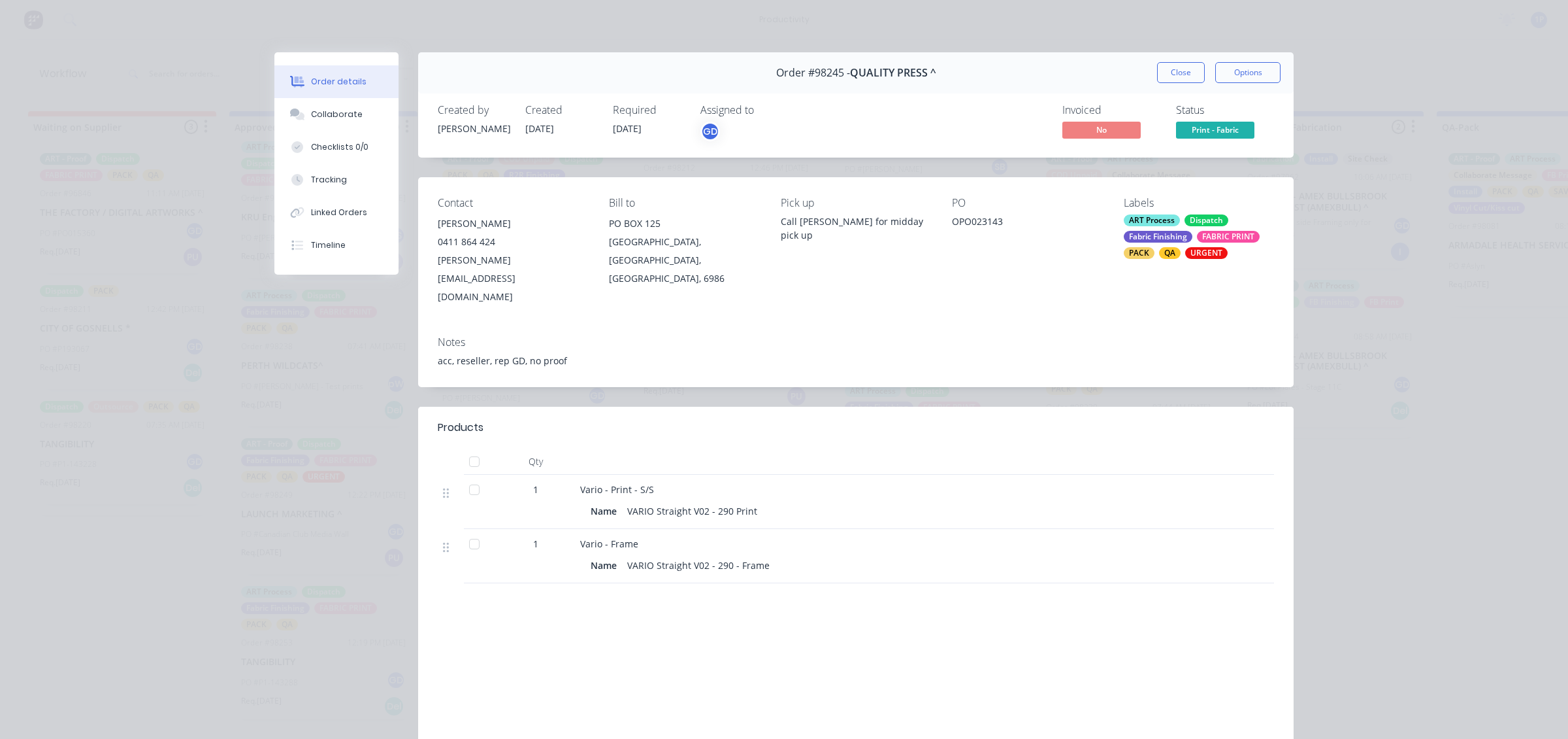
click at [1180, 52] on div "Order #98245 - QUALITY PRESS ^ Close Options" at bounding box center [856, 73] width 876 height 41
click at [1176, 70] on button "Close" at bounding box center [1181, 72] width 47 height 21
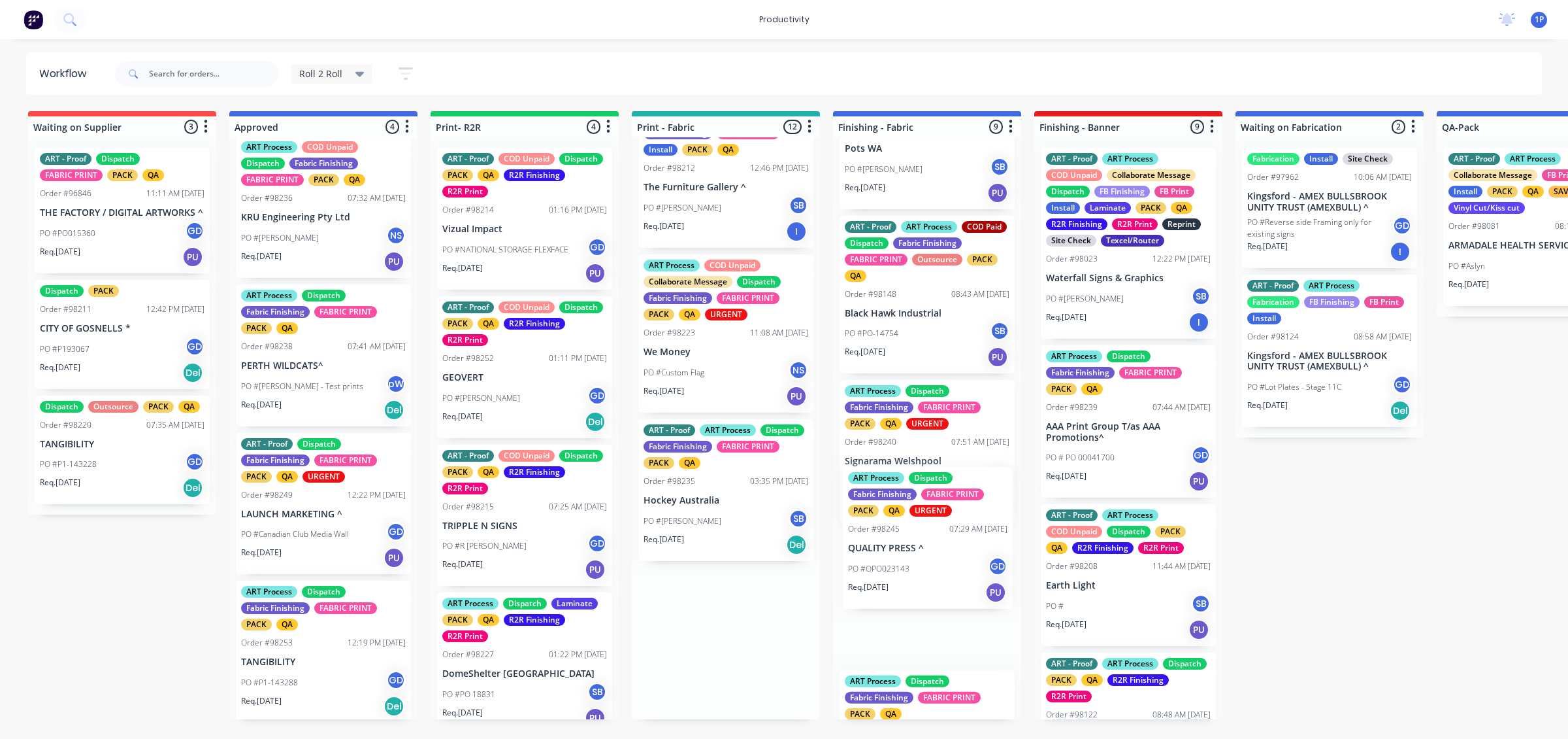
scroll to position [245, 0]
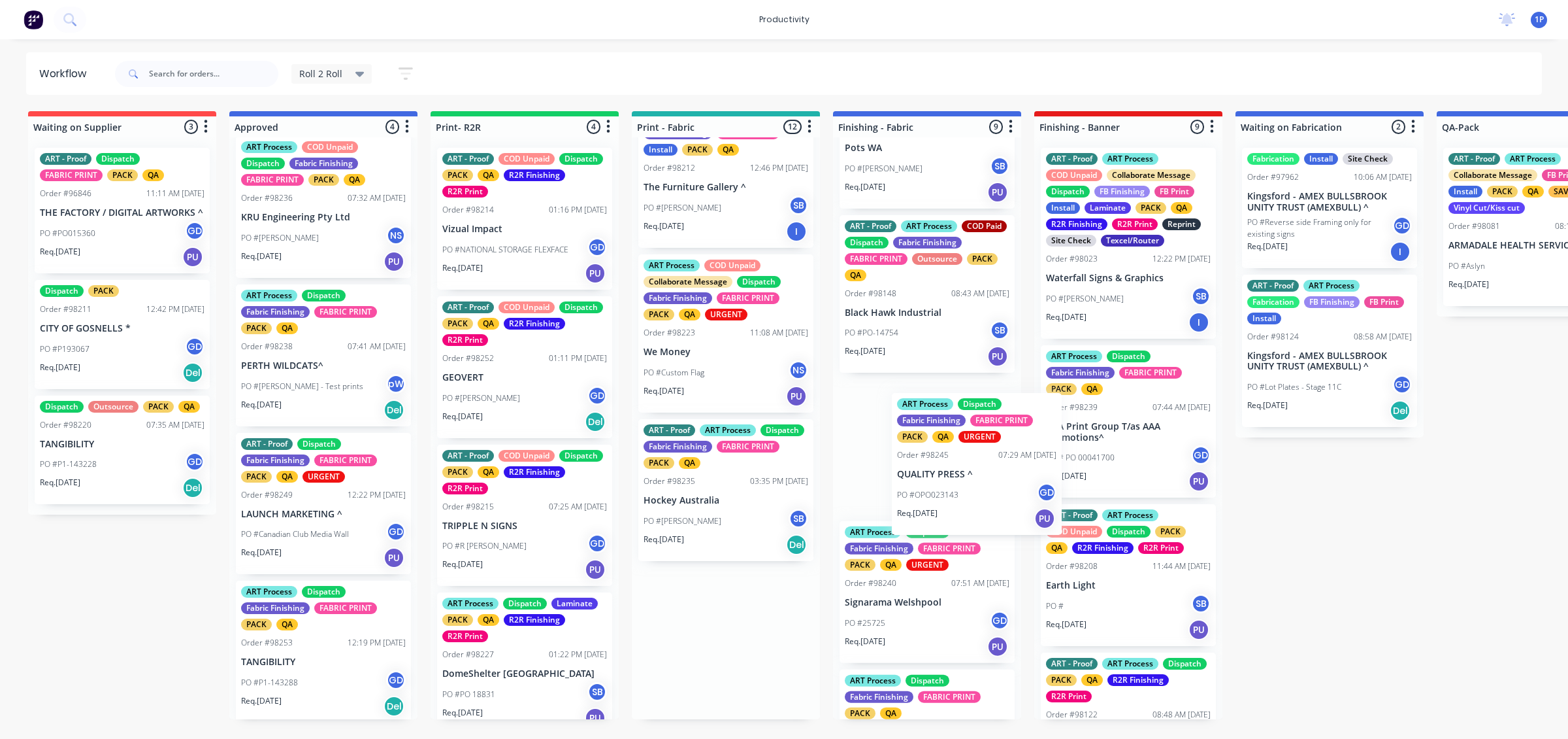
drag, startPoint x: 704, startPoint y: 678, endPoint x: 910, endPoint y: 476, distance: 288.5
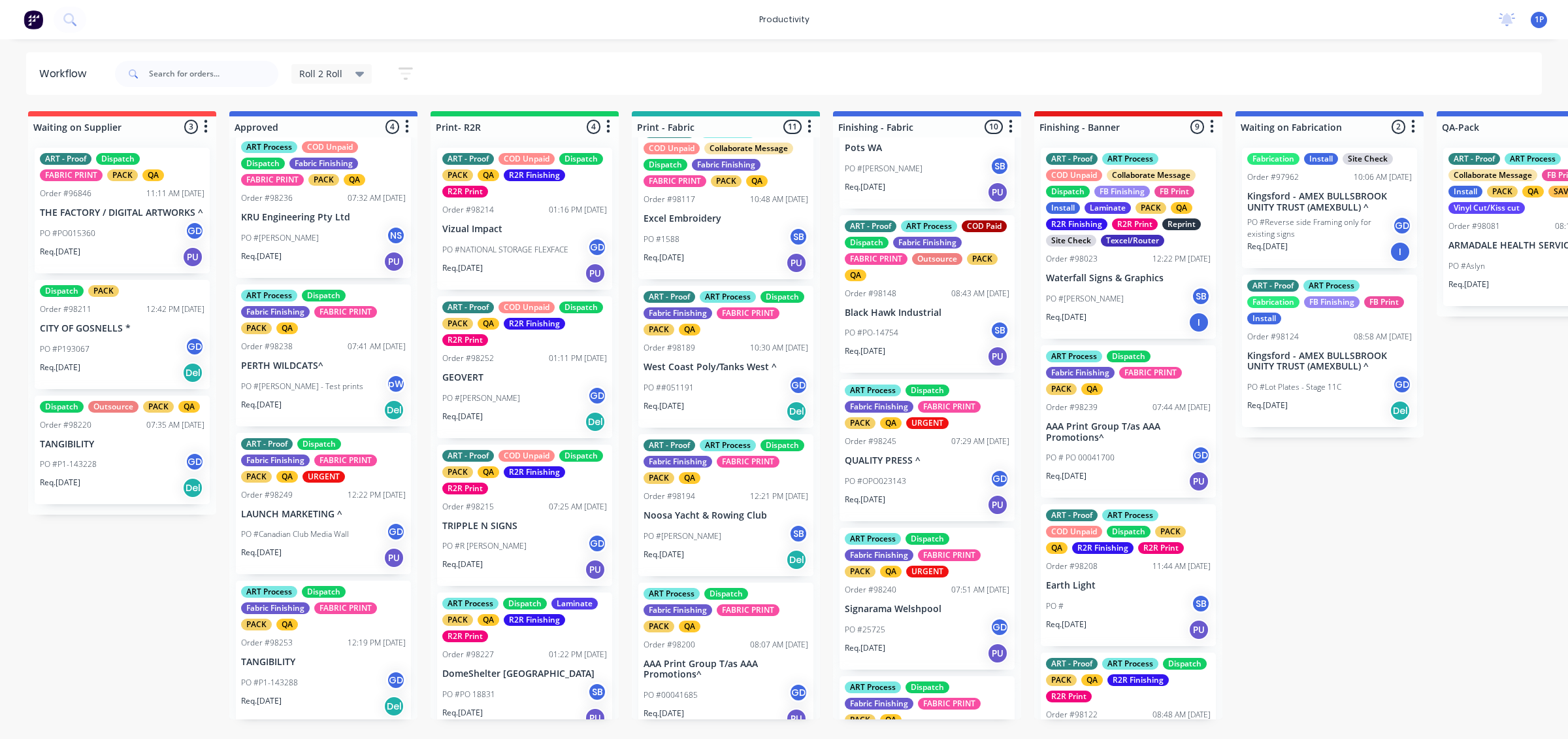
scroll to position [571, 0]
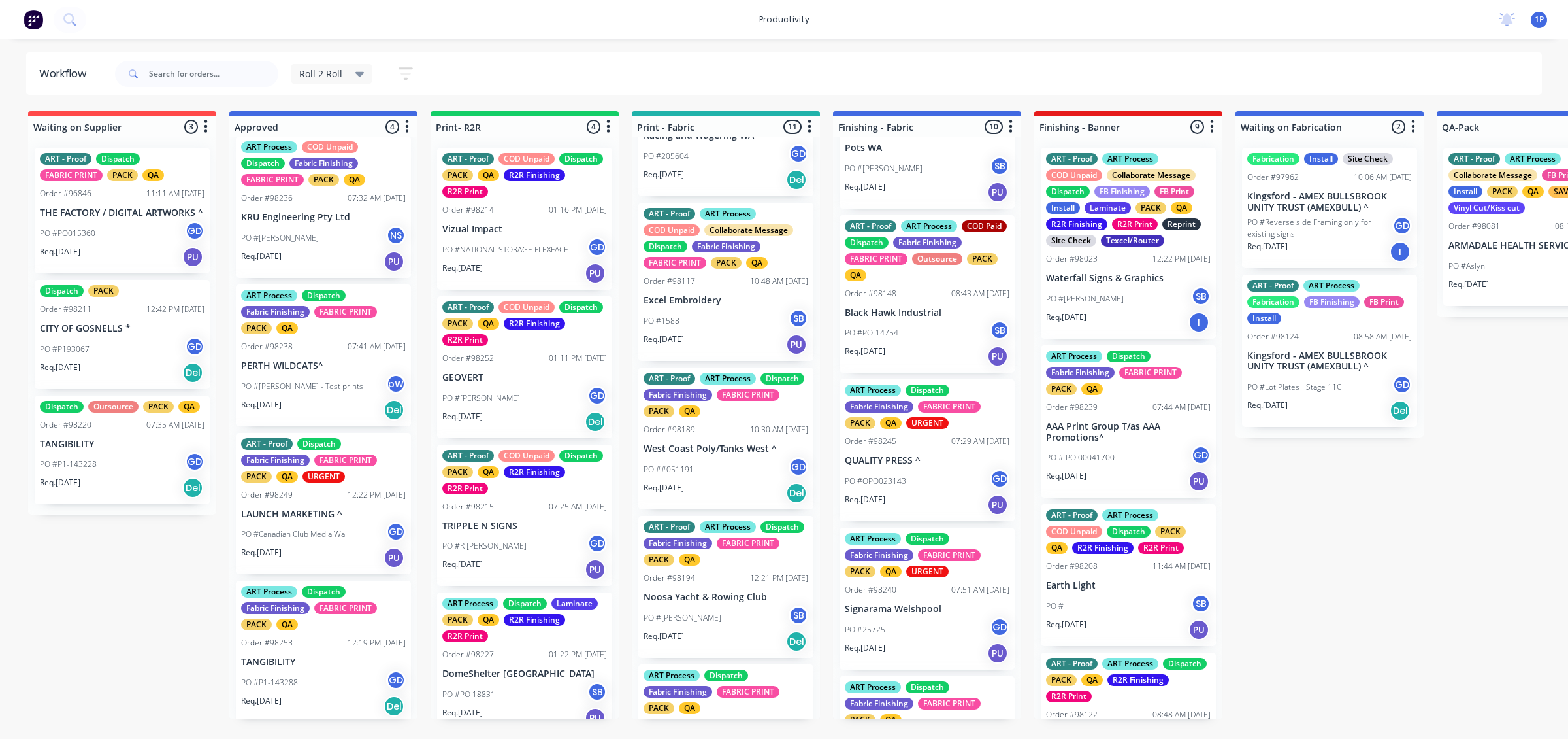
click at [734, 644] on div "Req. 20/08/25 Del" at bounding box center [725, 640] width 164 height 23
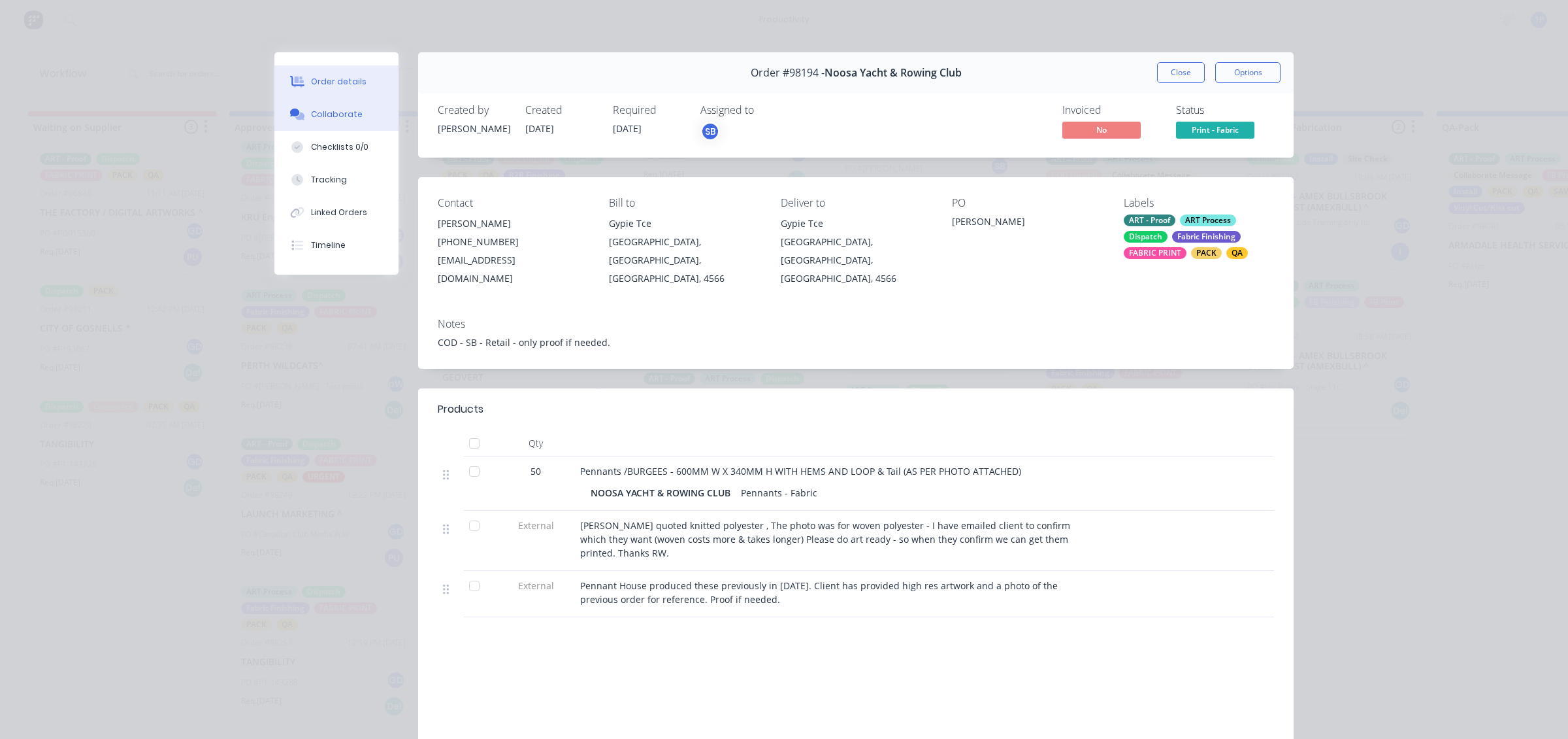
click at [321, 109] on div "Collaborate" at bounding box center [337, 114] width 51 height 12
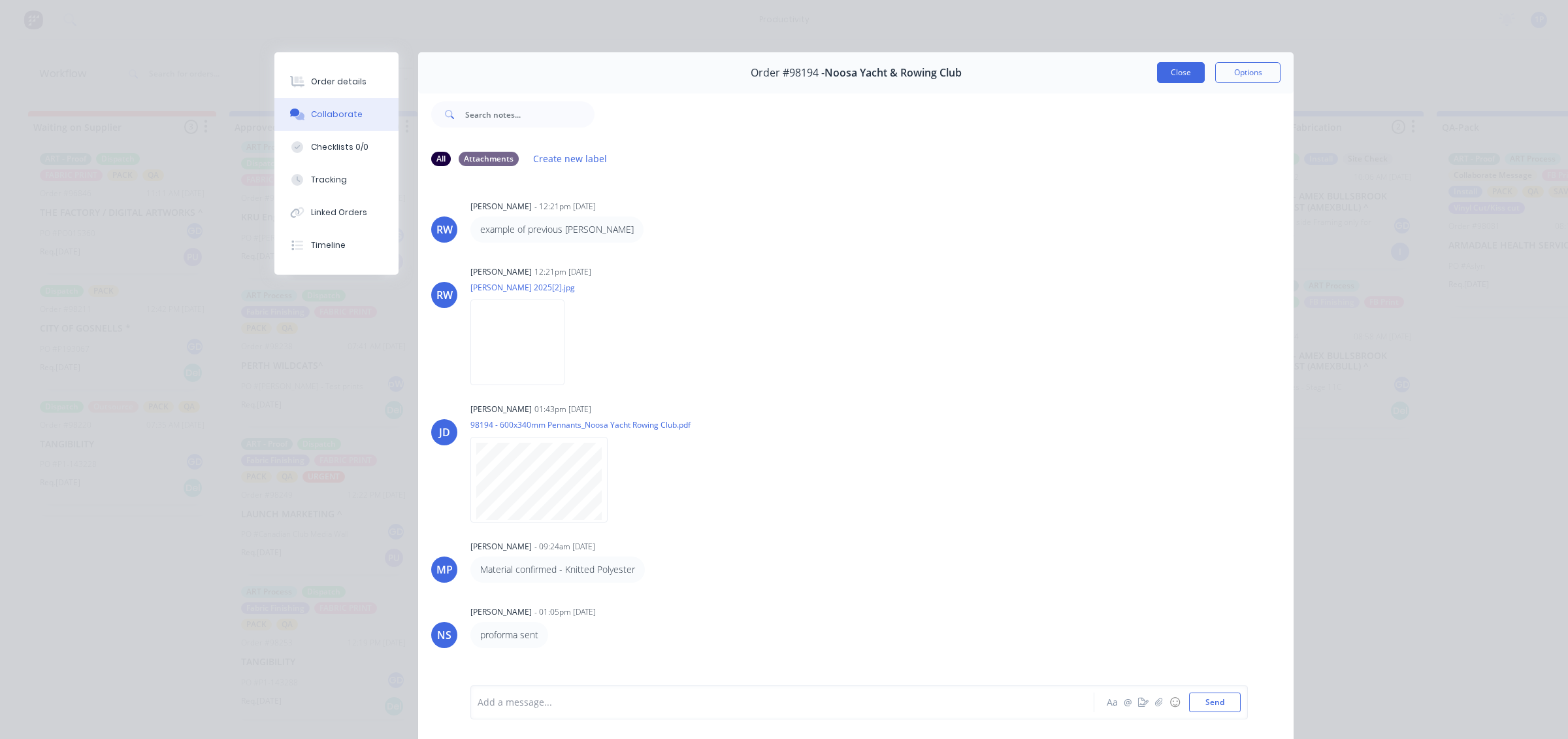
click at [1197, 77] on button "Close" at bounding box center [1181, 72] width 47 height 21
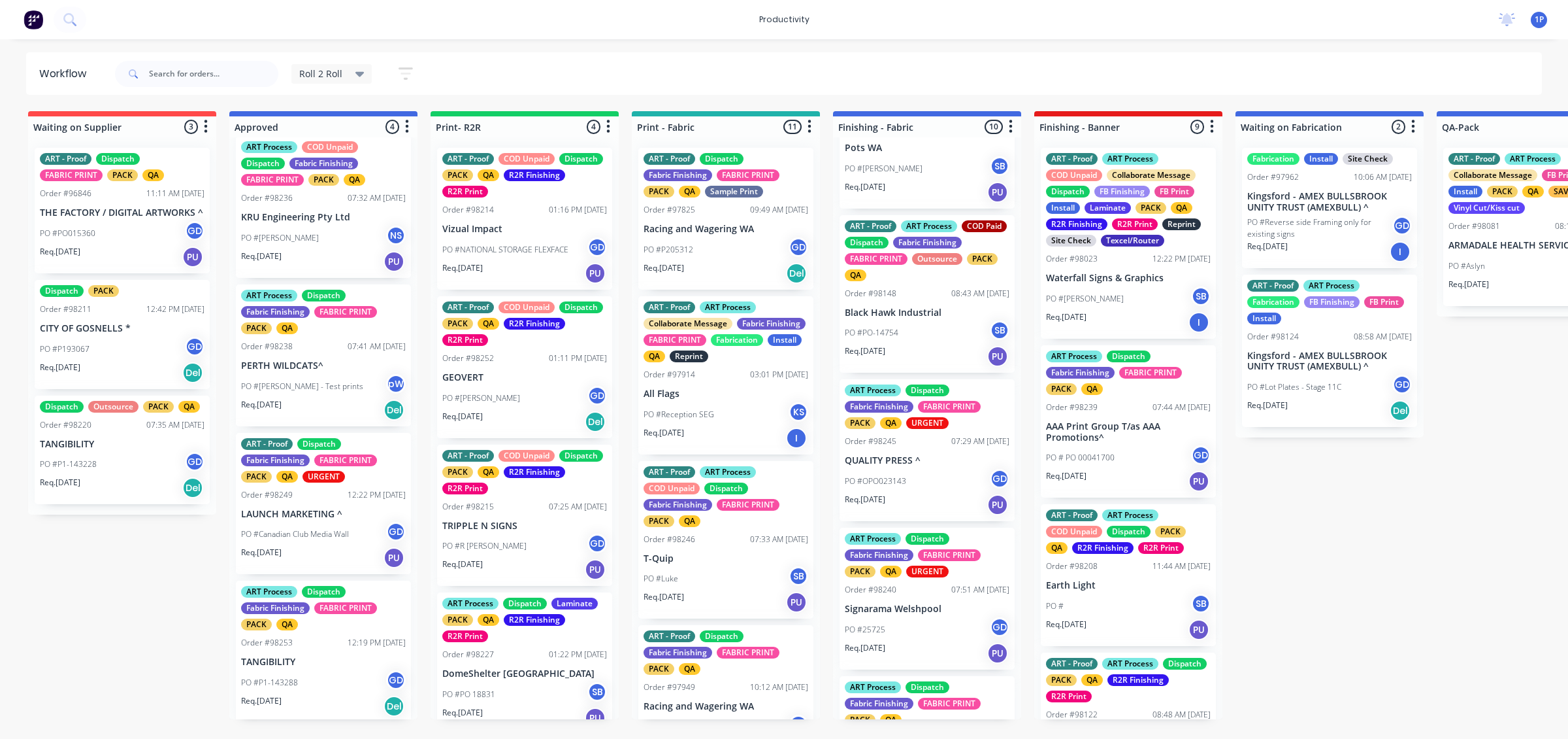
scroll to position [12, 0]
